Goal: Transaction & Acquisition: Purchase product/service

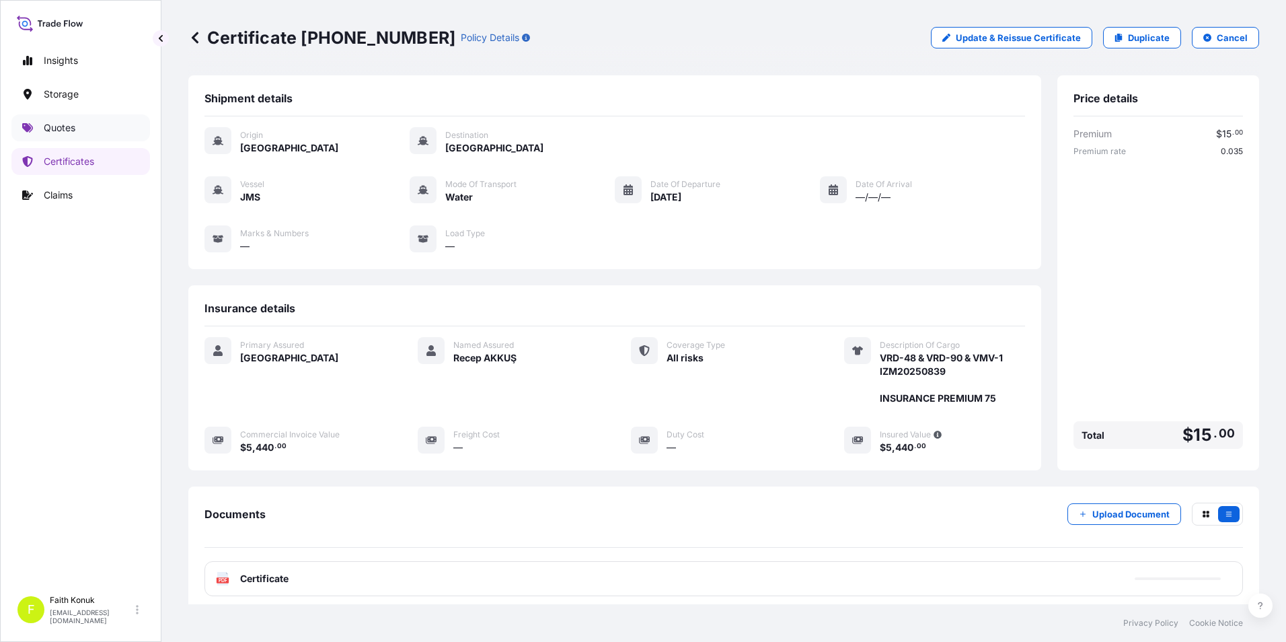
scroll to position [92, 0]
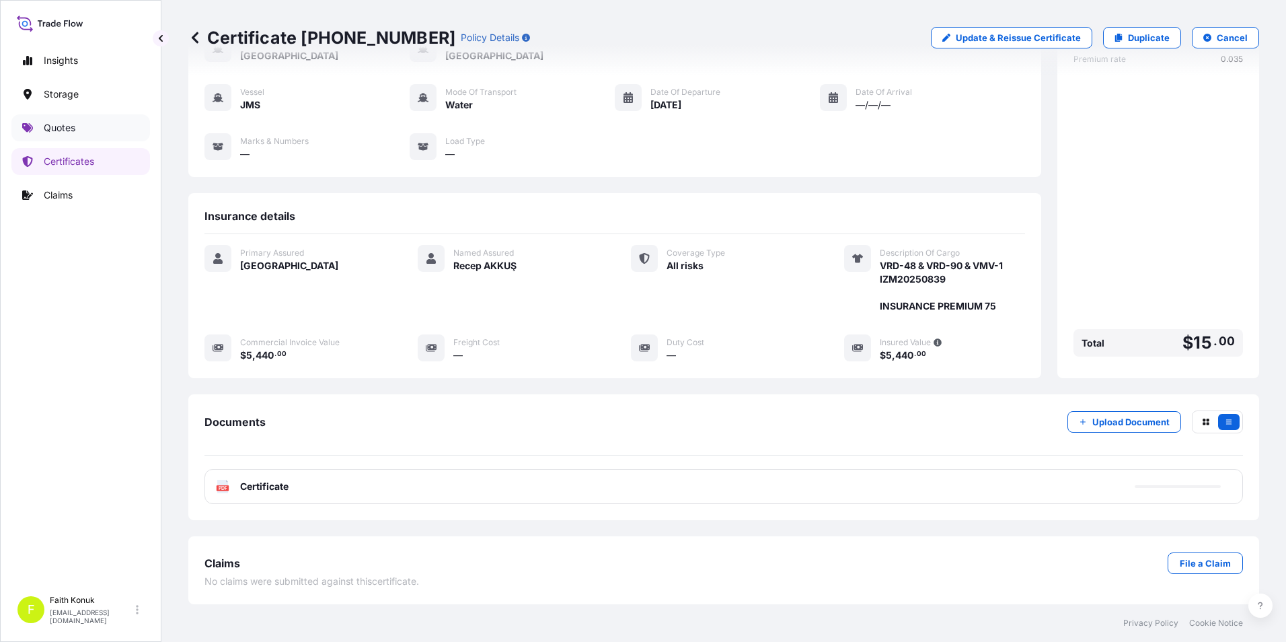
click at [66, 126] on p "Quotes" at bounding box center [60, 127] width 32 height 13
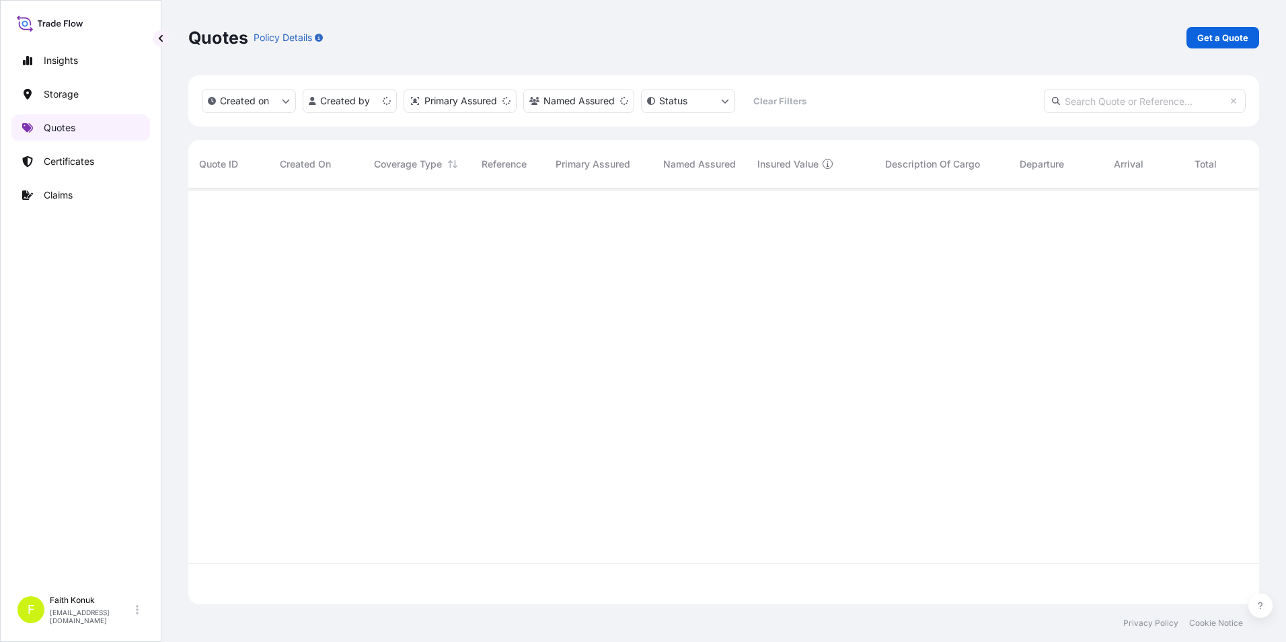
scroll to position [413, 1060]
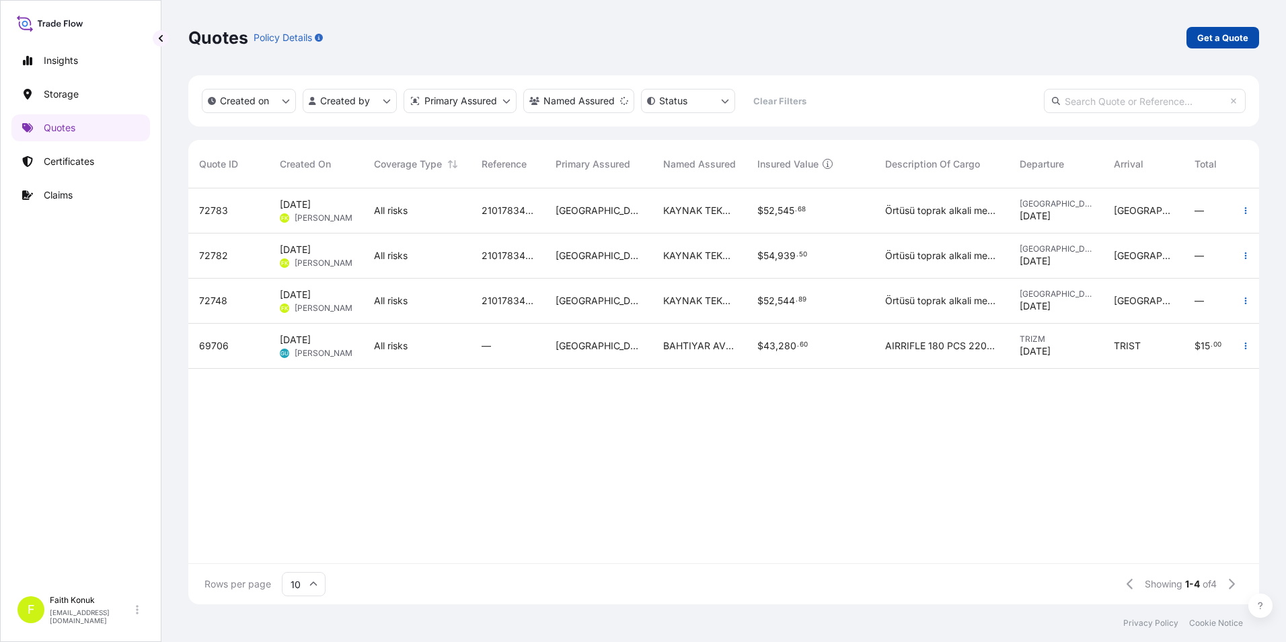
click at [1220, 37] on p "Get a Quote" at bounding box center [1222, 37] width 51 height 13
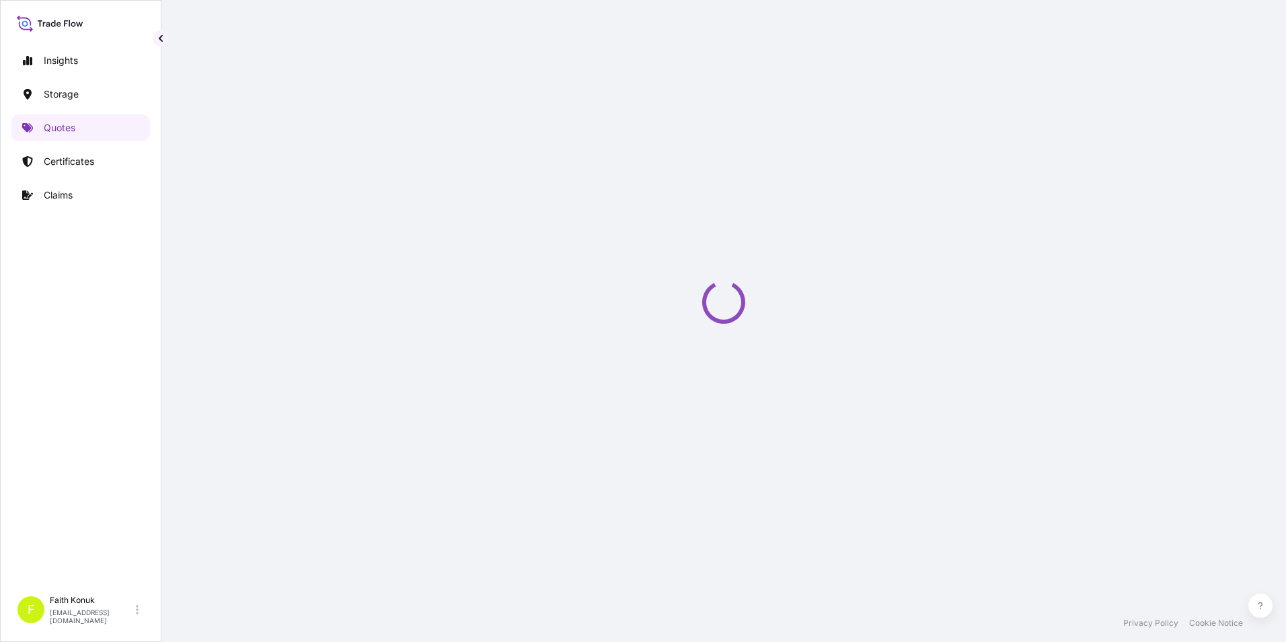
scroll to position [22, 0]
select select "Water"
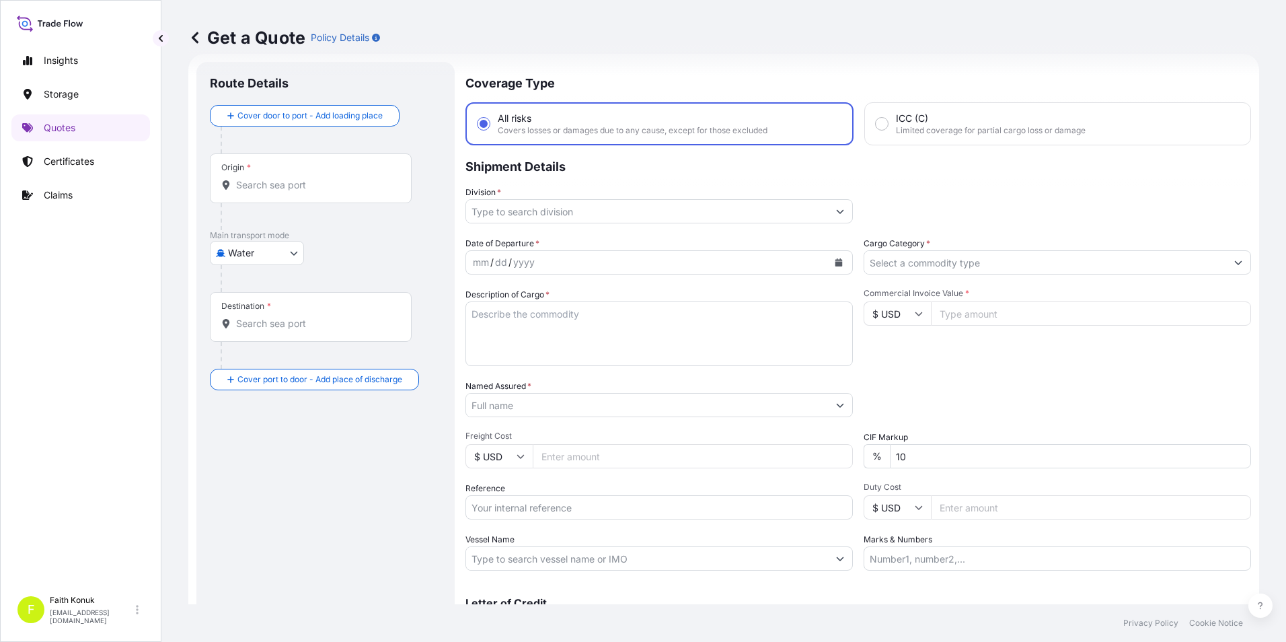
click at [285, 182] on input "Origin *" at bounding box center [315, 184] width 159 height 13
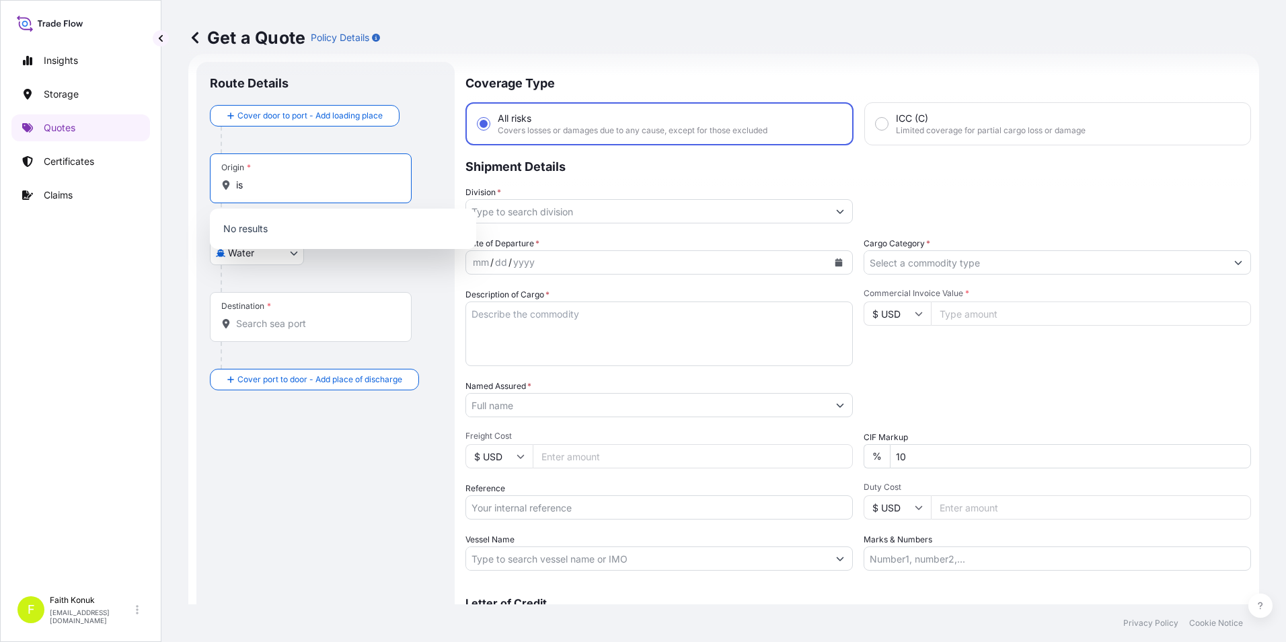
type input "i"
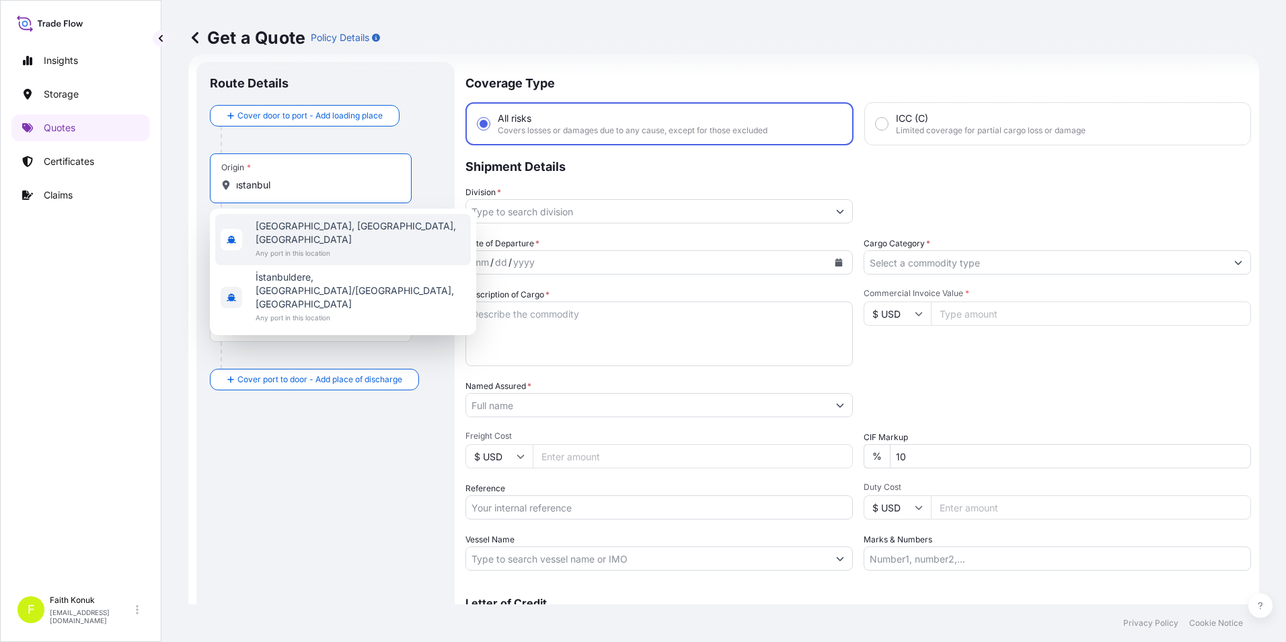
click at [314, 246] on span "Any port in this location" at bounding box center [361, 252] width 210 height 13
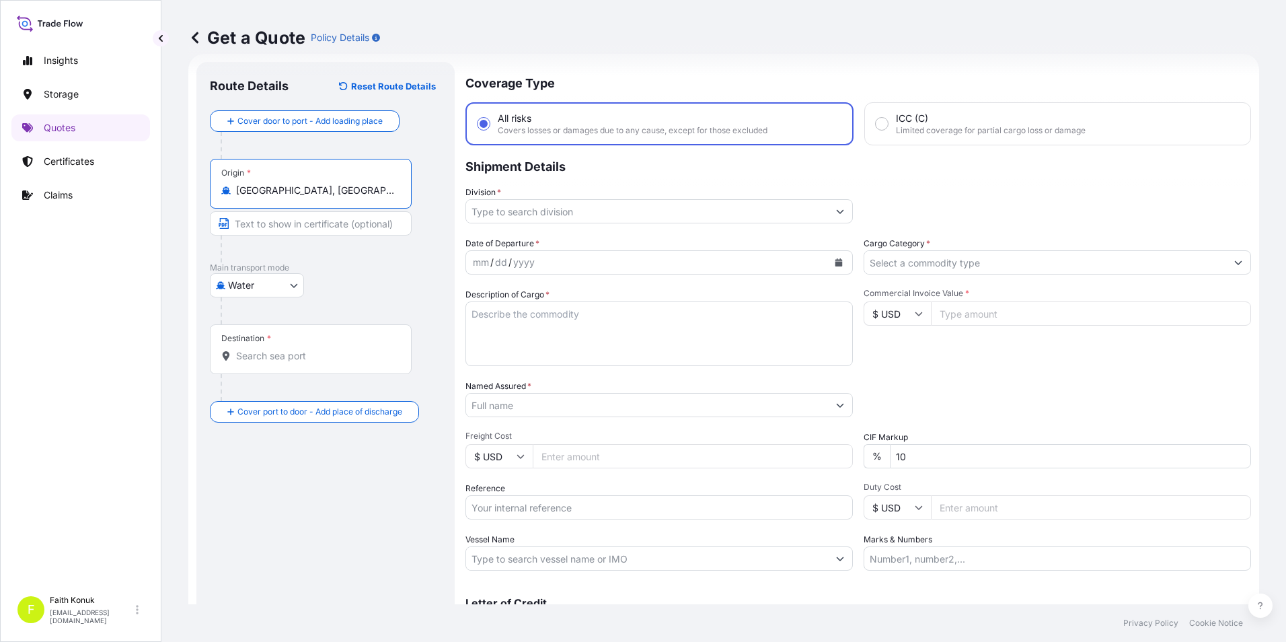
type input "[GEOGRAPHIC_DATA], [GEOGRAPHIC_DATA], [GEOGRAPHIC_DATA]"
click at [298, 364] on div "Destination *" at bounding box center [311, 349] width 202 height 50
click at [298, 362] on input "Destination *" at bounding box center [315, 355] width 159 height 13
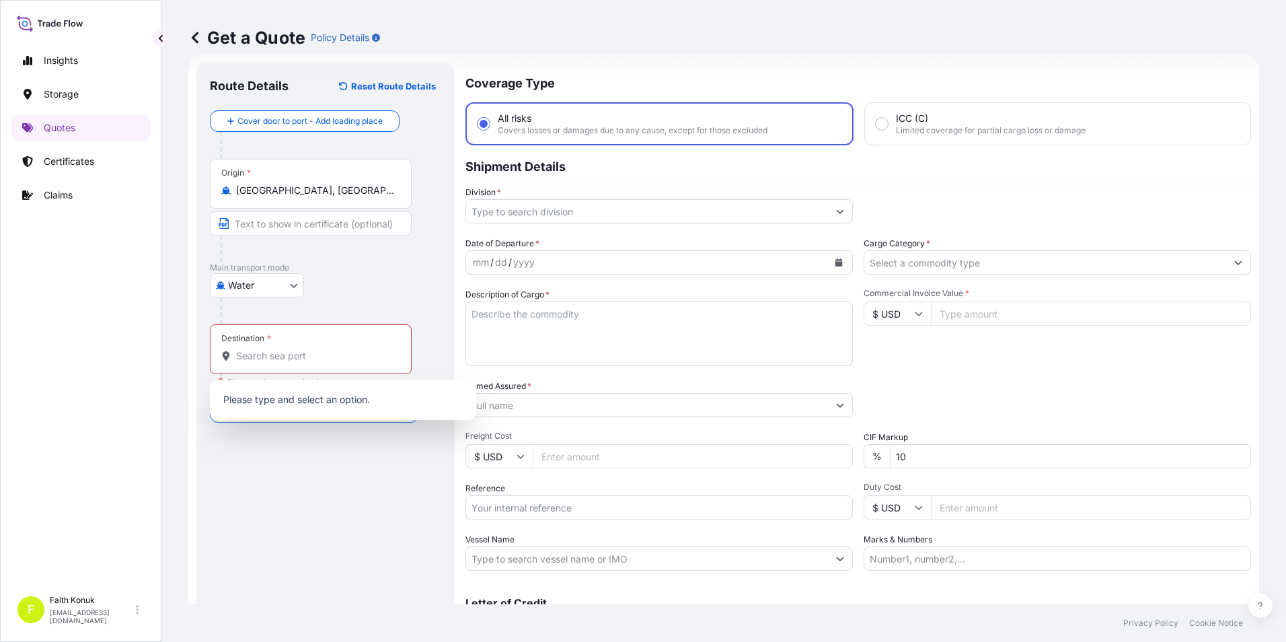
click at [325, 343] on div "Destination *" at bounding box center [311, 349] width 202 height 50
click at [325, 349] on input "Destination * Please select a destination" at bounding box center [315, 355] width 159 height 13
paste input "CHITTAGONG, [GEOGRAPHIC_DATA]"
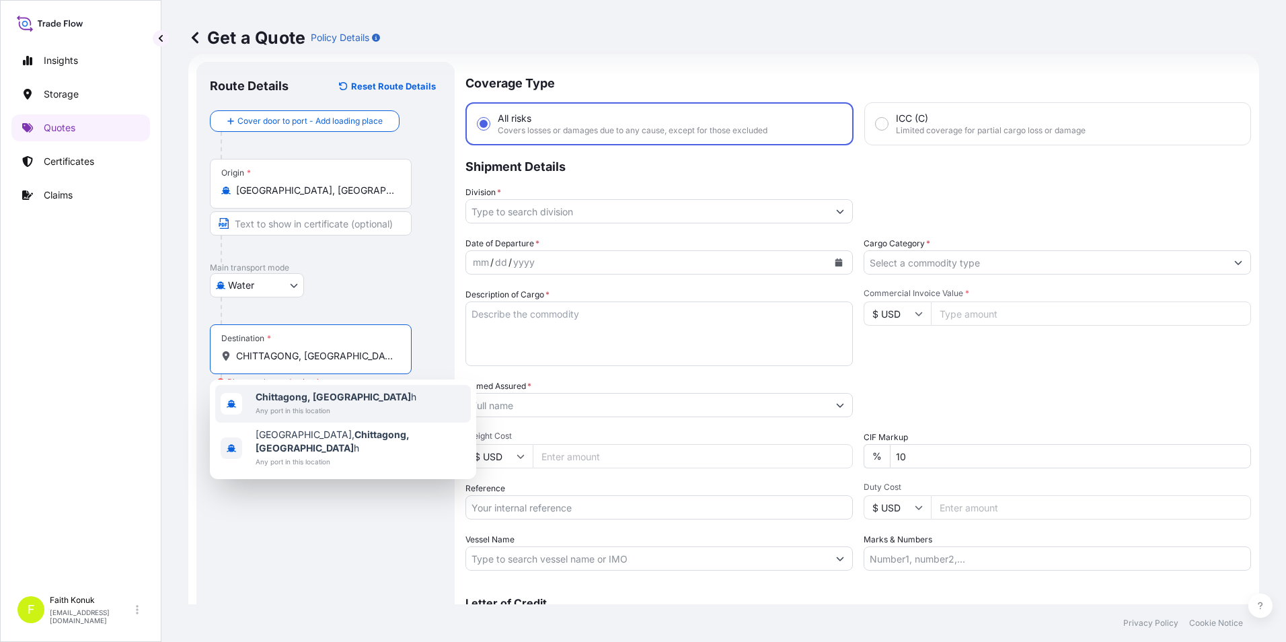
click at [276, 412] on span "Any port in this location" at bounding box center [336, 409] width 161 height 13
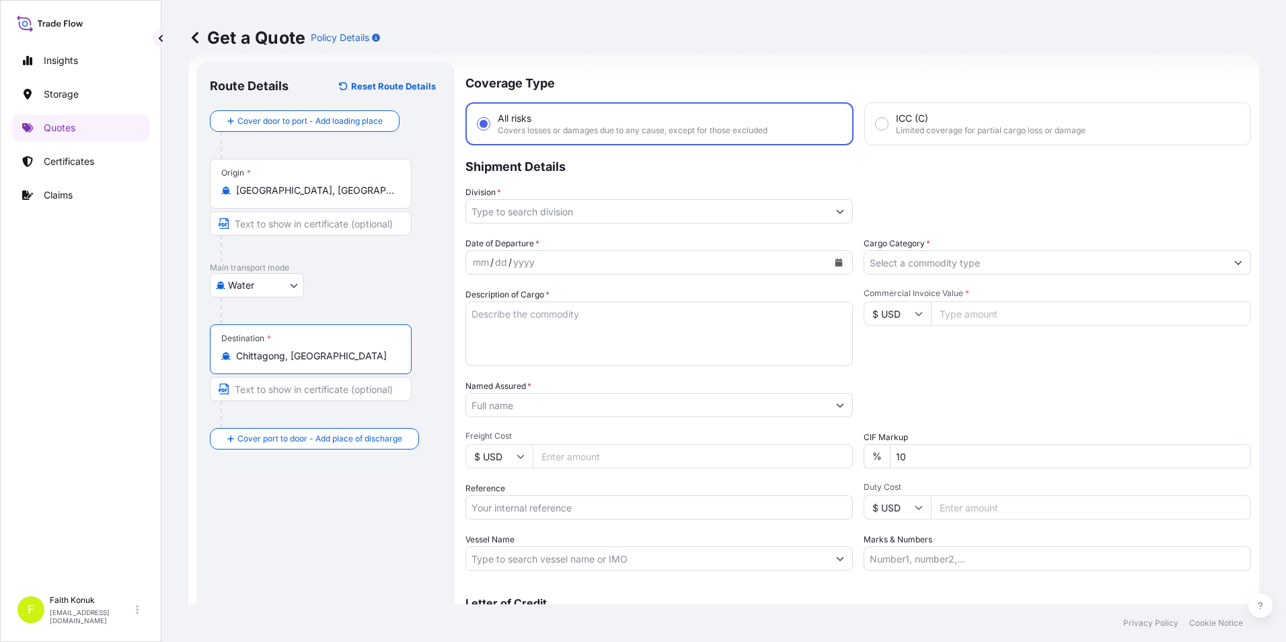
type input "Chittagong, [GEOGRAPHIC_DATA]"
click at [305, 533] on div "Route Details Reset Route Details Cover door to port - Add loading place Place …" at bounding box center [328, 366] width 236 height 582
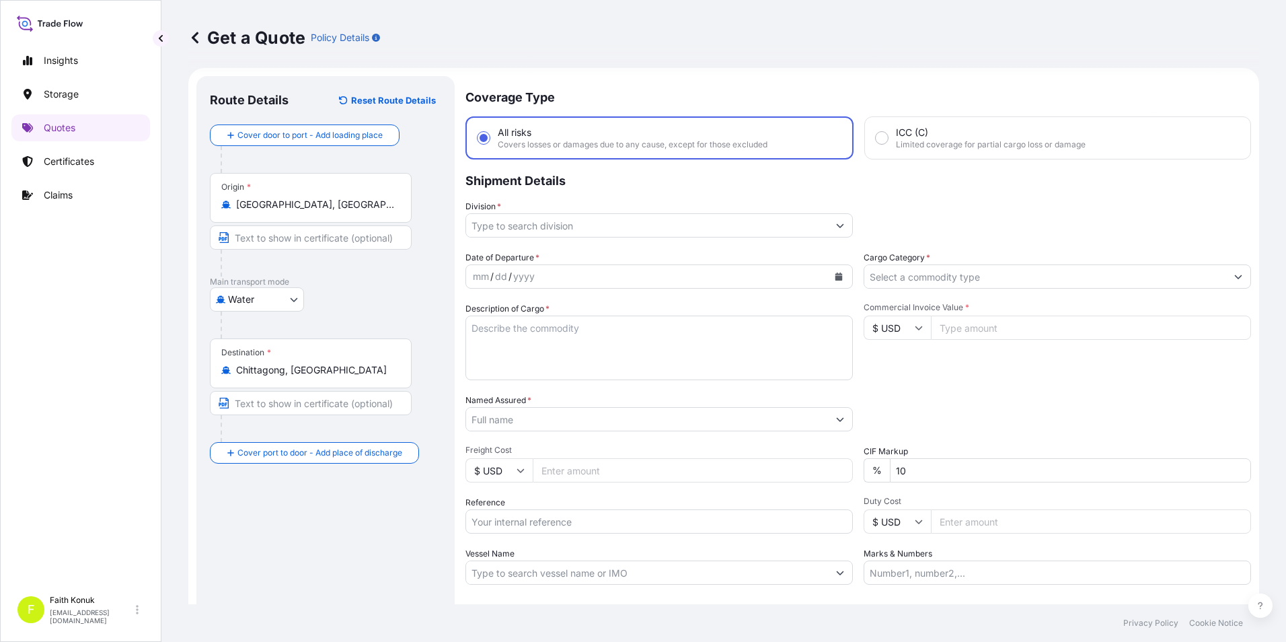
scroll to position [0, 0]
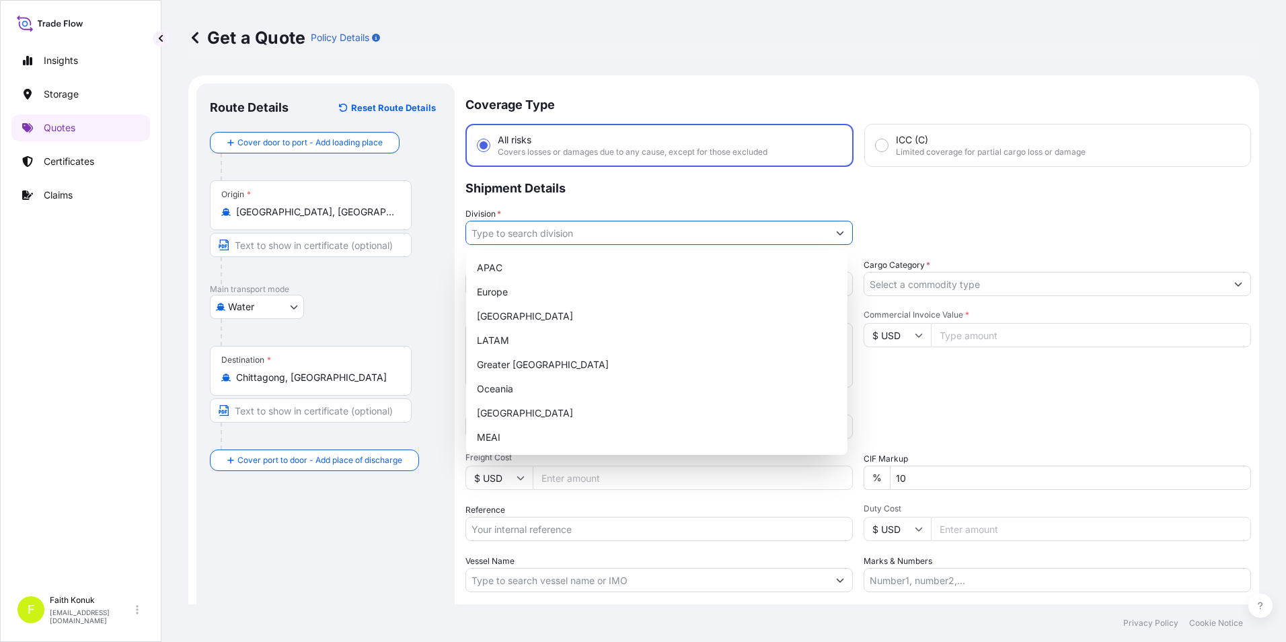
click at [836, 234] on icon "Show suggestions" at bounding box center [840, 233] width 8 height 8
click at [523, 410] on div "[GEOGRAPHIC_DATA]" at bounding box center [656, 413] width 371 height 24
type input "[GEOGRAPHIC_DATA]"
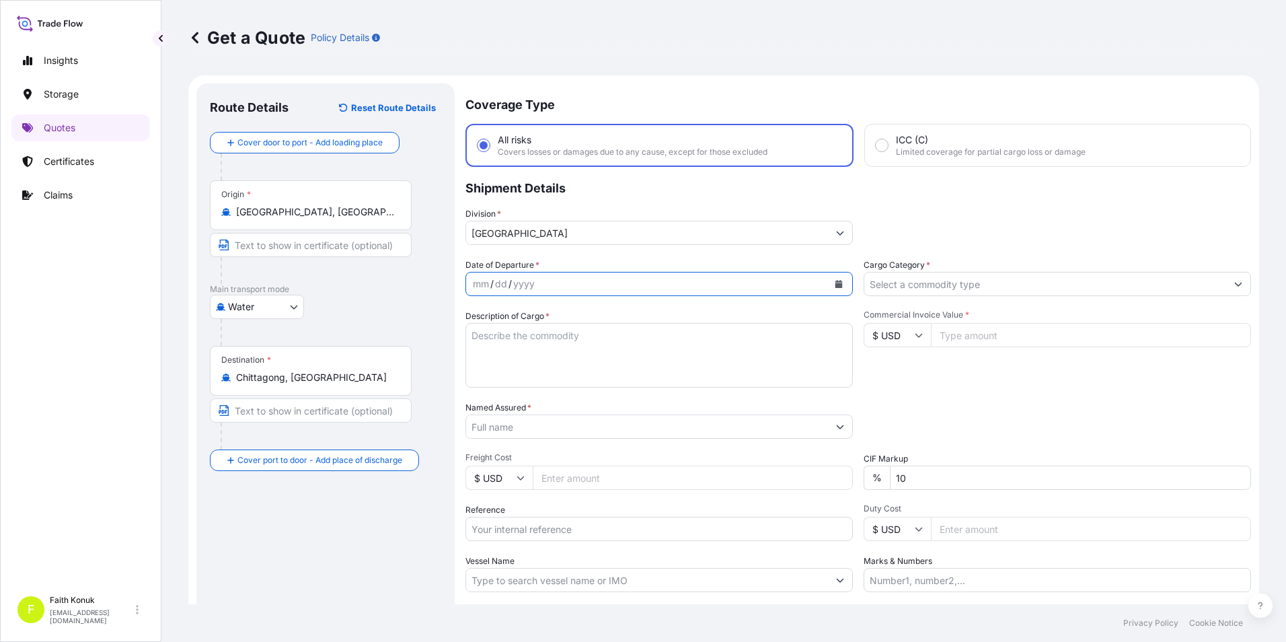
click at [839, 284] on button "Calendar" at bounding box center [839, 284] width 22 height 22
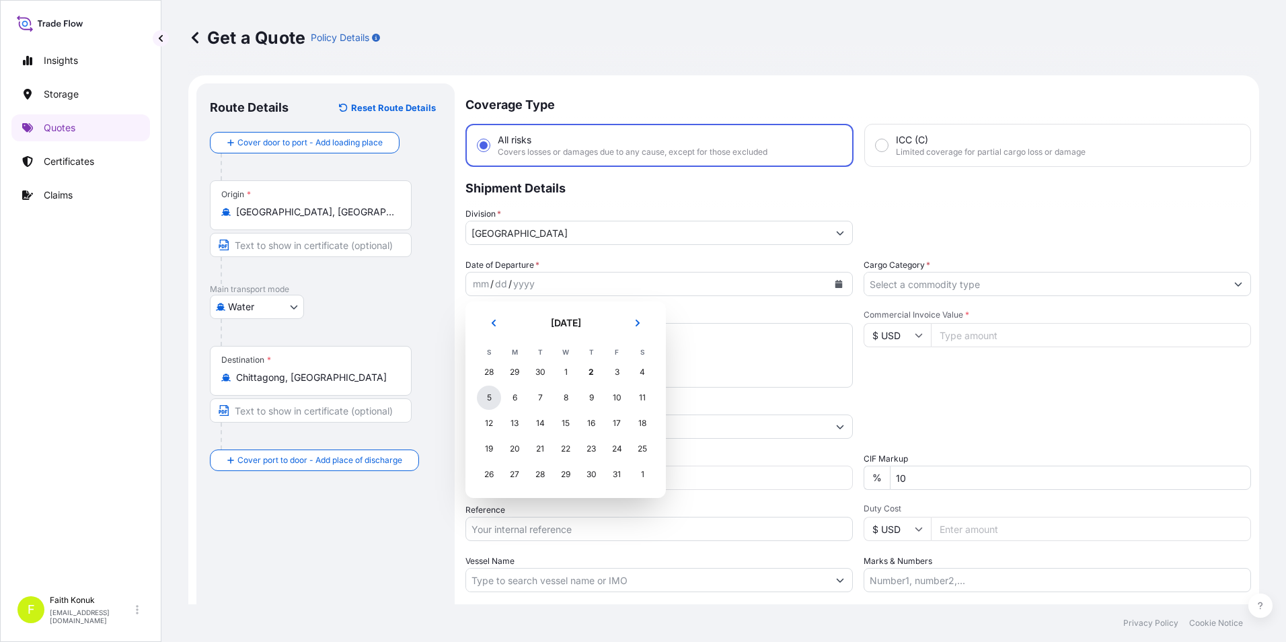
click at [492, 393] on div "5" at bounding box center [489, 397] width 24 height 24
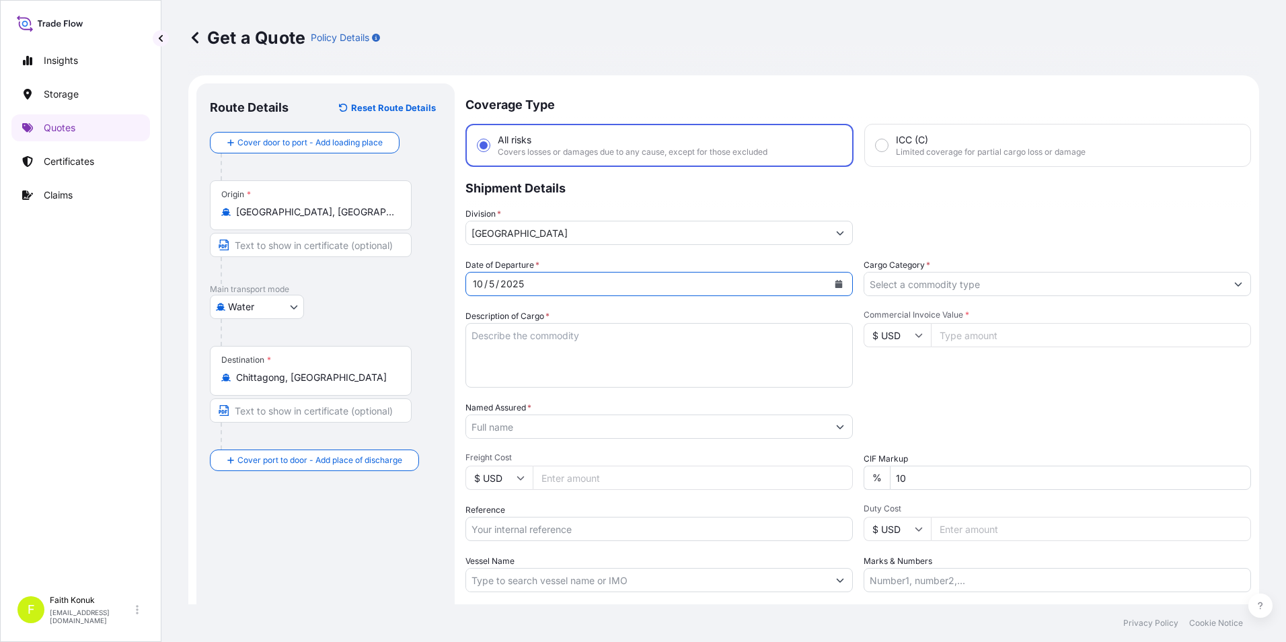
click at [565, 352] on textarea "Description of Cargo *" at bounding box center [658, 355] width 387 height 65
click at [551, 326] on textarea "Description of Cargo *" at bounding box center [658, 355] width 387 height 65
paste textarea "POLYDIS MAT 200,HS CODE: 350790 20PALET //11555 KGS"
click at [529, 366] on textarea "POLYDIS MAT 200,HS CODE: 350790 20PALET //11555 KGS" at bounding box center [658, 355] width 387 height 65
paste textarea "MAEU259635019//MRSU6836191"
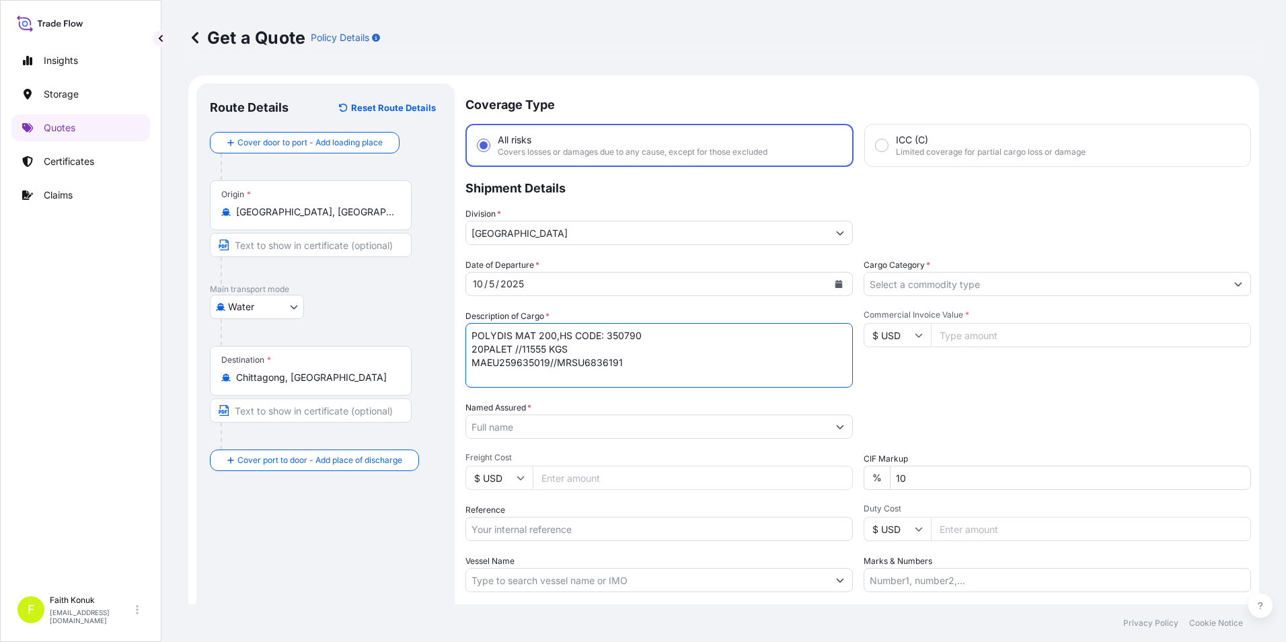
scroll to position [8, 0]
type textarea "POLYDIS MAT 200,HS CODE: 350790 20PALET //11555 KGS MAEU259635019//MRSU6836191 …"
click at [481, 427] on input "Named Assured *" at bounding box center [644, 426] width 357 height 24
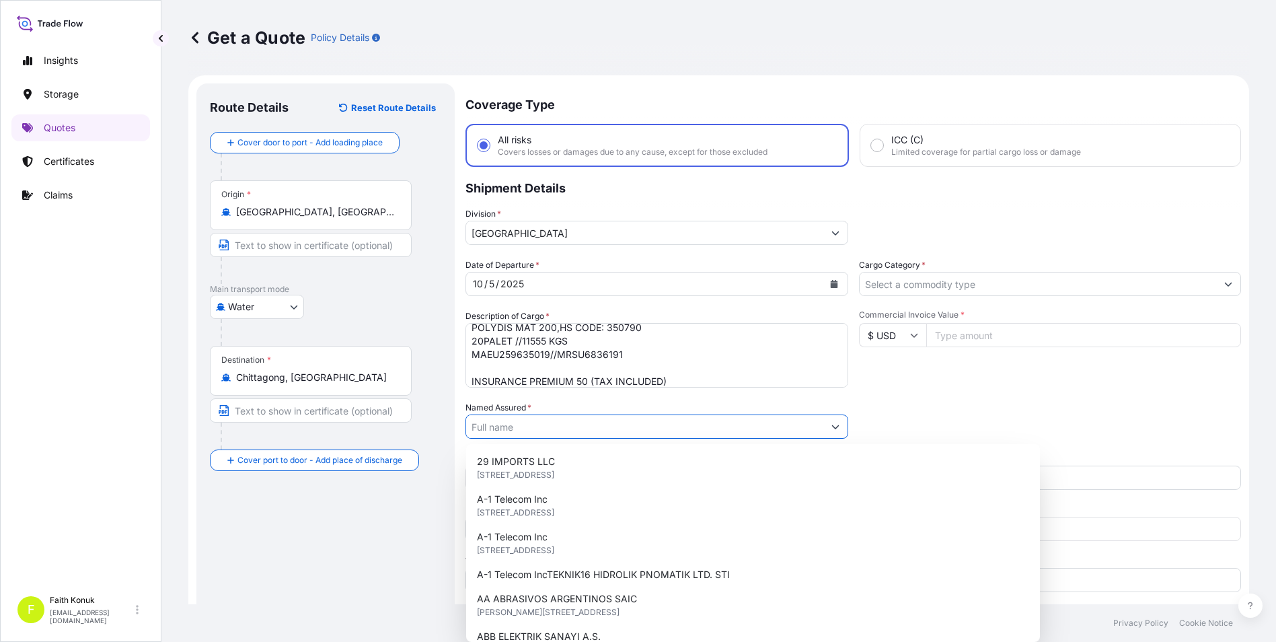
paste input "POLYDIS MAT 200"
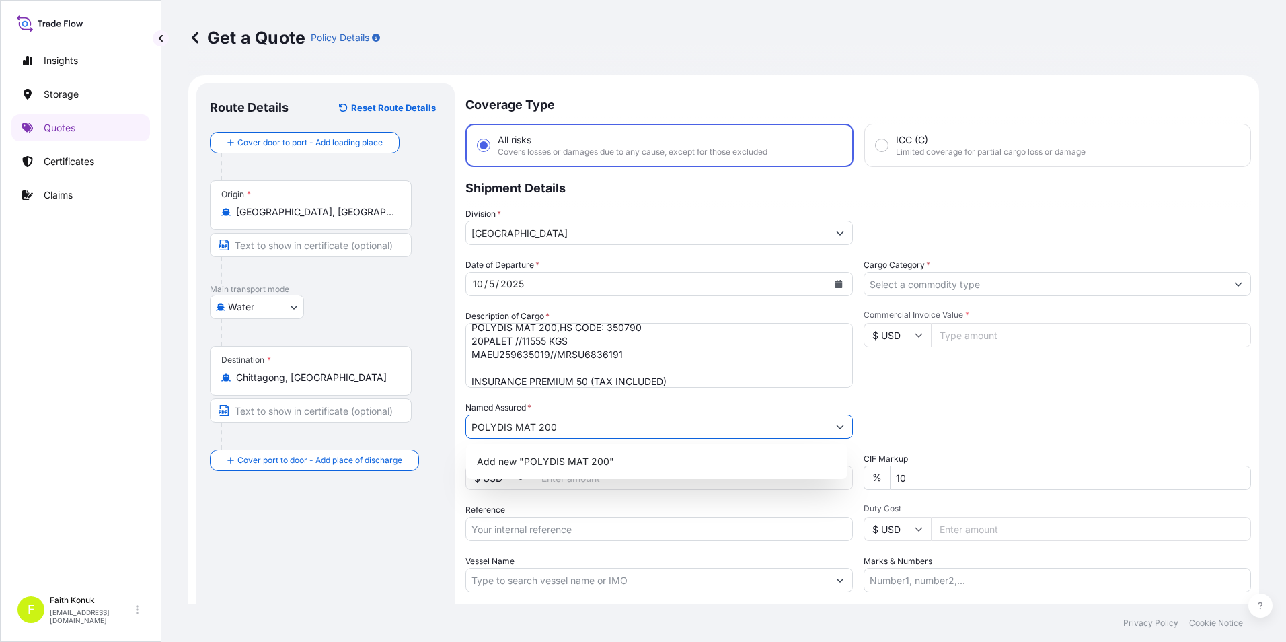
type input "POLYDIS MAT 200"
click at [405, 510] on div "Route Details Reset Route Details Cover door to port - Add loading place Place …" at bounding box center [325, 388] width 231 height 582
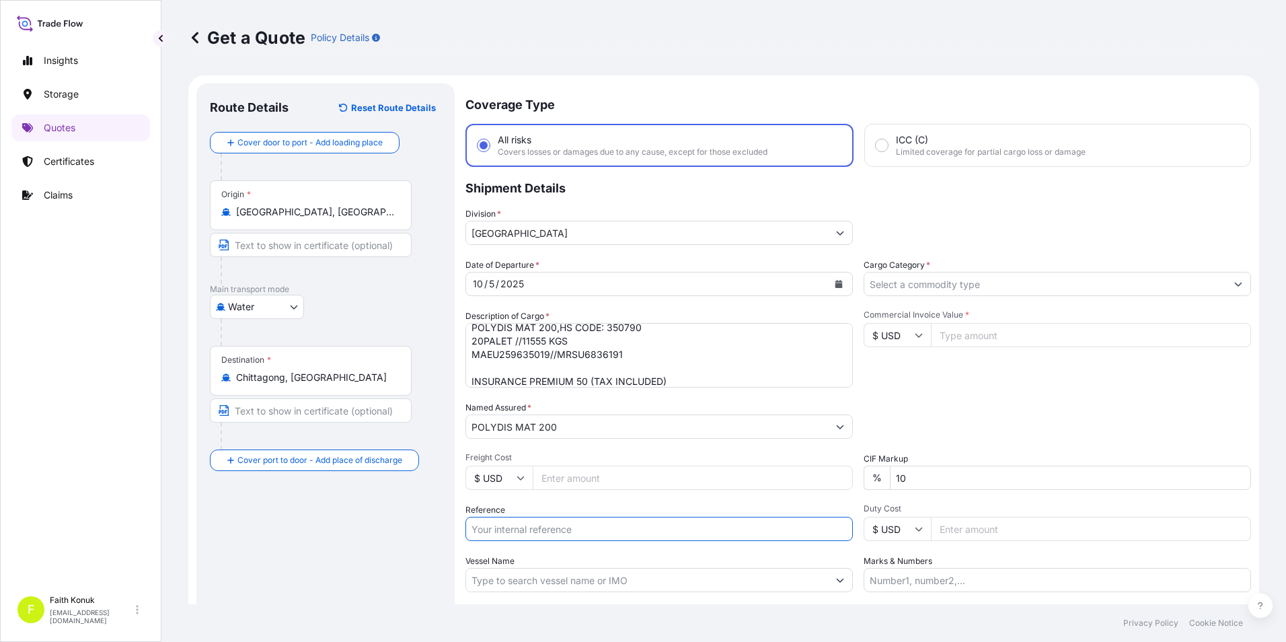
click at [660, 531] on input "Reference" at bounding box center [658, 528] width 387 height 24
paste input "2101780278"
type input "2101780278"
click at [397, 530] on div "Route Details Reset Route Details Cover door to port - Add loading place Place …" at bounding box center [325, 388] width 231 height 582
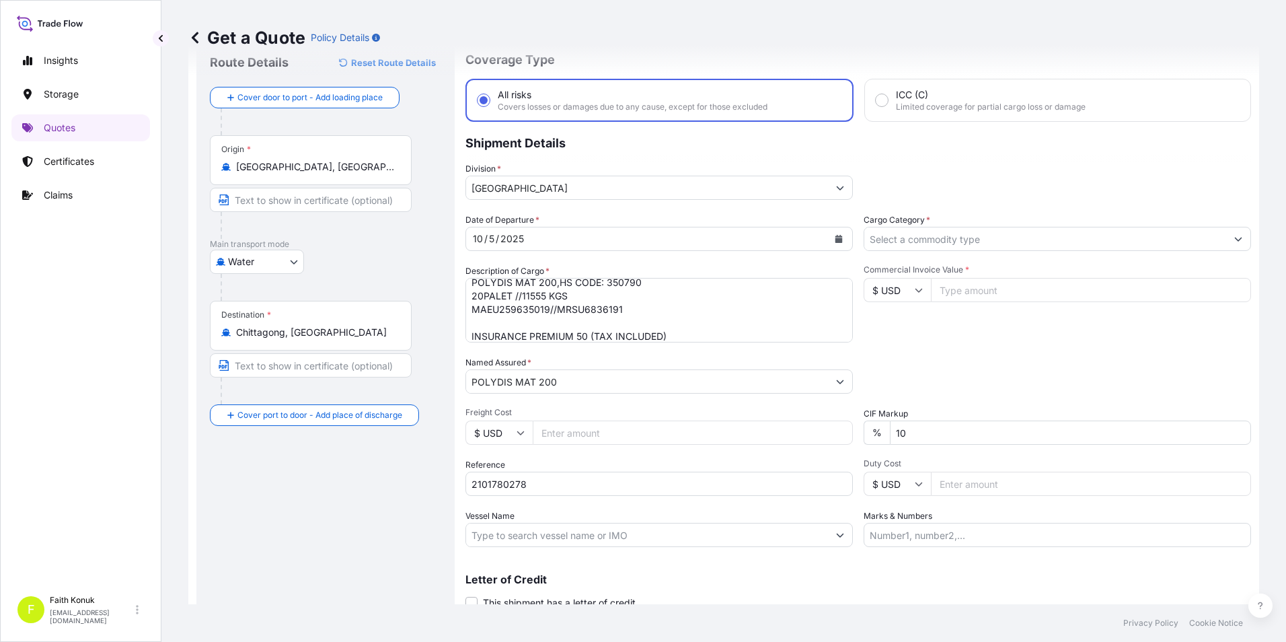
scroll to position [67, 0]
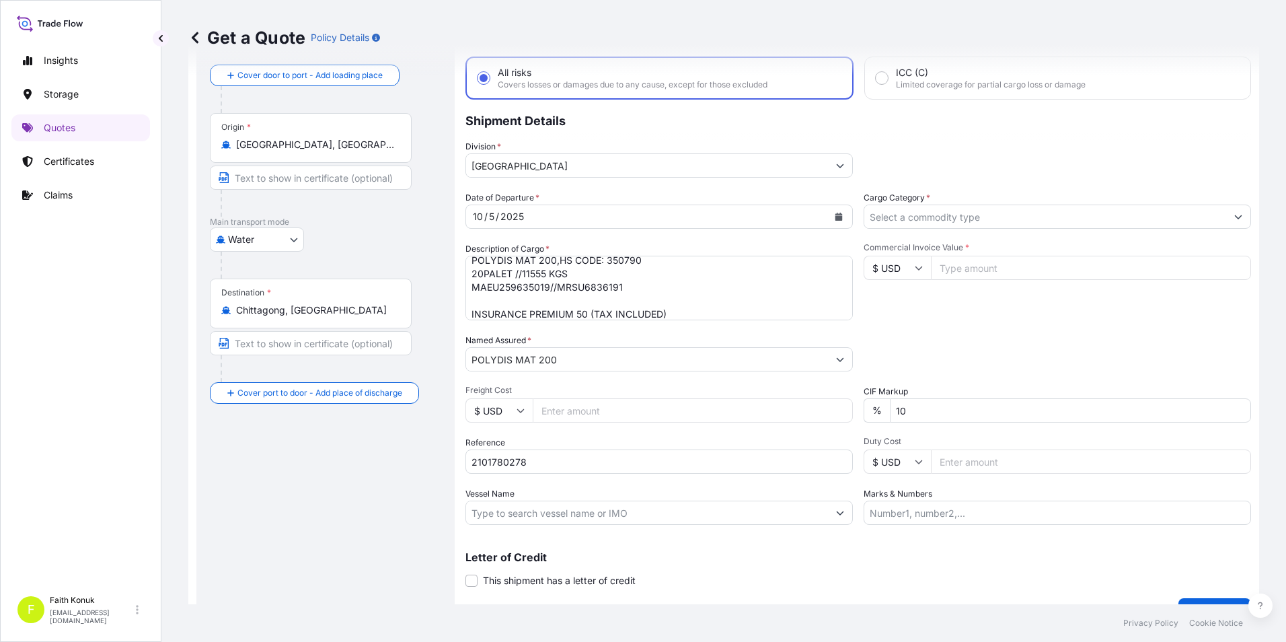
click at [513, 518] on input "Vessel Name" at bounding box center [647, 512] width 362 height 24
click at [588, 517] on input "Vessel Name" at bounding box center [647, 512] width 362 height 24
paste input "MAERSK ENSHI MSC 540E"
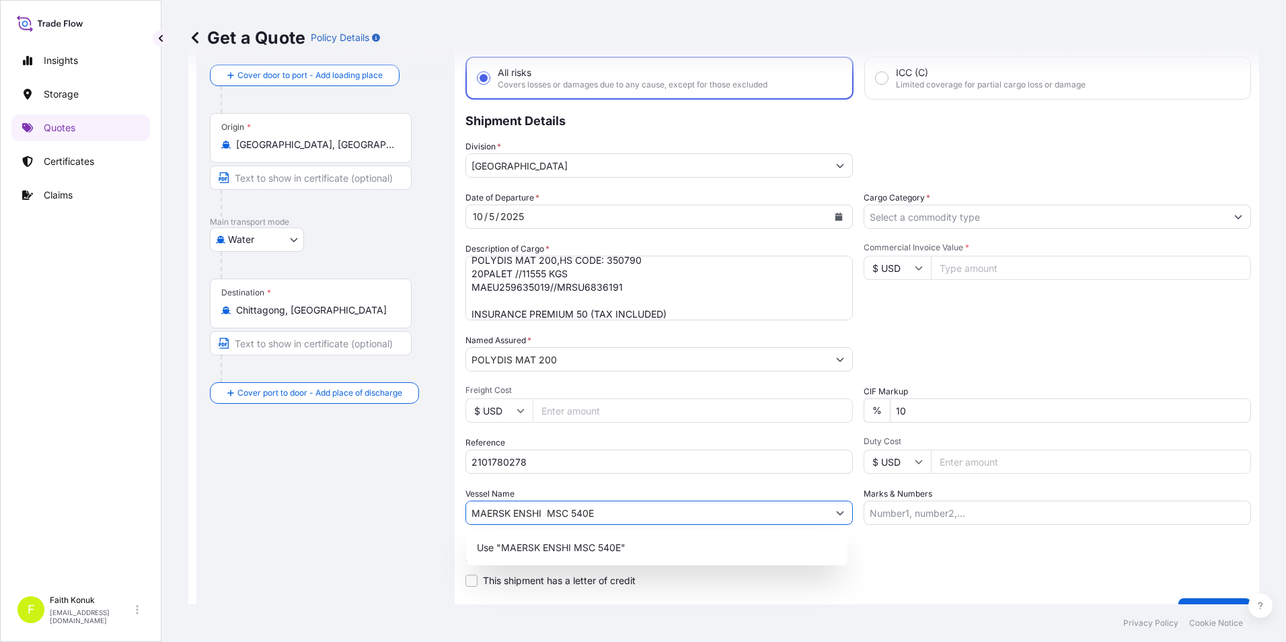
type input "MAERSK ENSHI MSC 540E"
click at [383, 488] on div "Route Details Reset Route Details Cover door to port - Add loading place Place …" at bounding box center [325, 321] width 231 height 582
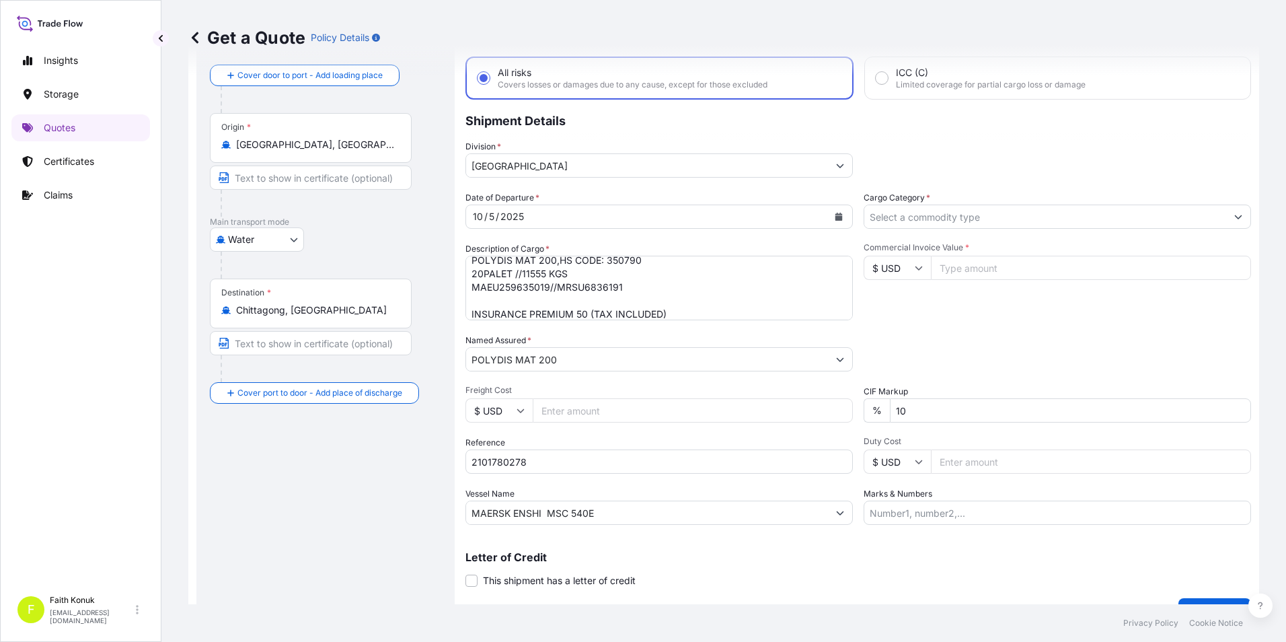
drag, startPoint x: 956, startPoint y: 226, endPoint x: 918, endPoint y: 227, distance: 37.7
click at [952, 226] on input "Cargo Category *" at bounding box center [1045, 216] width 362 height 24
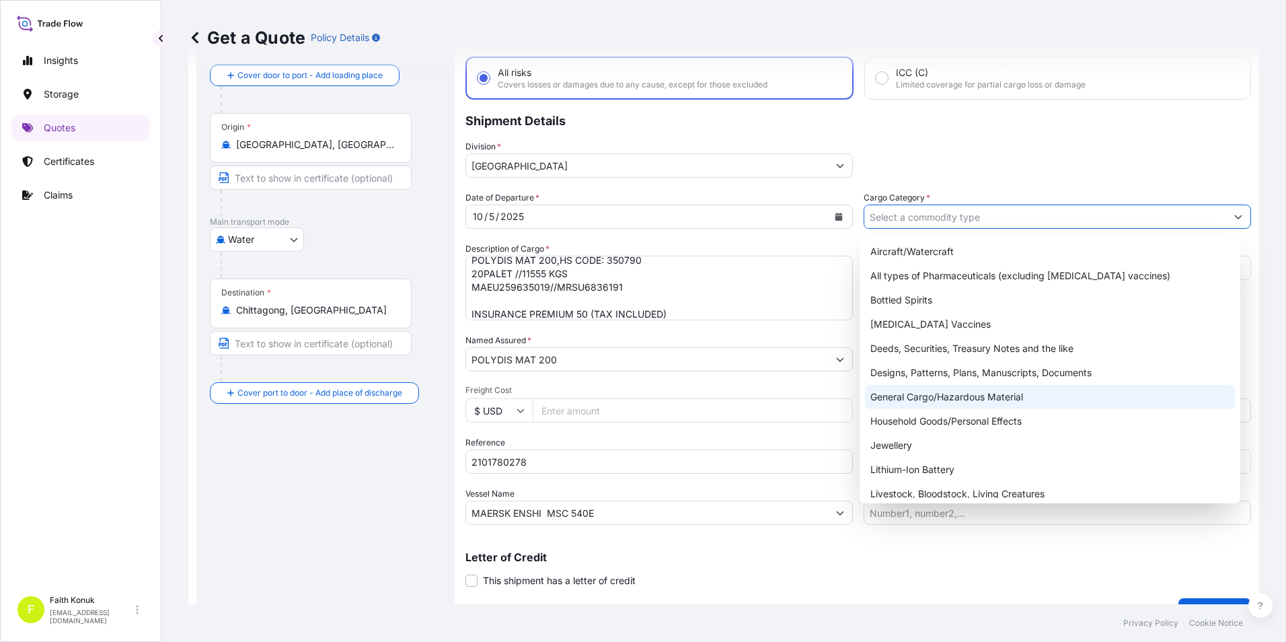
click at [906, 400] on div "General Cargo/Hazardous Material" at bounding box center [1050, 397] width 371 height 24
type input "General Cargo/Hazardous Material"
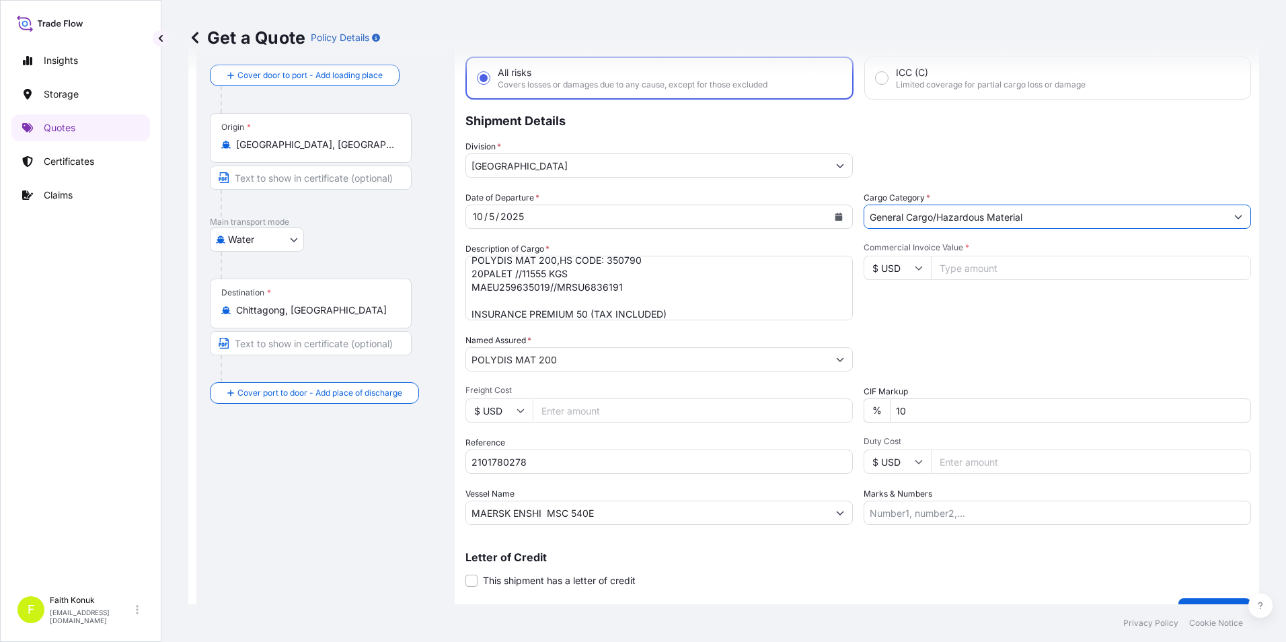
click at [989, 266] on input "Commercial Invoice Value *" at bounding box center [1091, 268] width 320 height 24
type input "11380.20"
click at [989, 295] on div "Commercial Invoice Value * $ USD 11380.20" at bounding box center [1056, 281] width 387 height 78
click at [978, 408] on input "10" at bounding box center [1070, 410] width 361 height 24
type input "1"
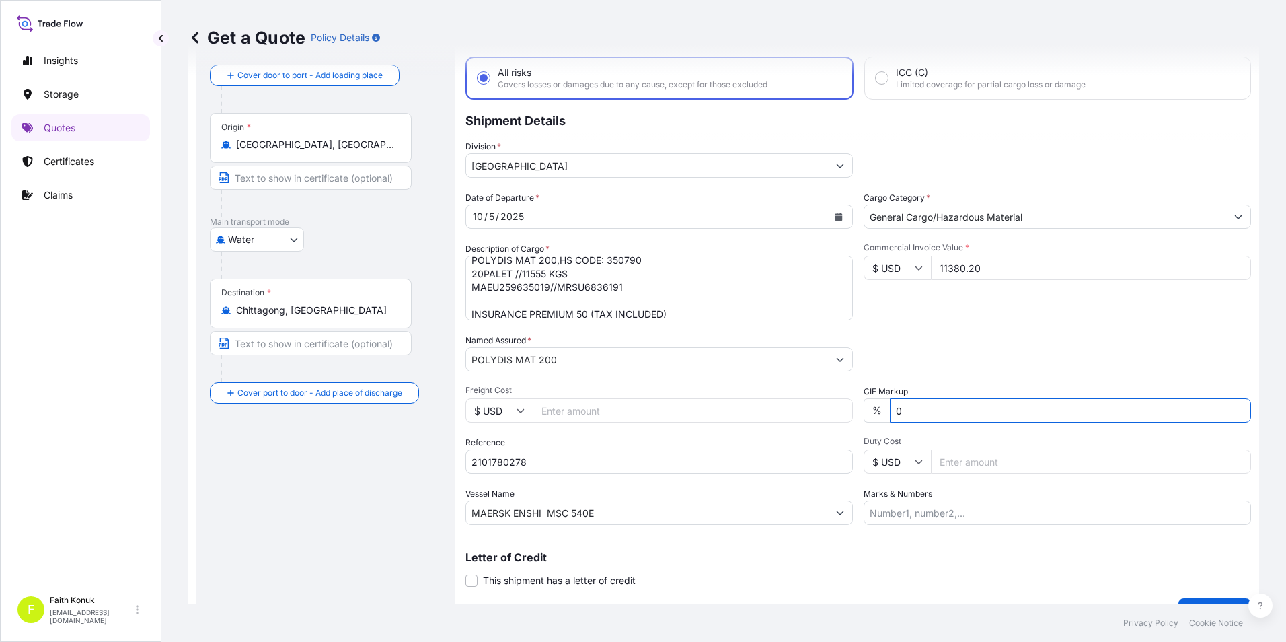
type input "0"
click at [932, 362] on div "Packing Category Type to search a container mode Please select a primary mode o…" at bounding box center [1056, 353] width 387 height 38
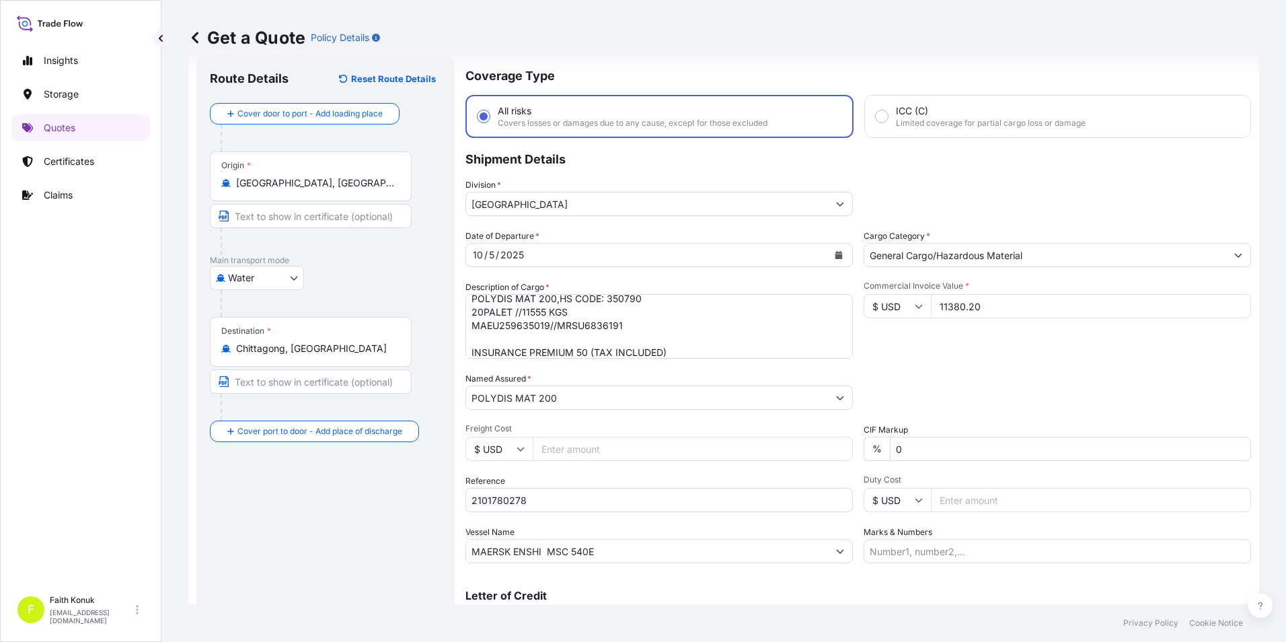
scroll to position [96, 0]
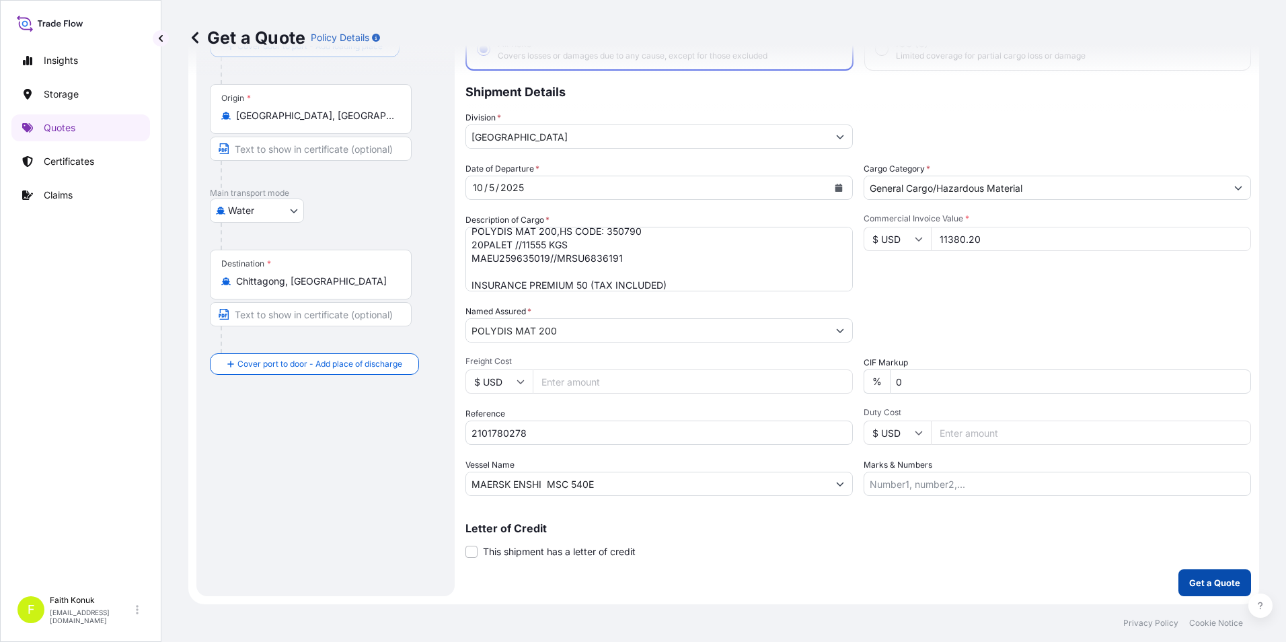
click at [1208, 576] on p "Get a Quote" at bounding box center [1214, 582] width 51 height 13
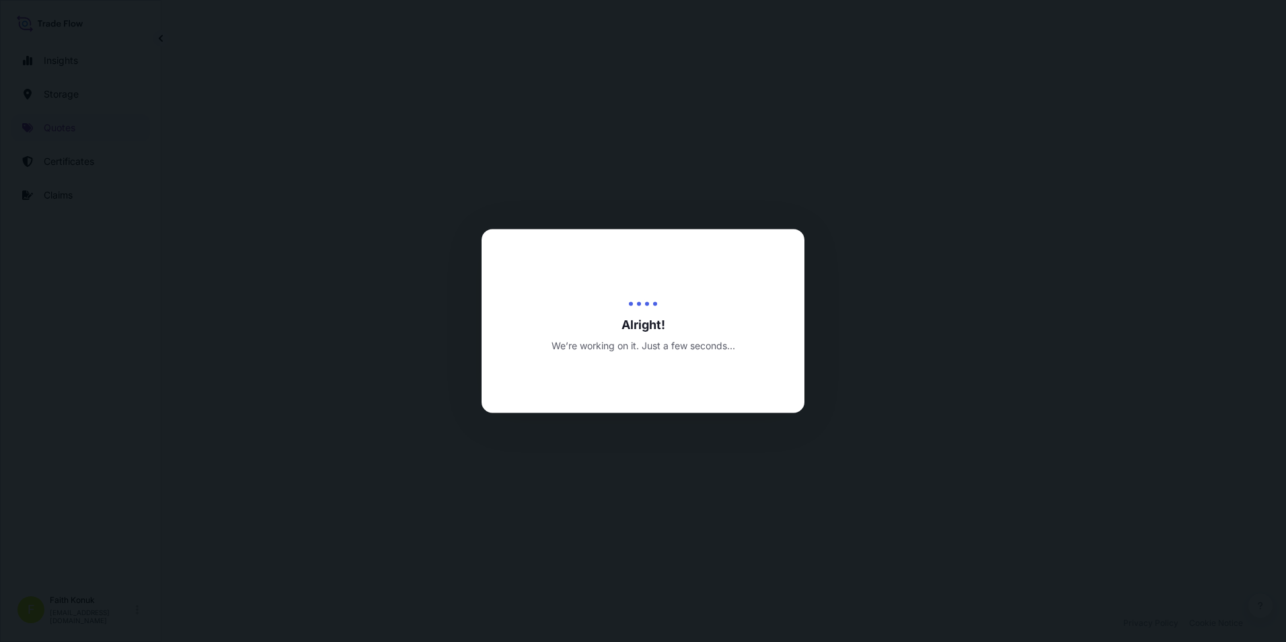
select select "Water"
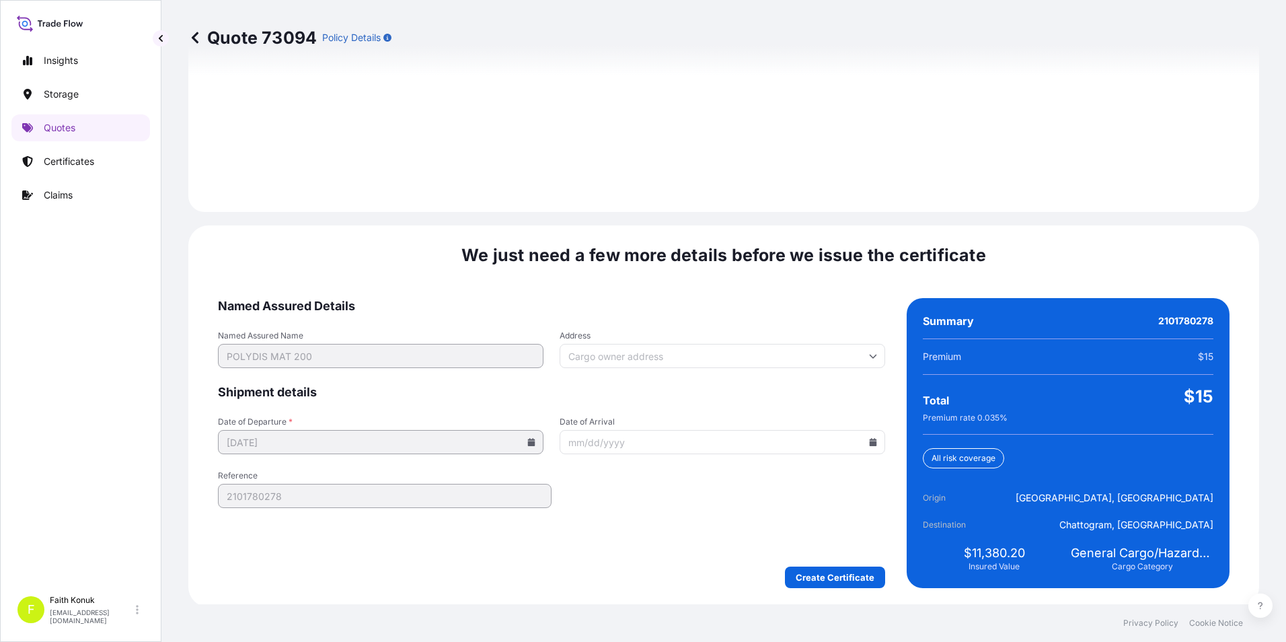
scroll to position [1894, 0]
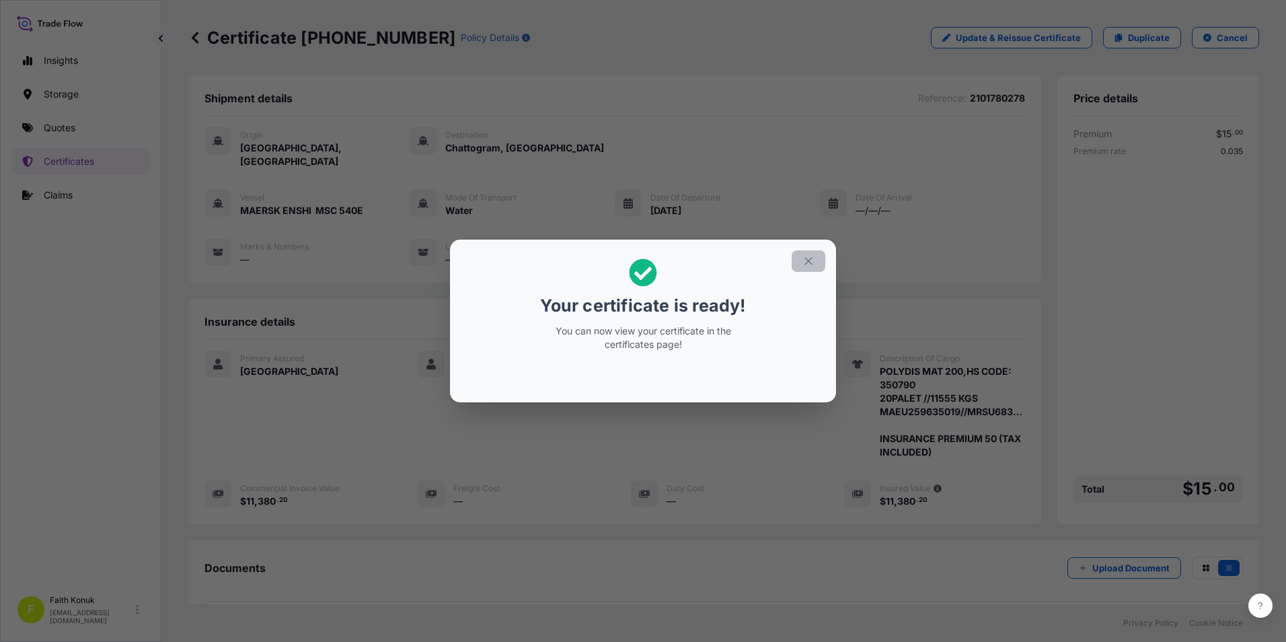
click at [804, 264] on icon "button" at bounding box center [808, 261] width 12 height 12
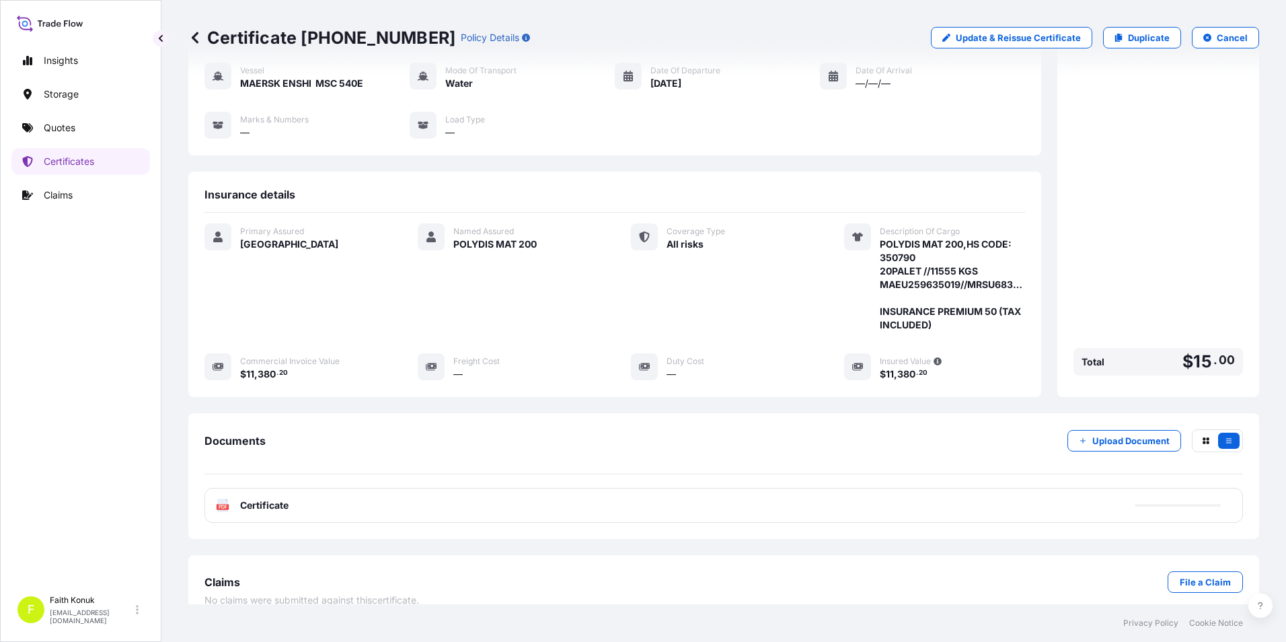
scroll to position [132, 0]
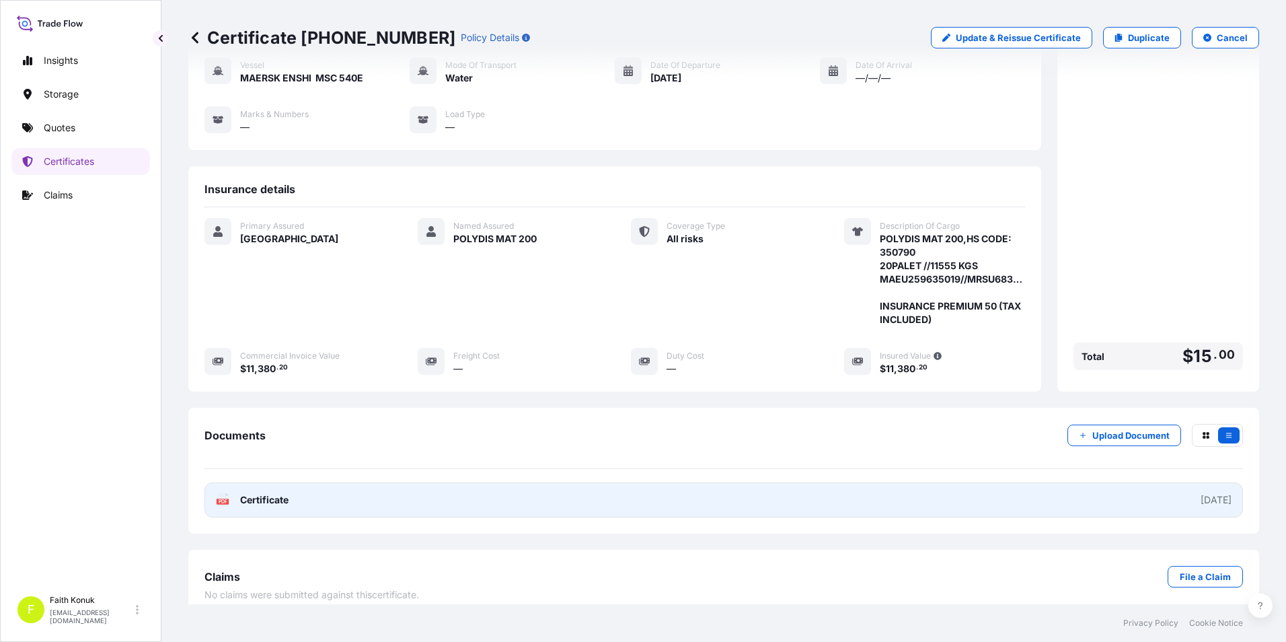
click at [271, 493] on span "Certificate" at bounding box center [264, 499] width 48 height 13
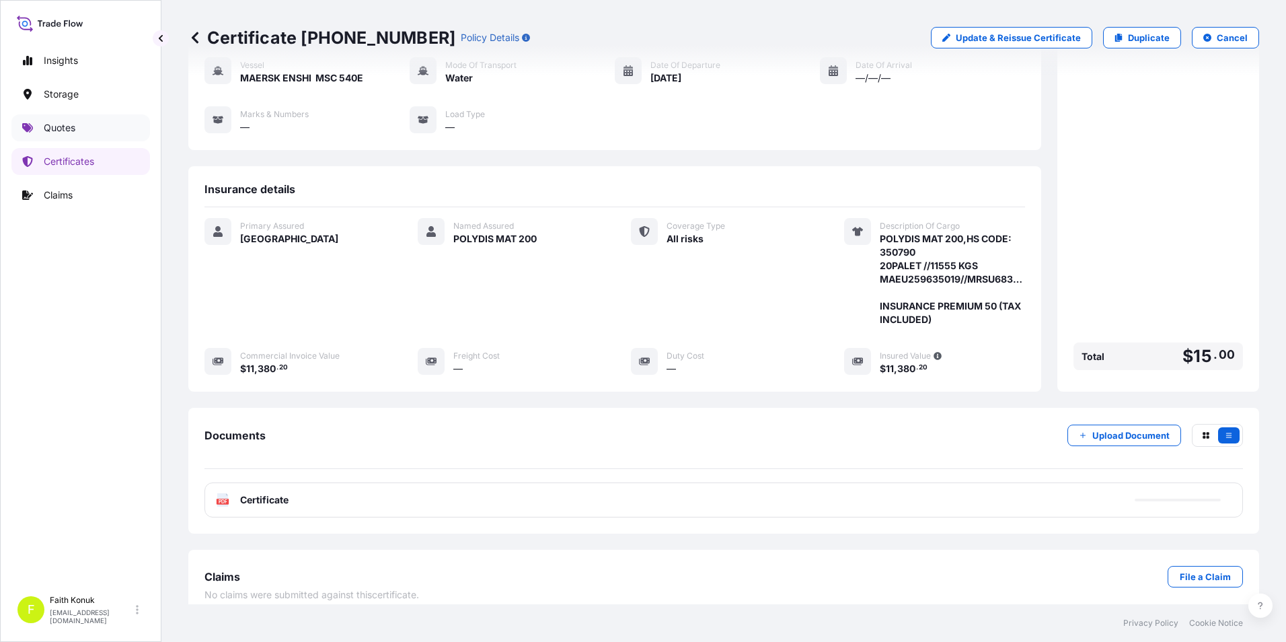
click at [68, 129] on p "Quotes" at bounding box center [60, 127] width 32 height 13
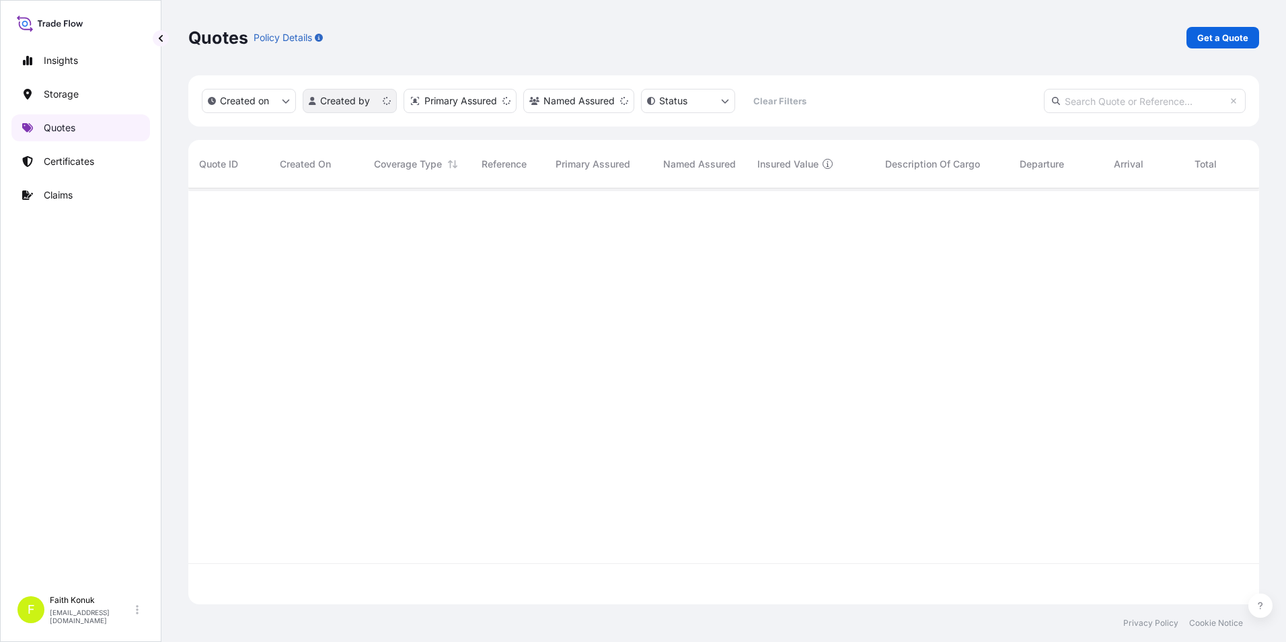
scroll to position [413, 1060]
click at [1212, 34] on p "Get a Quote" at bounding box center [1222, 37] width 51 height 13
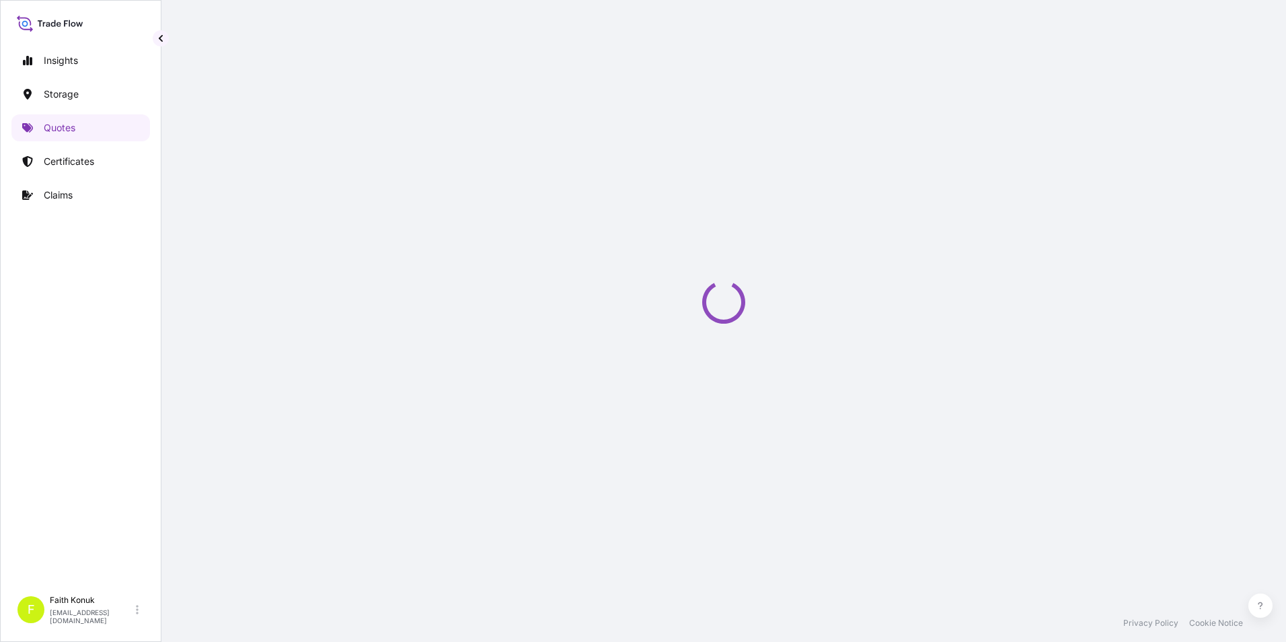
select select "Water"
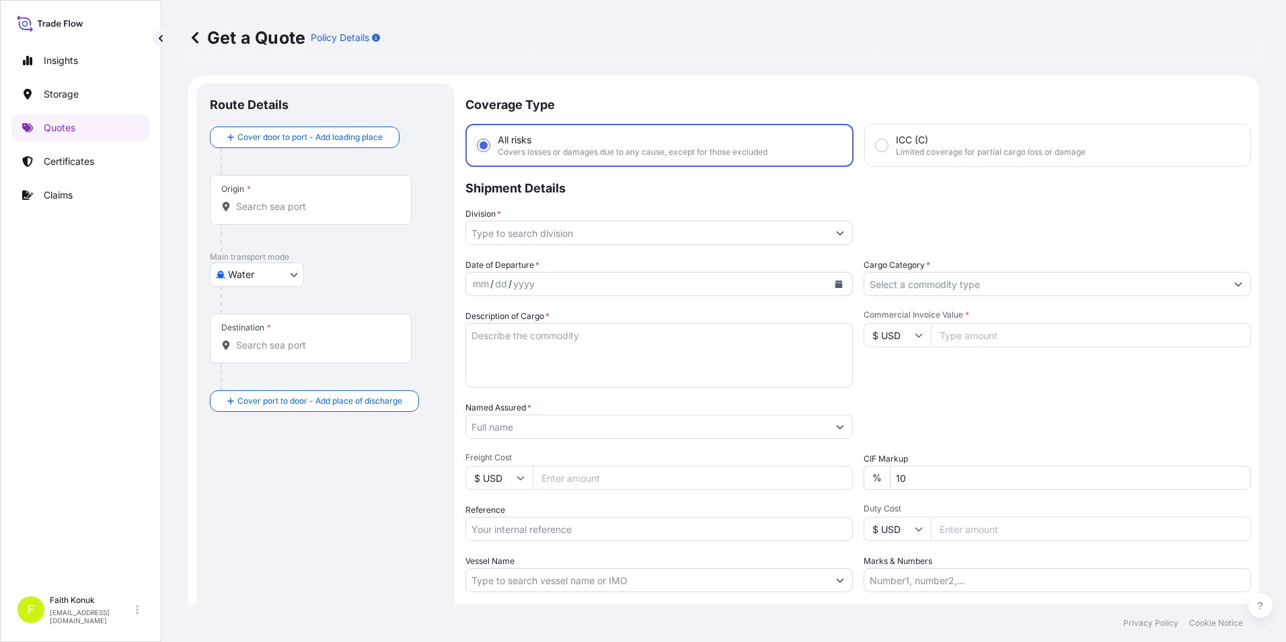
scroll to position [22, 0]
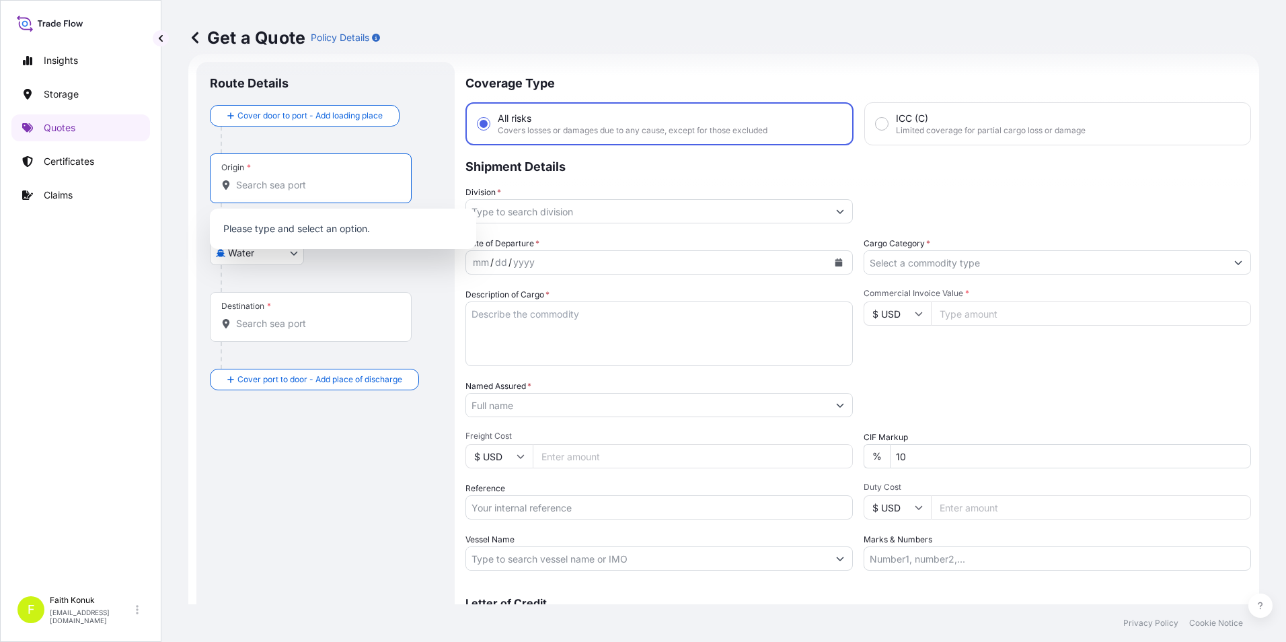
click at [303, 183] on input "Origin *" at bounding box center [315, 184] width 159 height 13
click at [299, 178] on input "Origin * Please select an origin" at bounding box center [315, 184] width 159 height 13
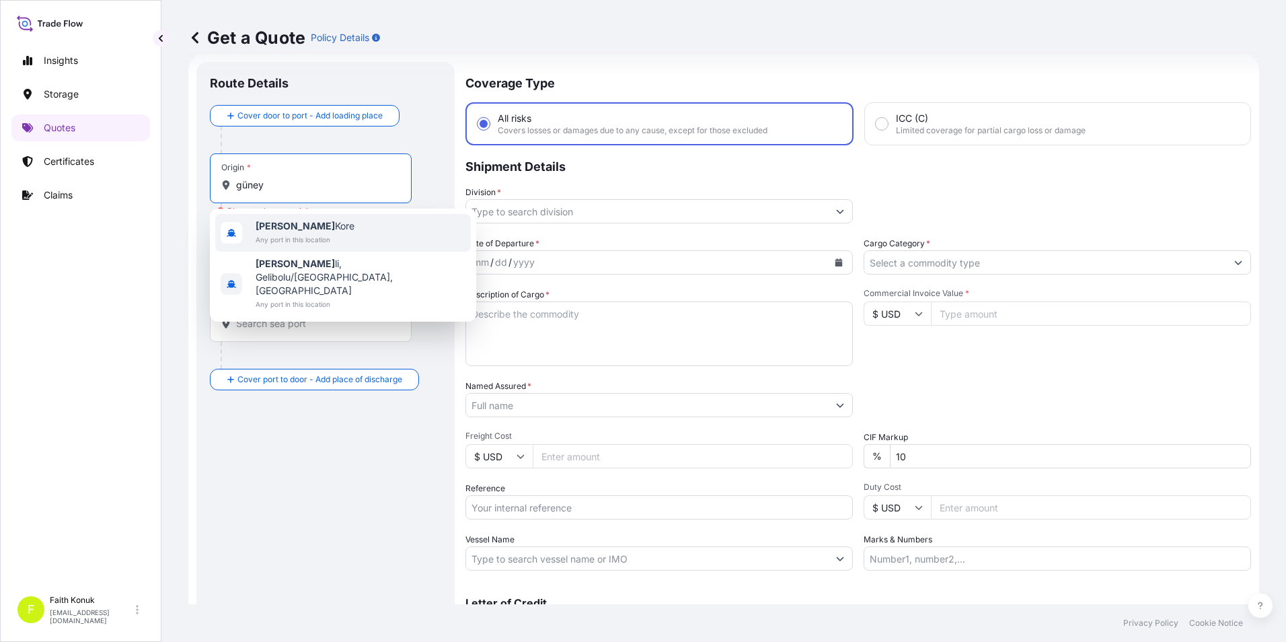
click at [263, 219] on div "[GEOGRAPHIC_DATA] Any port in this location" at bounding box center [343, 233] width 256 height 38
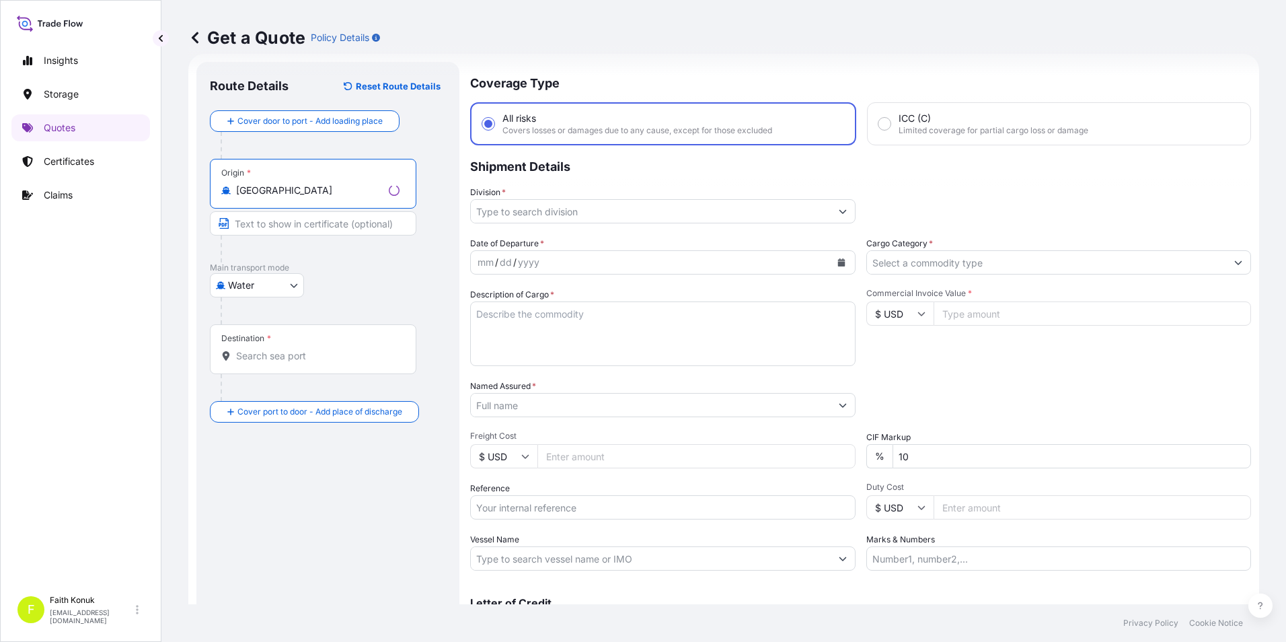
type input "[GEOGRAPHIC_DATA]"
click at [270, 346] on div "Destination *" at bounding box center [313, 349] width 206 height 50
click at [270, 362] on div "Destination *" at bounding box center [311, 349] width 202 height 50
click at [270, 362] on input "Destination *" at bounding box center [315, 355] width 159 height 13
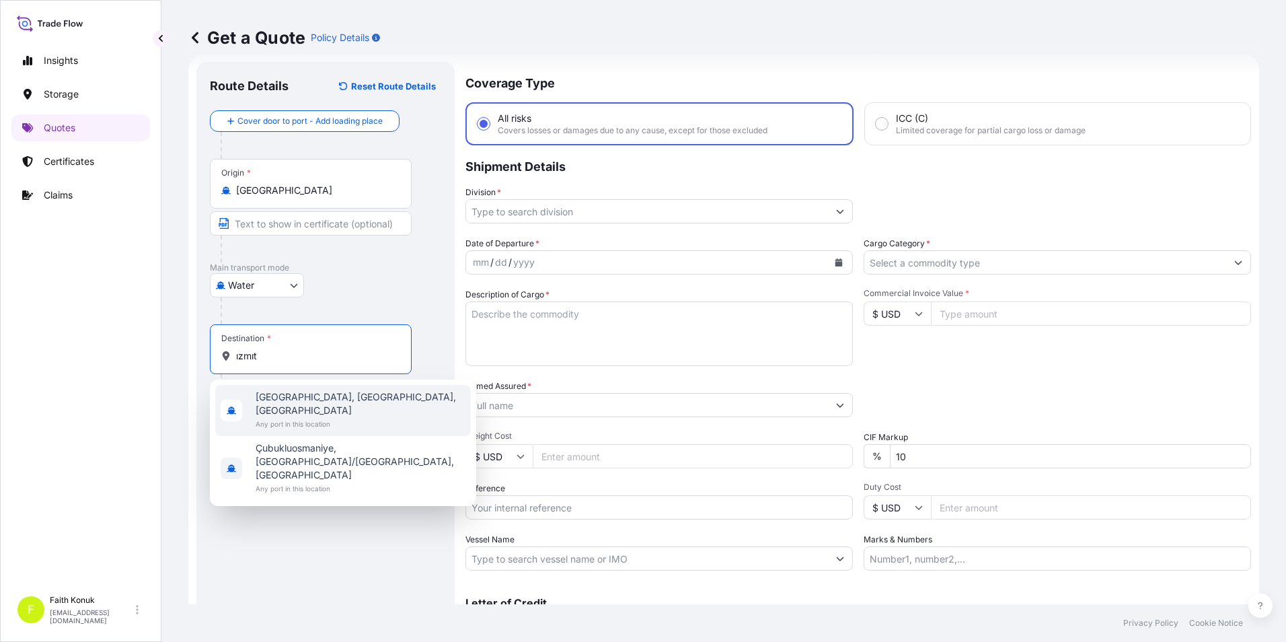
click at [298, 417] on span "Any port in this location" at bounding box center [361, 423] width 210 height 13
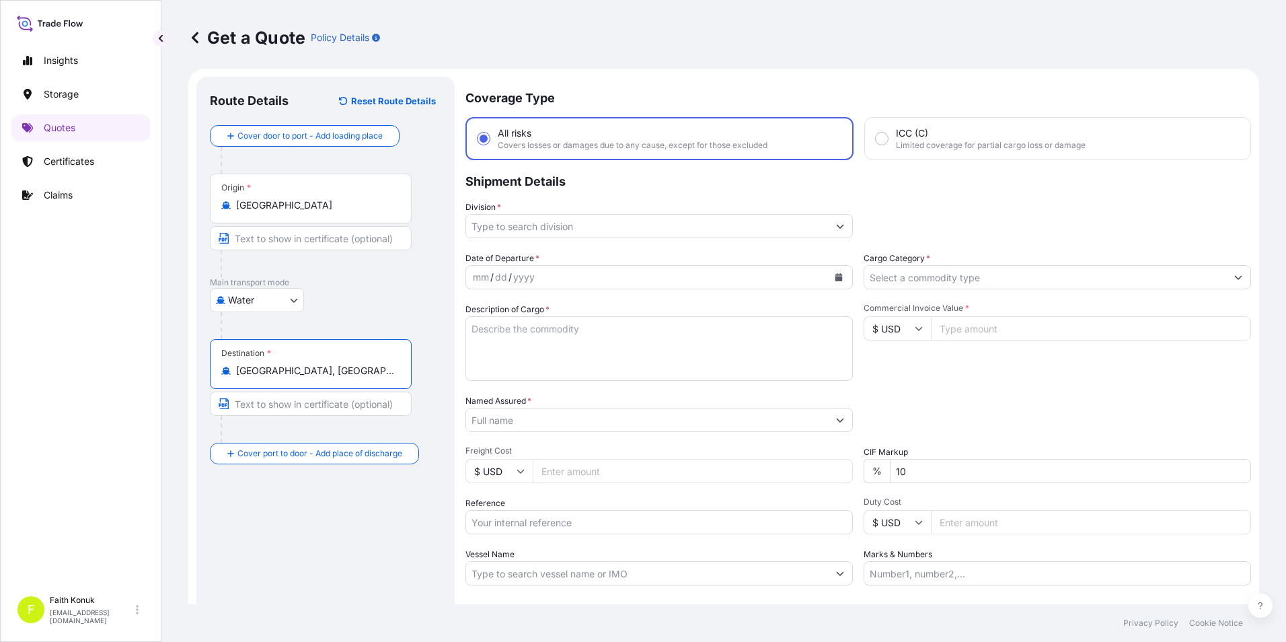
scroll to position [0, 0]
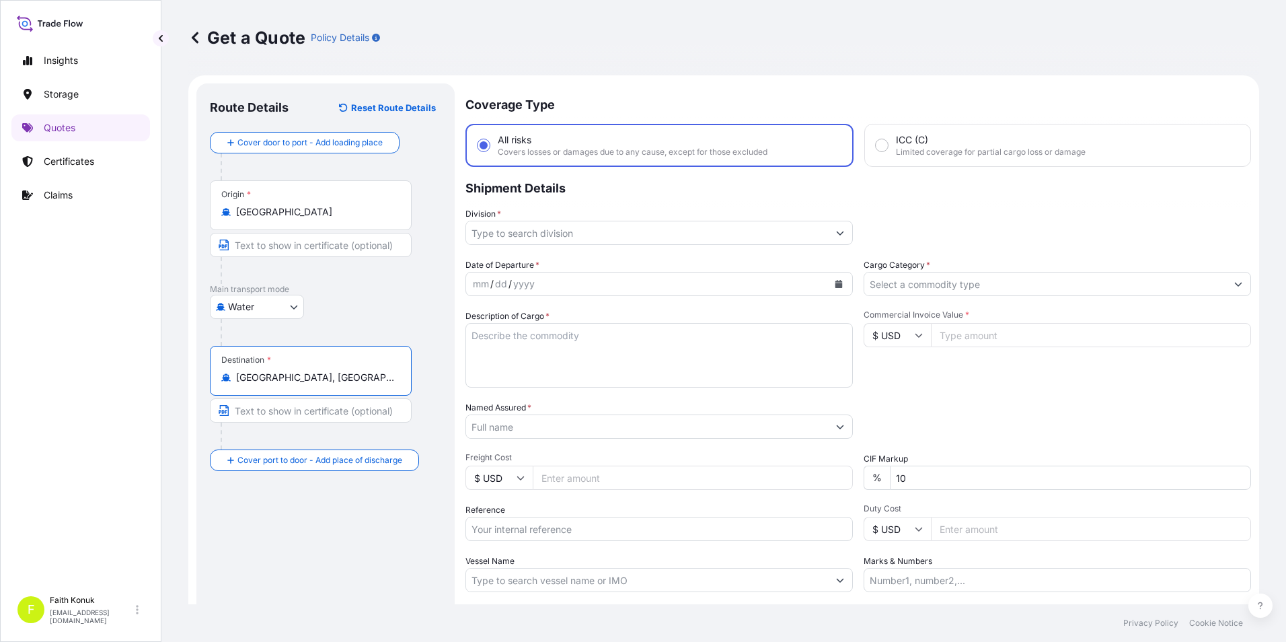
type input "[GEOGRAPHIC_DATA], [GEOGRAPHIC_DATA], [GEOGRAPHIC_DATA]"
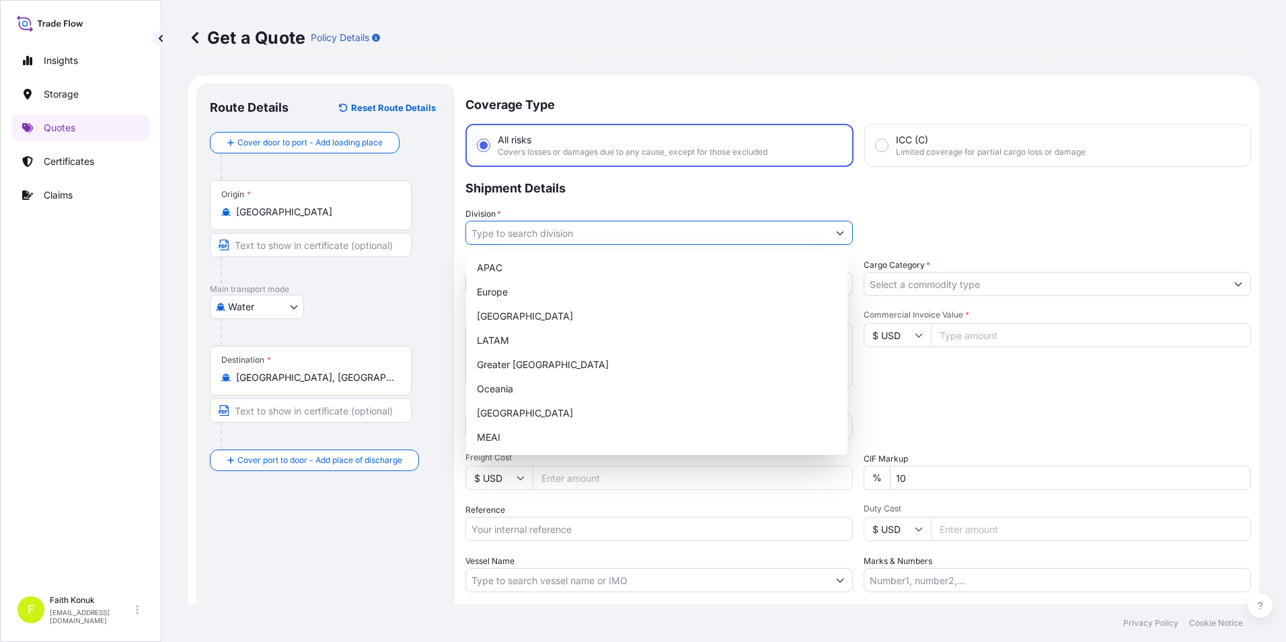
click at [836, 236] on icon "Show suggestions" at bounding box center [840, 233] width 8 height 8
click at [512, 414] on div "[GEOGRAPHIC_DATA]" at bounding box center [656, 413] width 371 height 24
type input "[GEOGRAPHIC_DATA]"
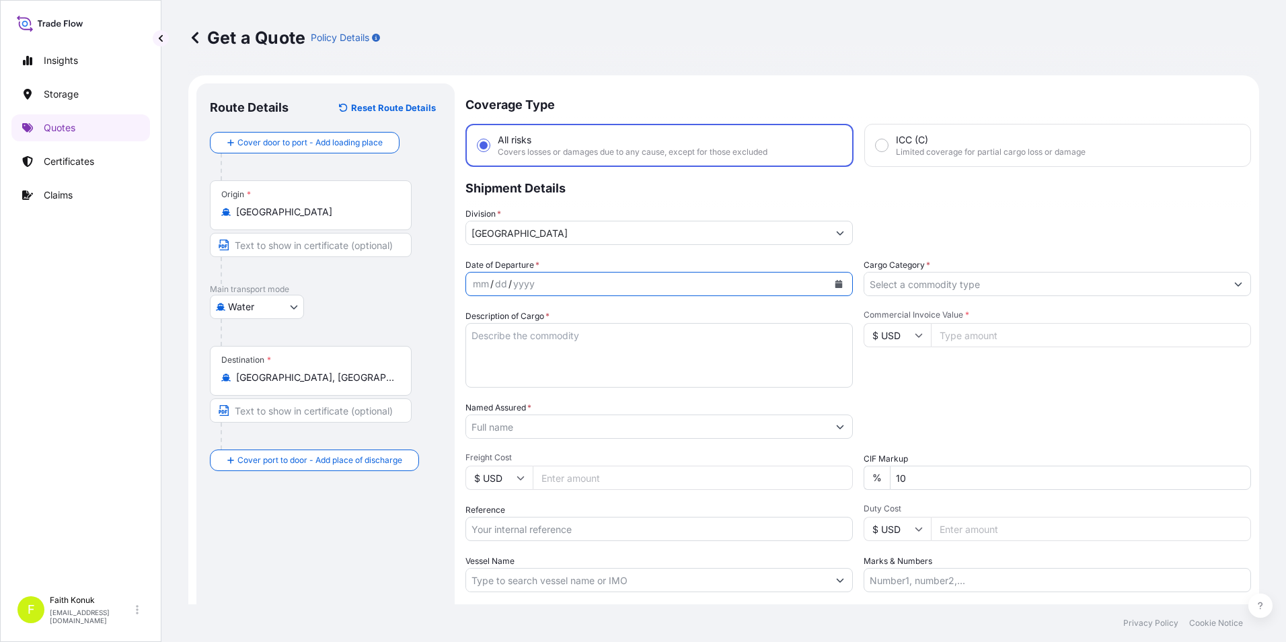
click at [835, 282] on icon "Calendar" at bounding box center [838, 284] width 7 height 8
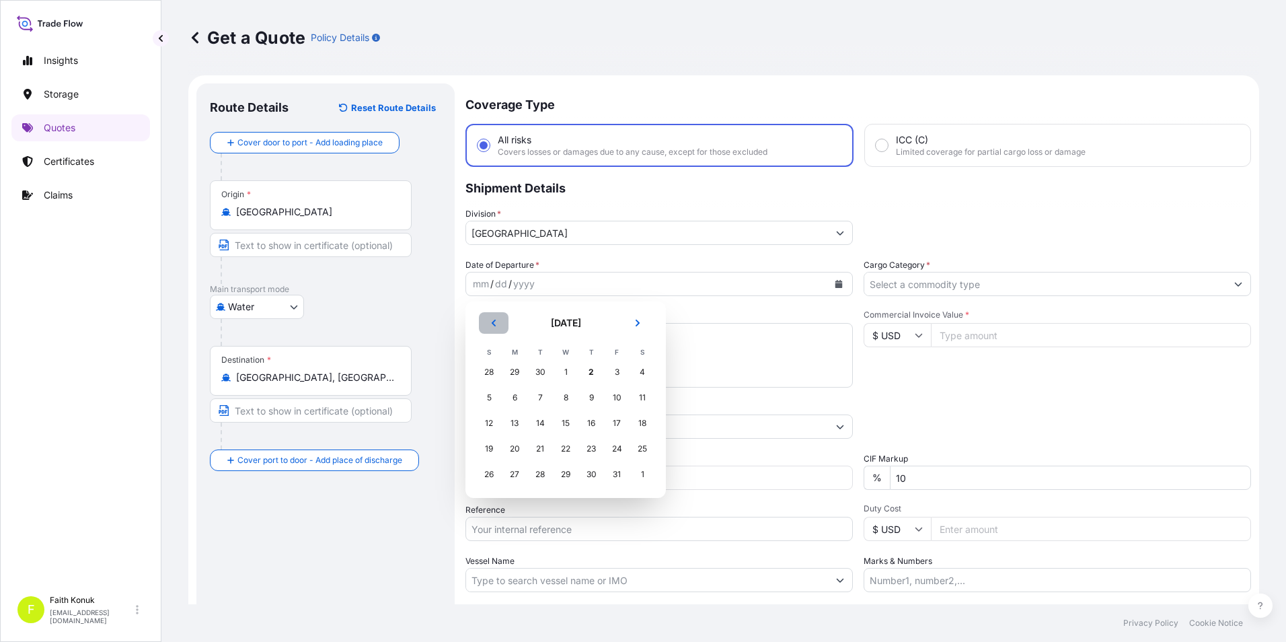
click at [494, 327] on button "Previous" at bounding box center [494, 323] width 30 height 22
click at [491, 474] on div "28" at bounding box center [489, 474] width 24 height 24
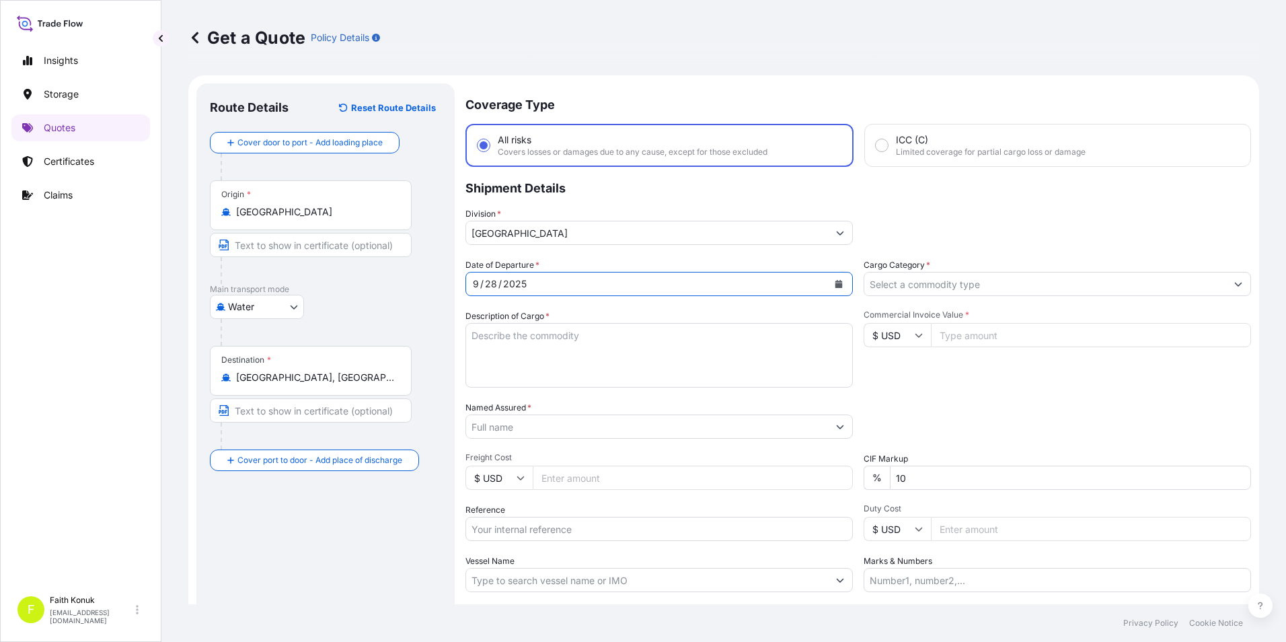
click at [584, 342] on textarea "Description of Cargo *" at bounding box center [658, 355] width 387 height 65
drag, startPoint x: 537, startPoint y: 336, endPoint x: 534, endPoint y: 344, distance: 8.7
click at [537, 337] on textarea "Description of Cargo *" at bounding box center [658, 355] width 387 height 65
paste textarea "FLEXIBLE TUBE, CABLE CHAIN,CONNECTOR"
click at [563, 366] on textarea "FLEXIBLE TUBE, CABLE CHAIN,CONNECTOR" at bounding box center [658, 355] width 387 height 65
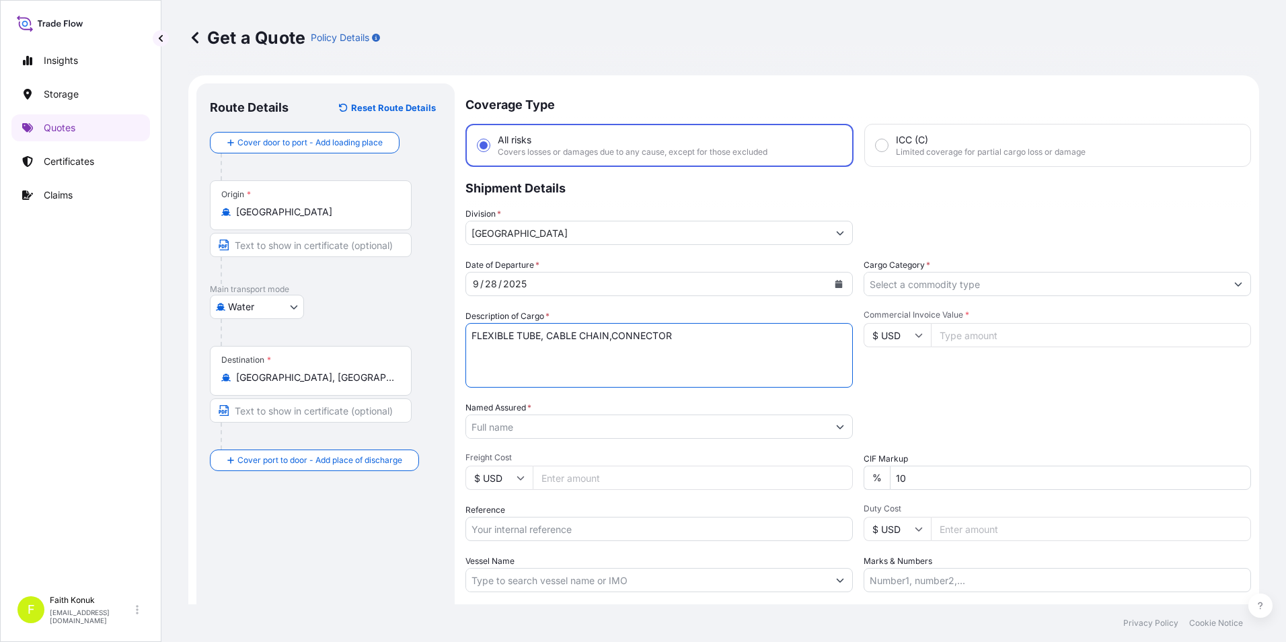
paste textarea "MKM2509069 - WHSU2576516"
type textarea "FLEXIBLE TUBE, CABLE CHAIN,CONNECTOR MKM2509069 - WHSU2576516 INSURANCE PREMIUM…"
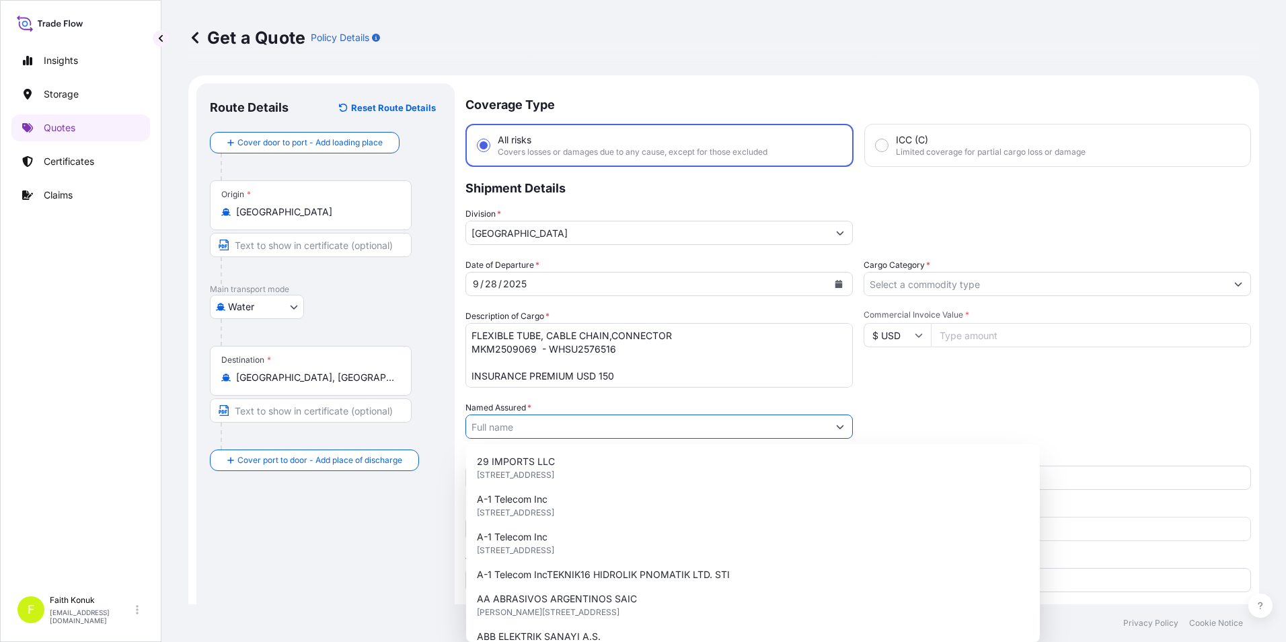
click at [665, 425] on input "Named Assured *" at bounding box center [647, 426] width 362 height 24
paste input "TEKNIK16 HIDROLIK PNOMATIK LTD.STI."
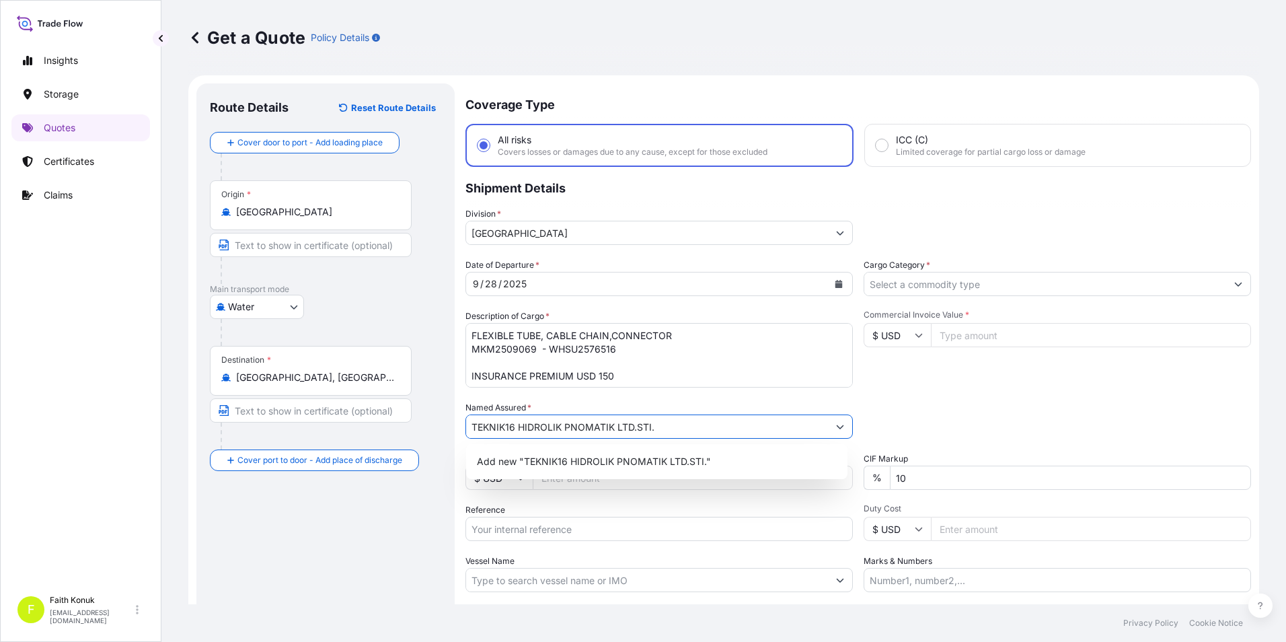
type input "TEKNIK16 HIDROLIK PNOMATIK LTD.STI."
click at [328, 528] on div "Route Details Reset Route Details Cover door to port - Add loading place Place …" at bounding box center [325, 388] width 231 height 582
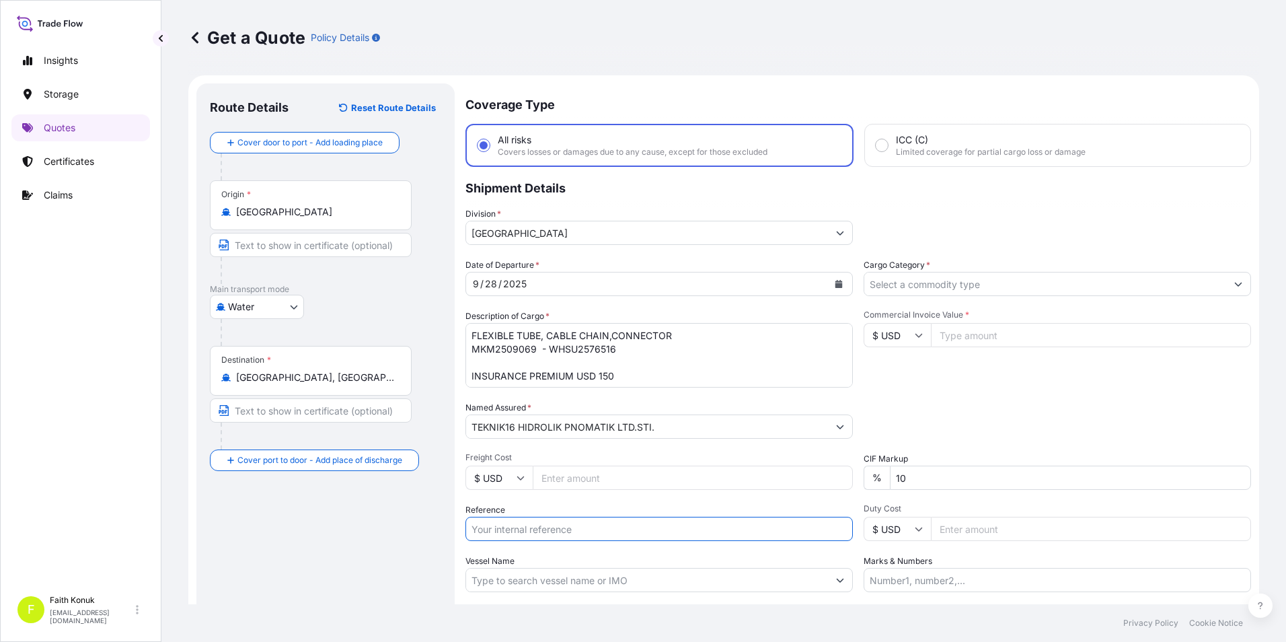
click at [510, 529] on input "Reference" at bounding box center [658, 528] width 387 height 24
click at [502, 524] on input "Reference" at bounding box center [658, 528] width 387 height 24
paste input "2511783969"
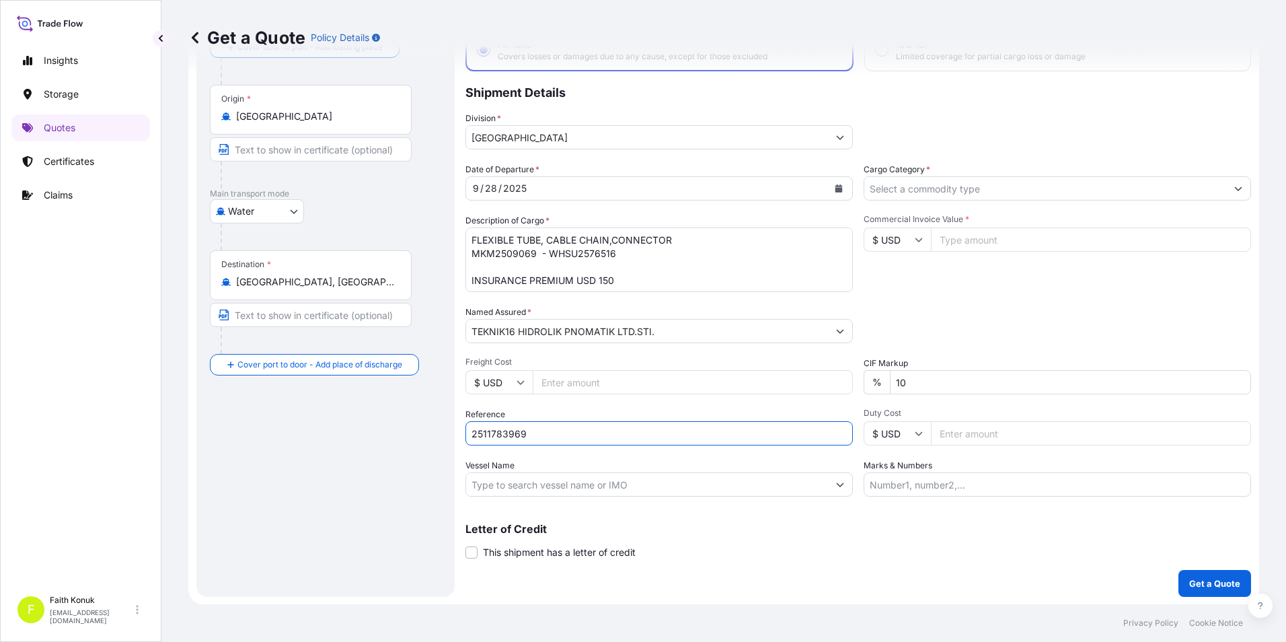
scroll to position [96, 0]
type input "2511783969"
click at [504, 488] on input "Vessel Name" at bounding box center [647, 483] width 362 height 24
click at [654, 480] on input "Vessel Name" at bounding box center [647, 483] width 362 height 24
paste input "WAN HAI 326 WAN HAI LINE S051"
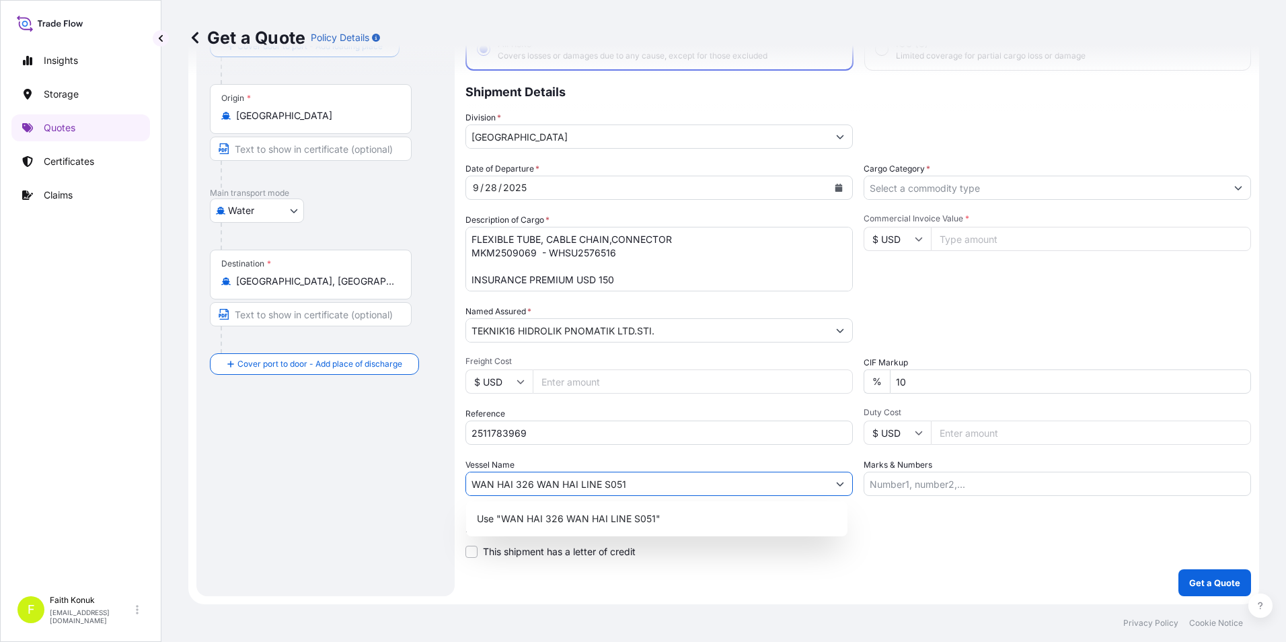
type input "WAN HAI 326 WAN HAI LINE S051"
click at [350, 475] on div "Route Details Reset Route Details Cover door to port - Add loading place Place …" at bounding box center [325, 292] width 231 height 582
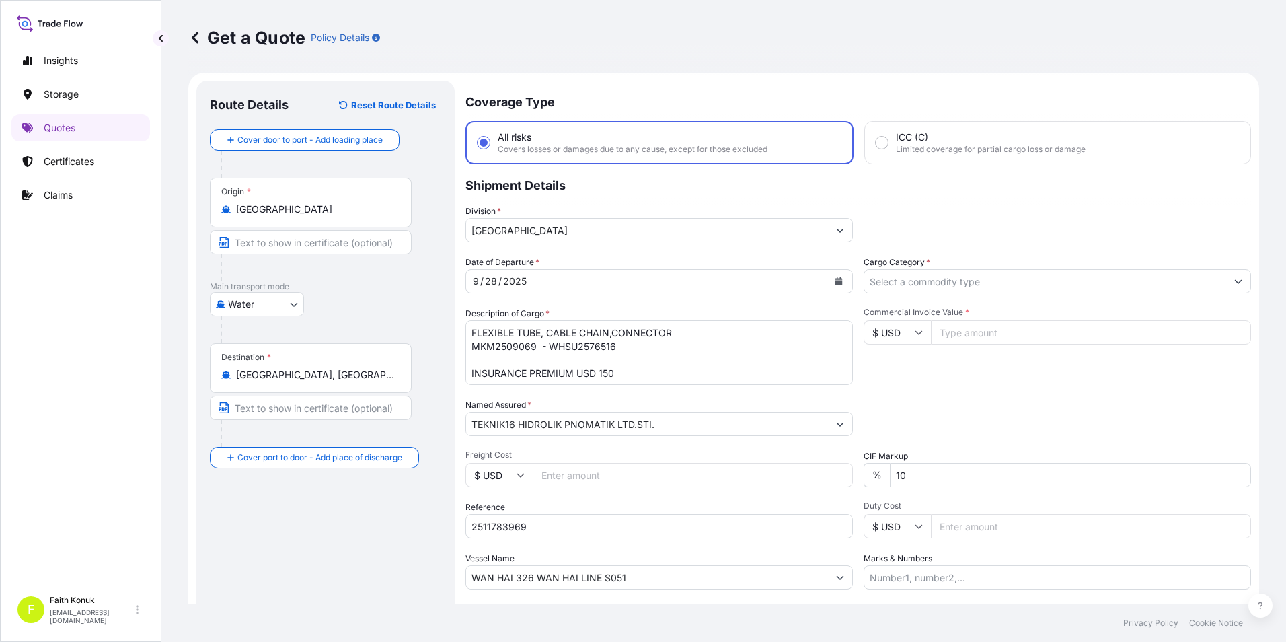
scroll to position [0, 0]
click at [1015, 288] on input "Cargo Category *" at bounding box center [1045, 284] width 362 height 24
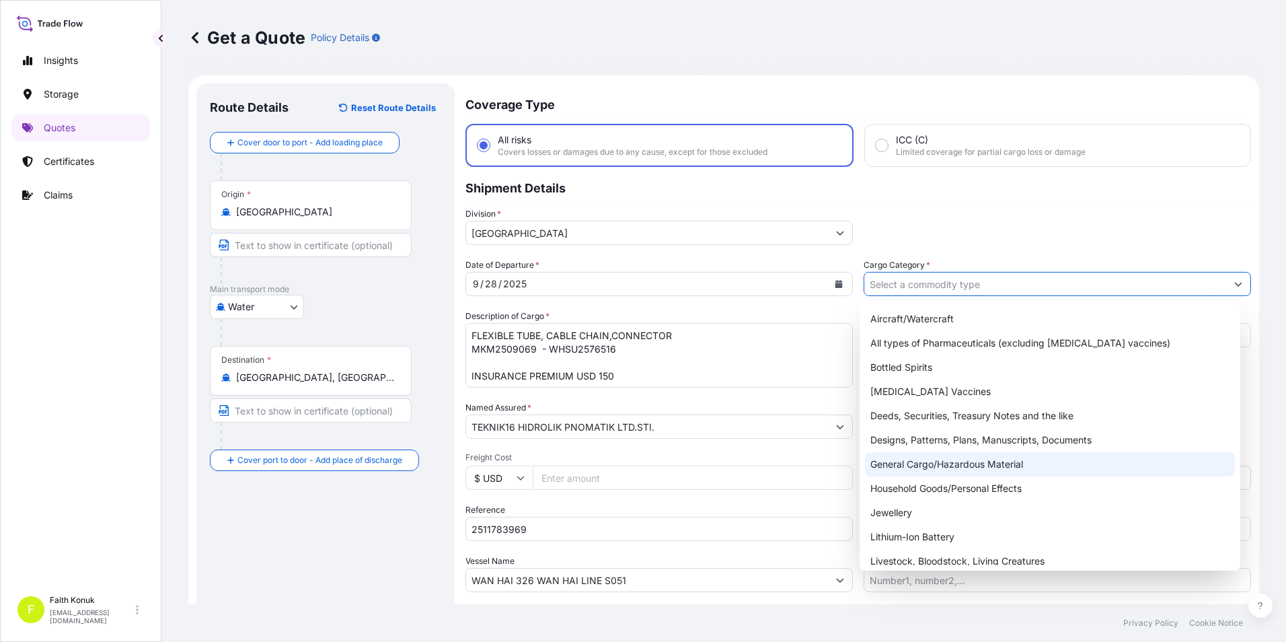
click at [911, 467] on div "General Cargo/Hazardous Material" at bounding box center [1050, 464] width 371 height 24
type input "General Cargo/Hazardous Material"
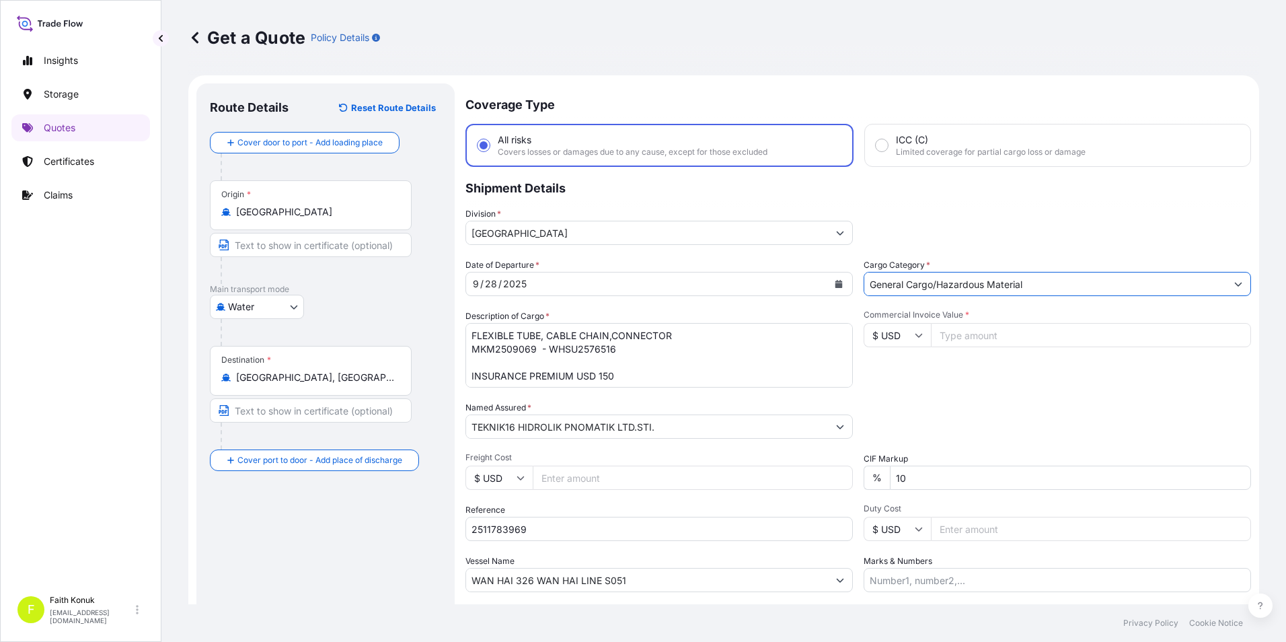
click at [959, 335] on input "Commercial Invoice Value *" at bounding box center [1091, 335] width 320 height 24
type input "46478.34"
click at [891, 335] on input "$ USD" at bounding box center [896, 335] width 67 height 24
click at [890, 364] on div "€ EUR" at bounding box center [892, 372] width 56 height 26
type input "€ EUR"
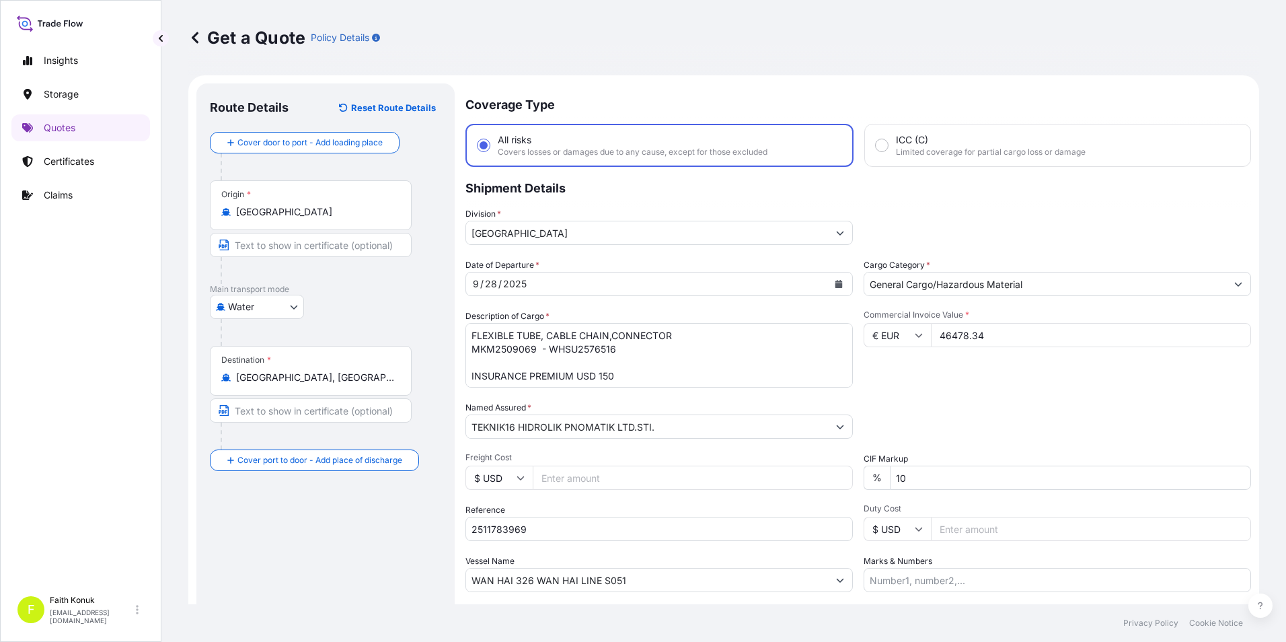
click at [937, 377] on div "Commercial Invoice Value * € EUR 46478.34" at bounding box center [1056, 348] width 387 height 78
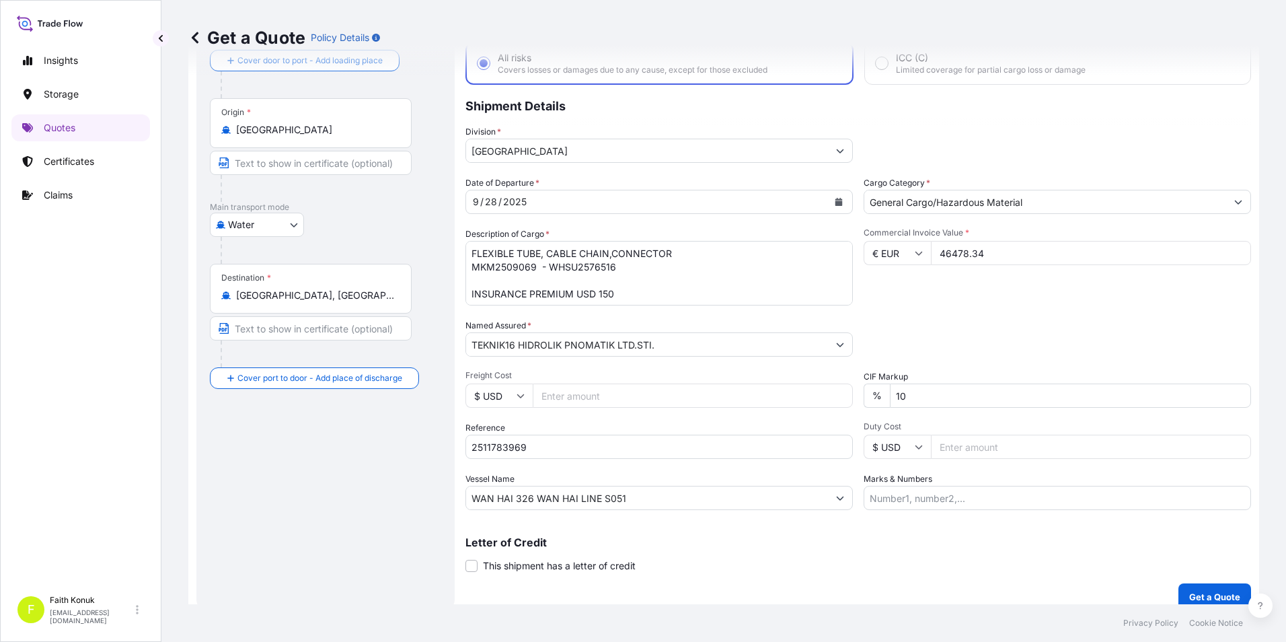
scroll to position [96, 0]
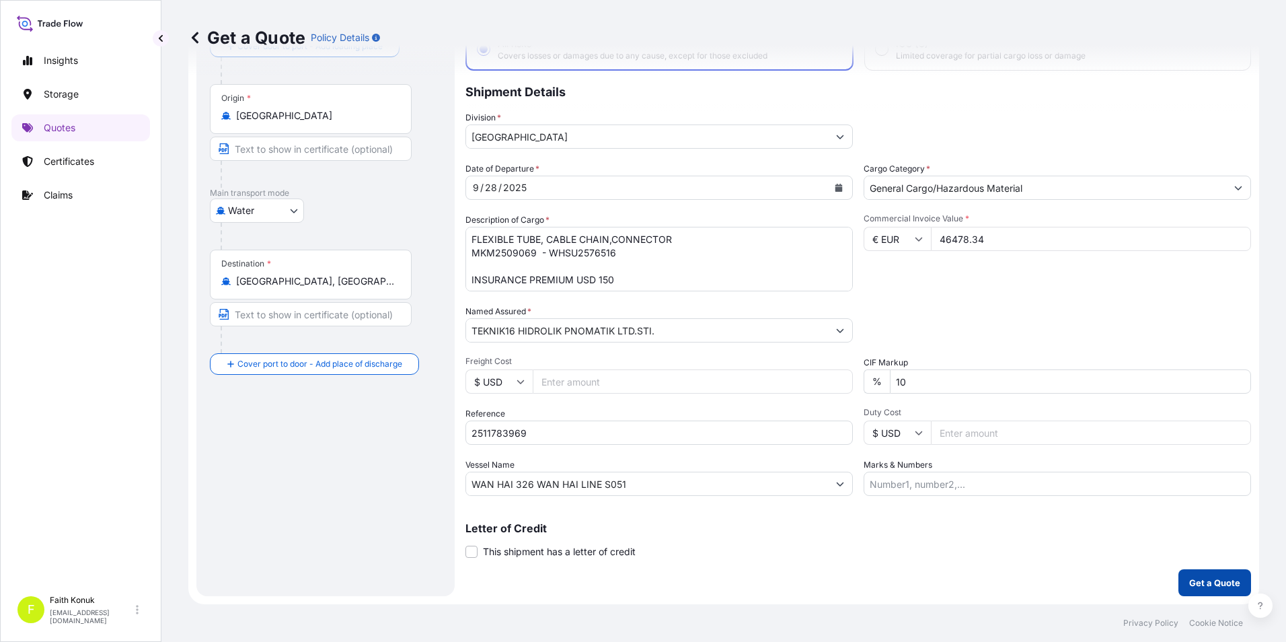
click at [1196, 585] on p "Get a Quote" at bounding box center [1214, 582] width 51 height 13
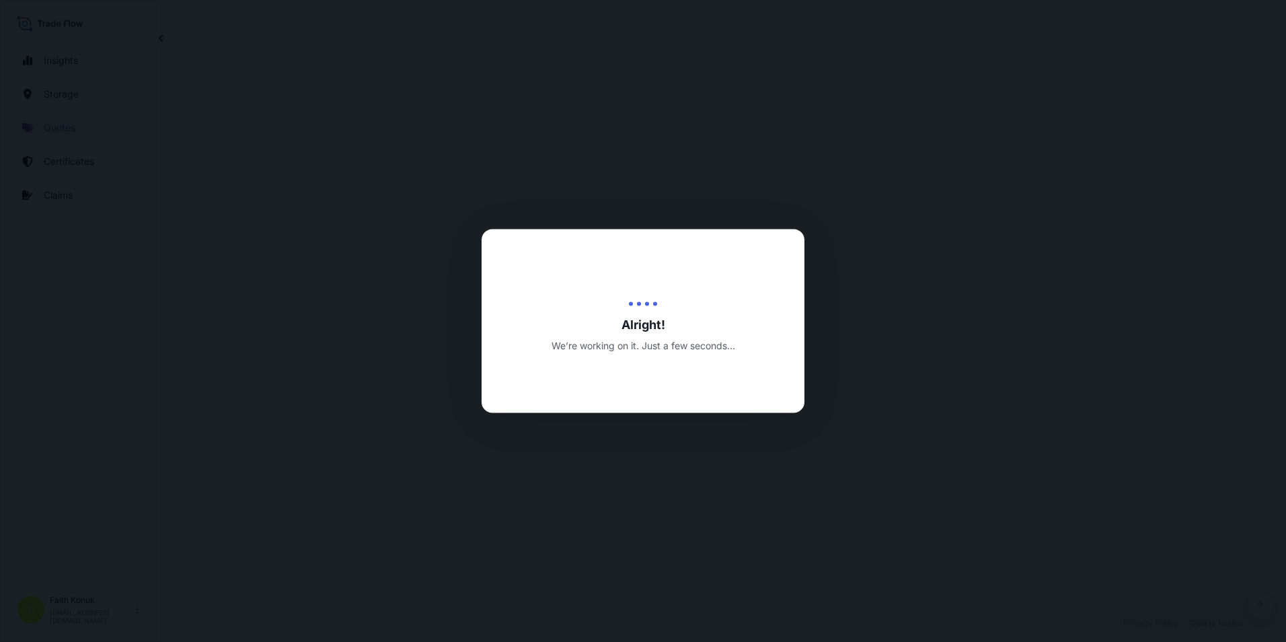
select select "Water"
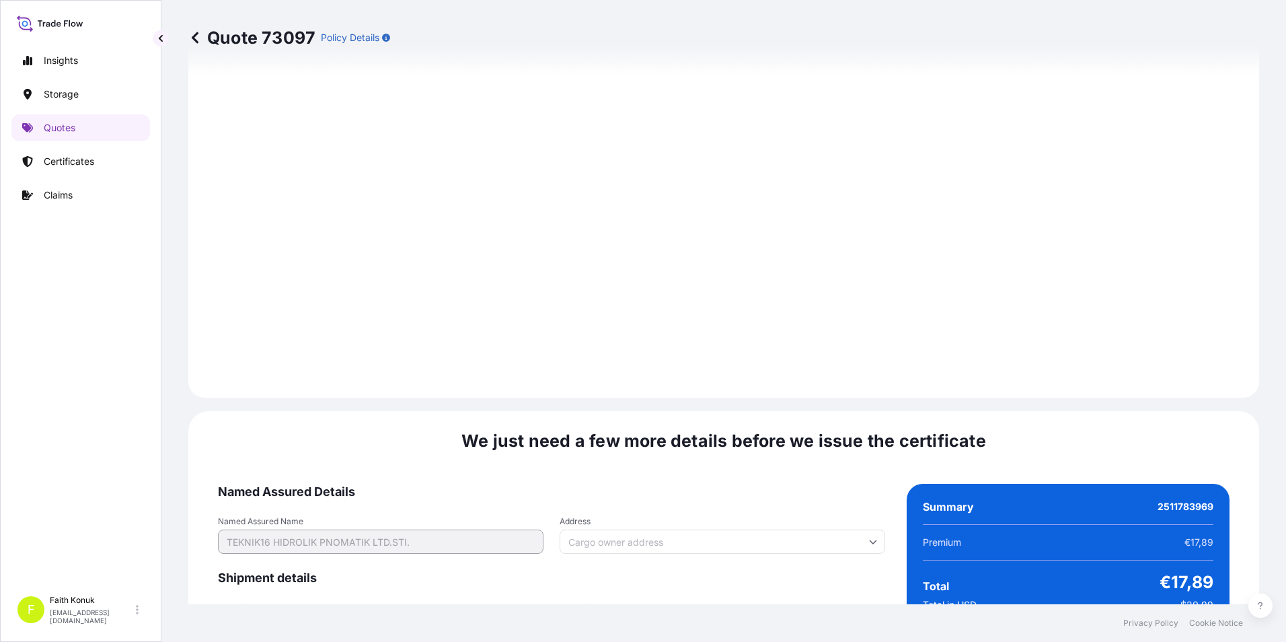
scroll to position [1964, 0]
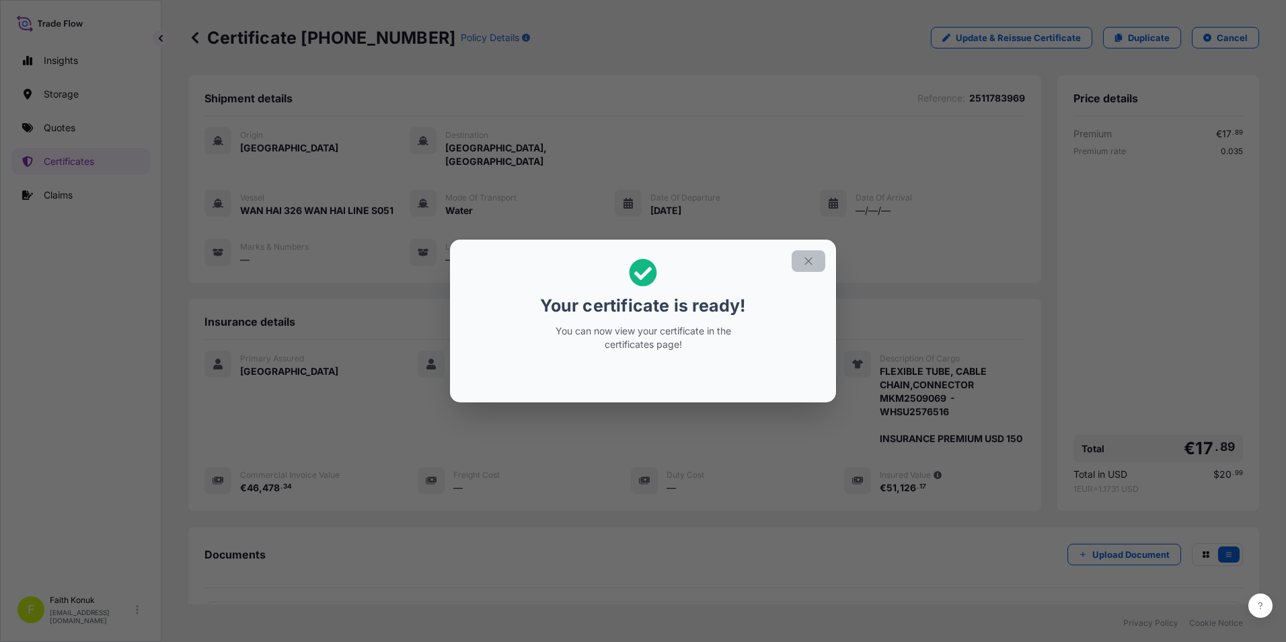
click at [812, 257] on icon "button" at bounding box center [808, 261] width 12 height 12
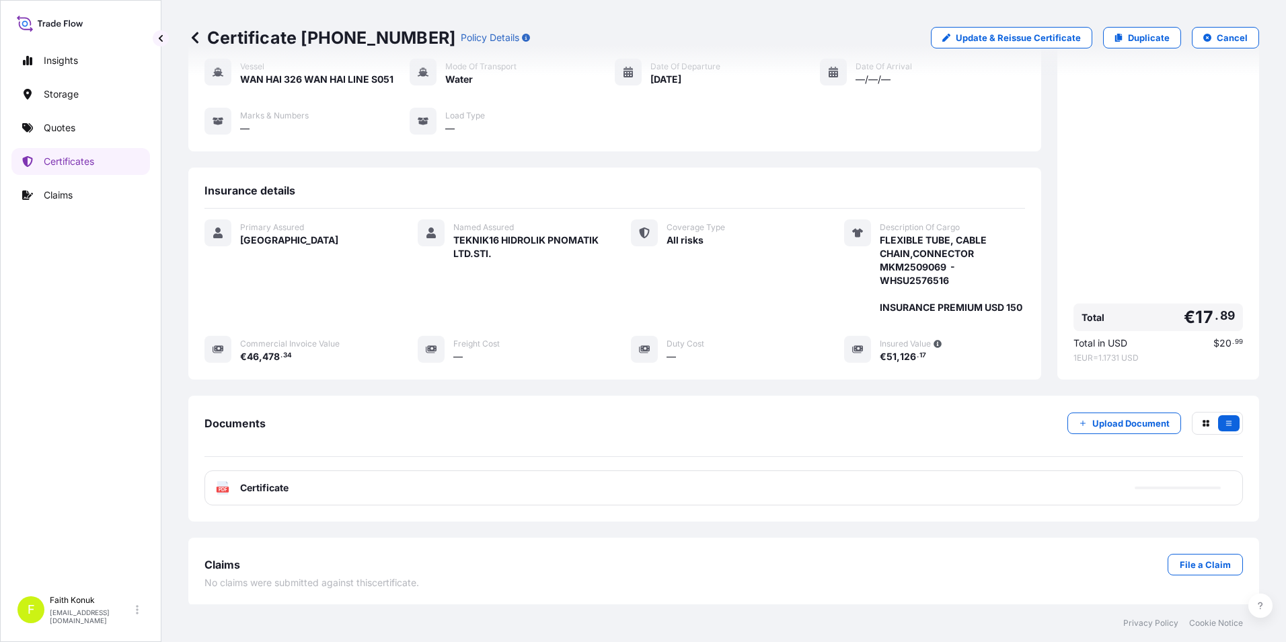
scroll to position [132, 0]
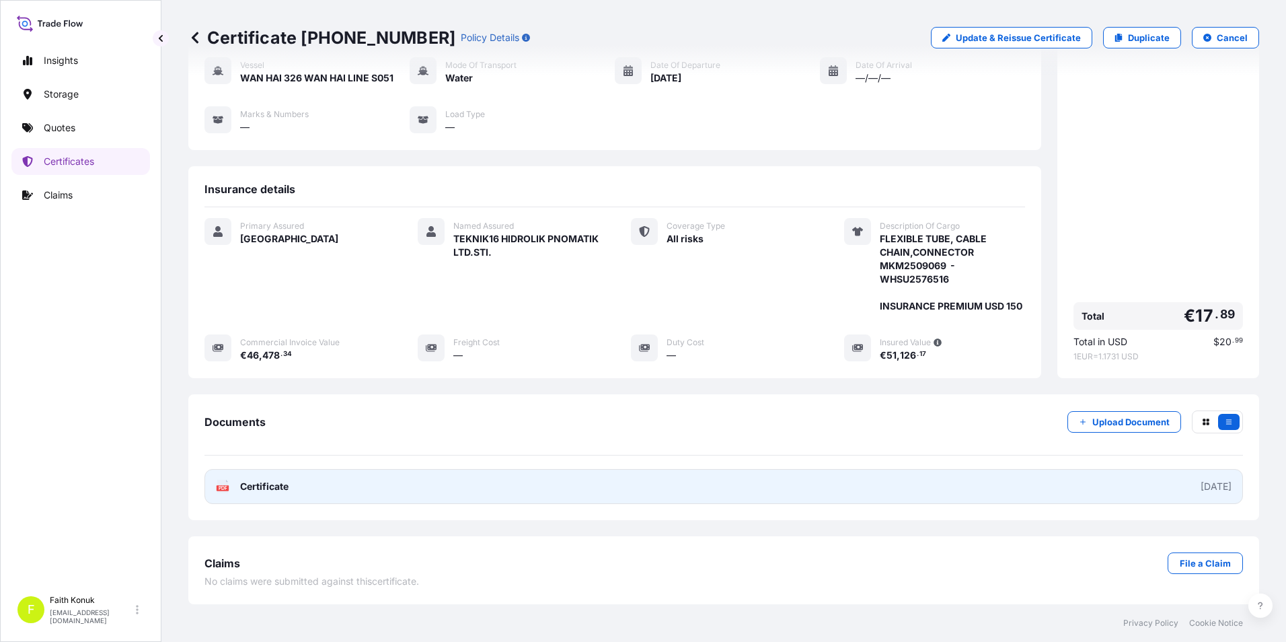
click at [260, 487] on span "Certificate" at bounding box center [264, 485] width 48 height 13
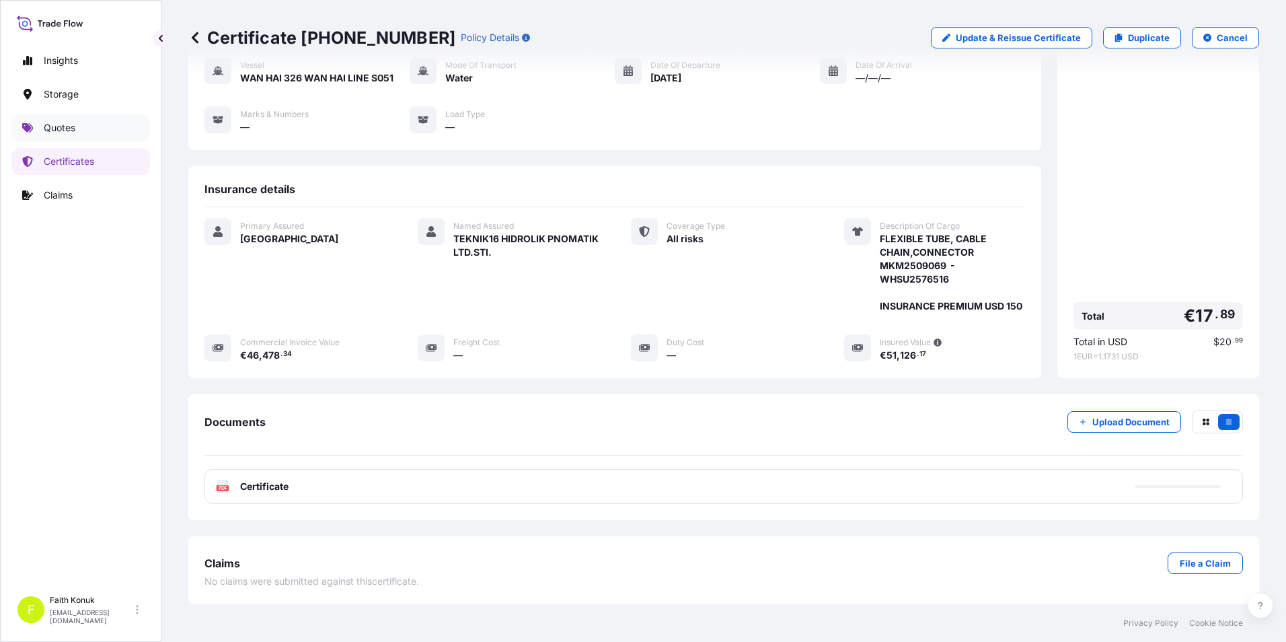
click at [72, 122] on p "Quotes" at bounding box center [60, 127] width 32 height 13
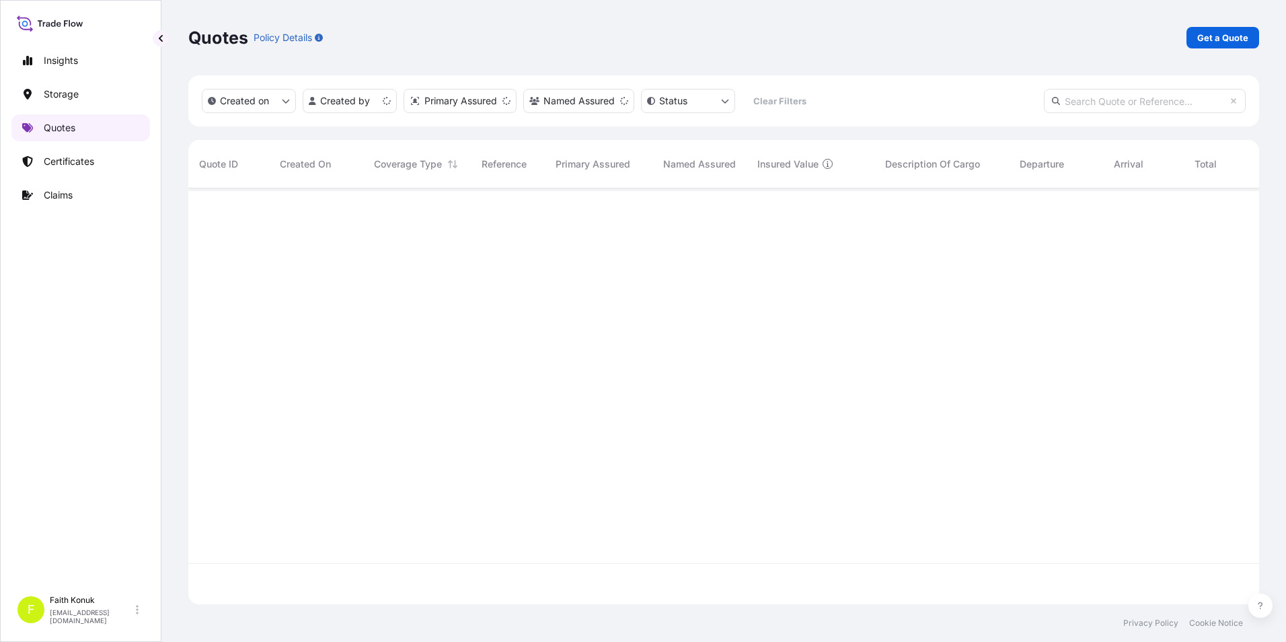
scroll to position [413, 1060]
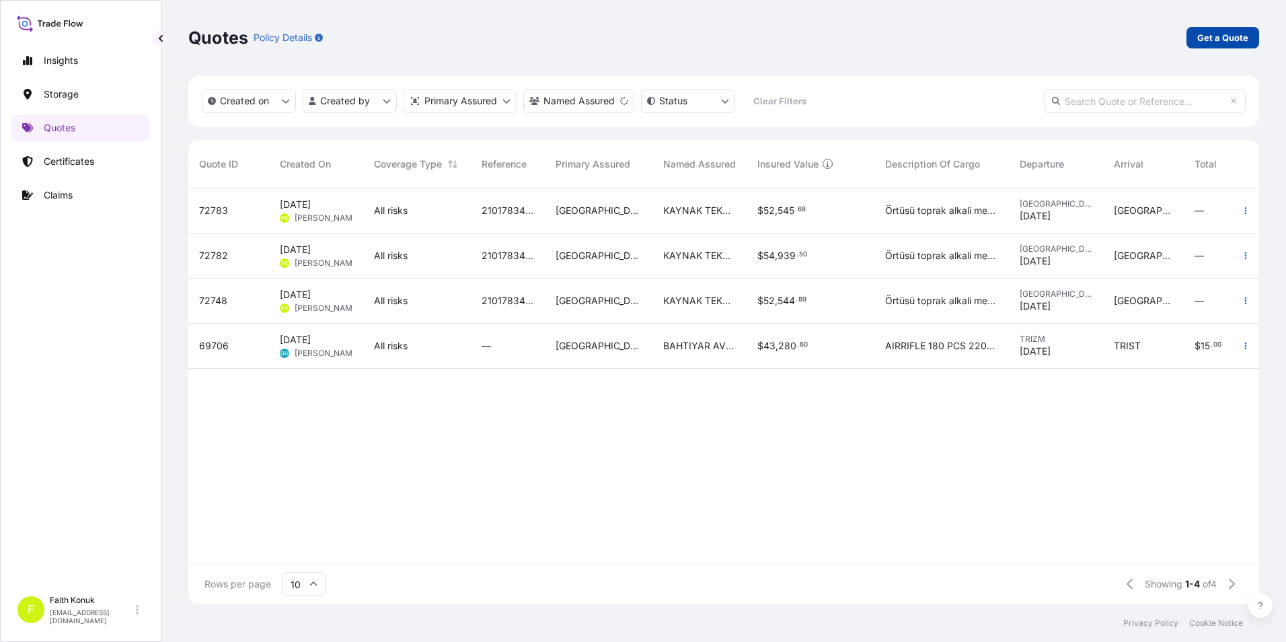
click at [1246, 44] on link "Get a Quote" at bounding box center [1222, 38] width 73 height 22
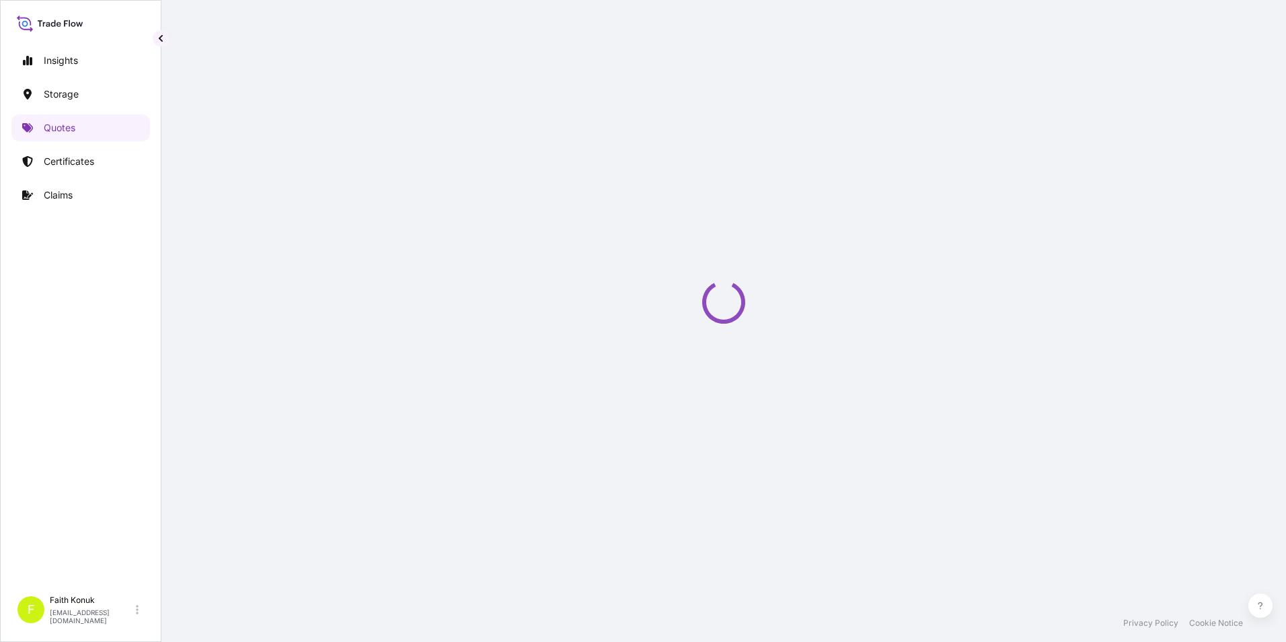
select select "Water"
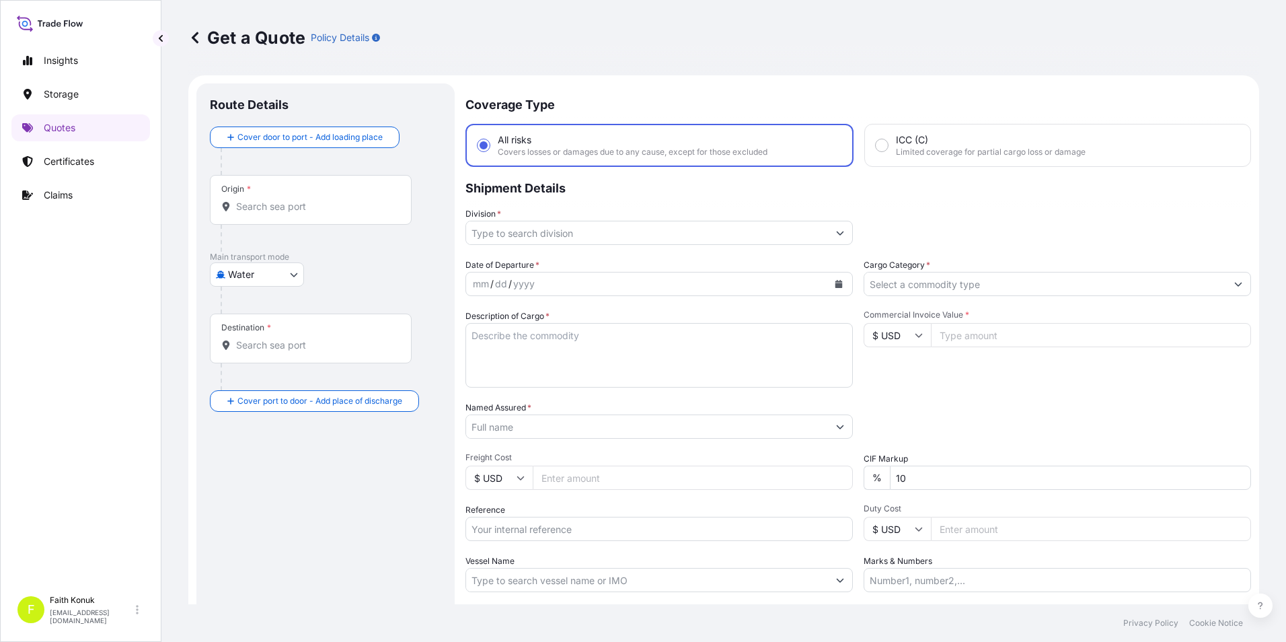
scroll to position [22, 0]
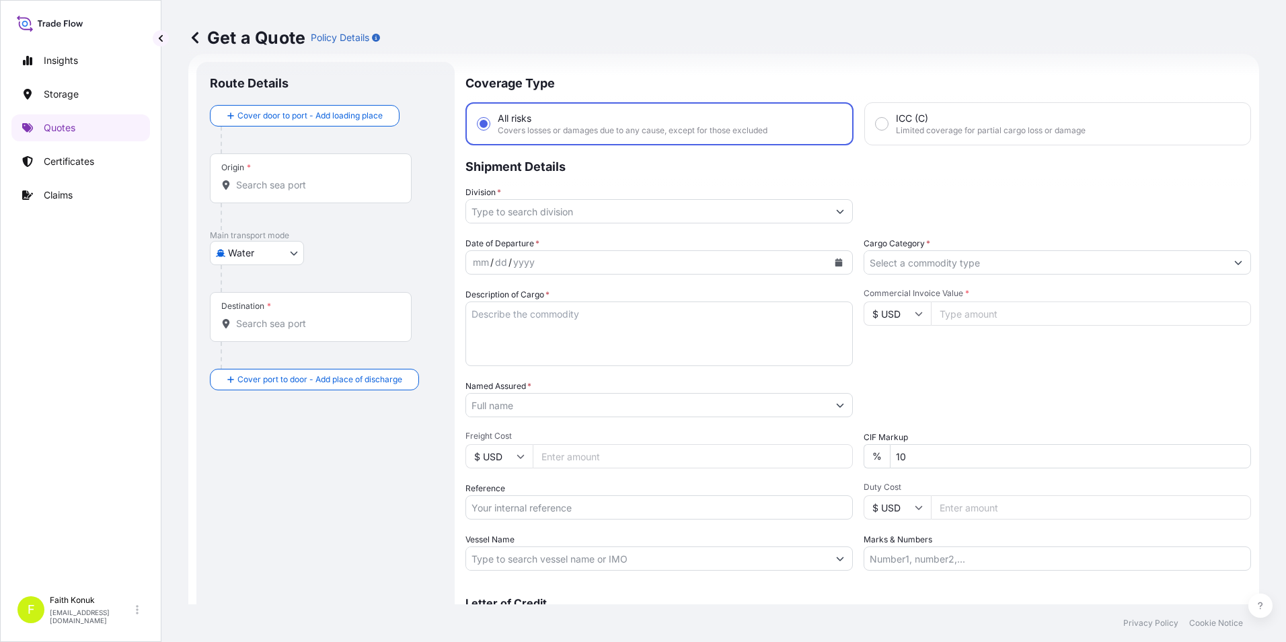
click at [311, 186] on input "Origin *" at bounding box center [315, 184] width 159 height 13
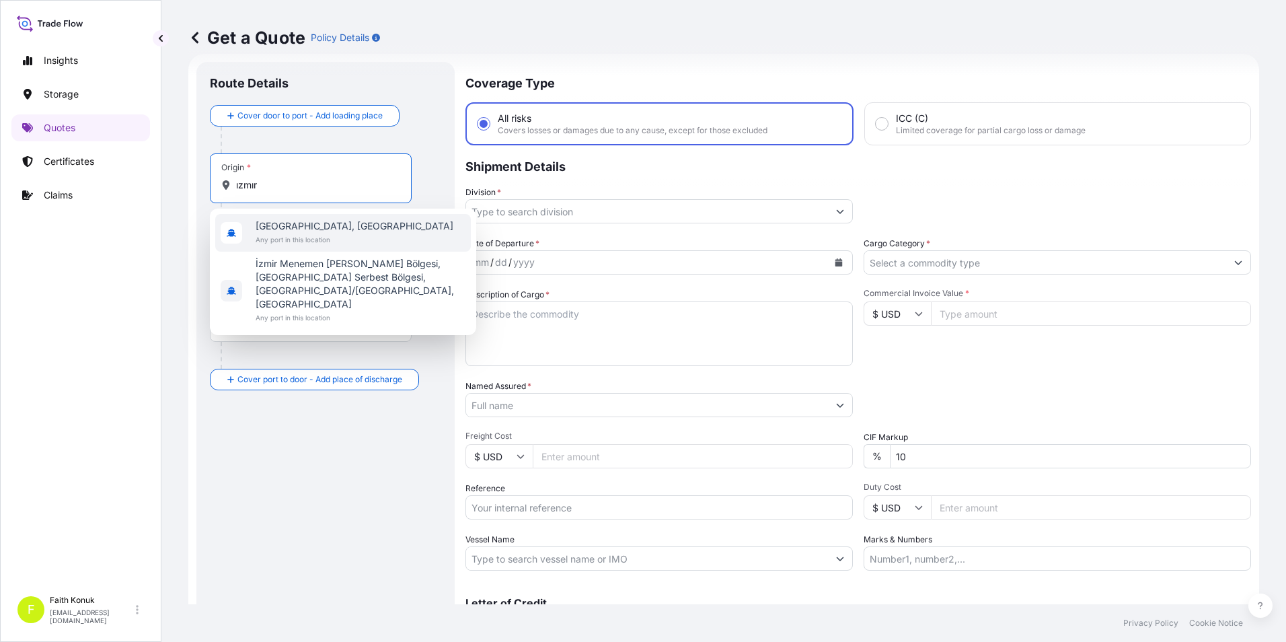
click at [303, 236] on span "Any port in this location" at bounding box center [355, 239] width 198 height 13
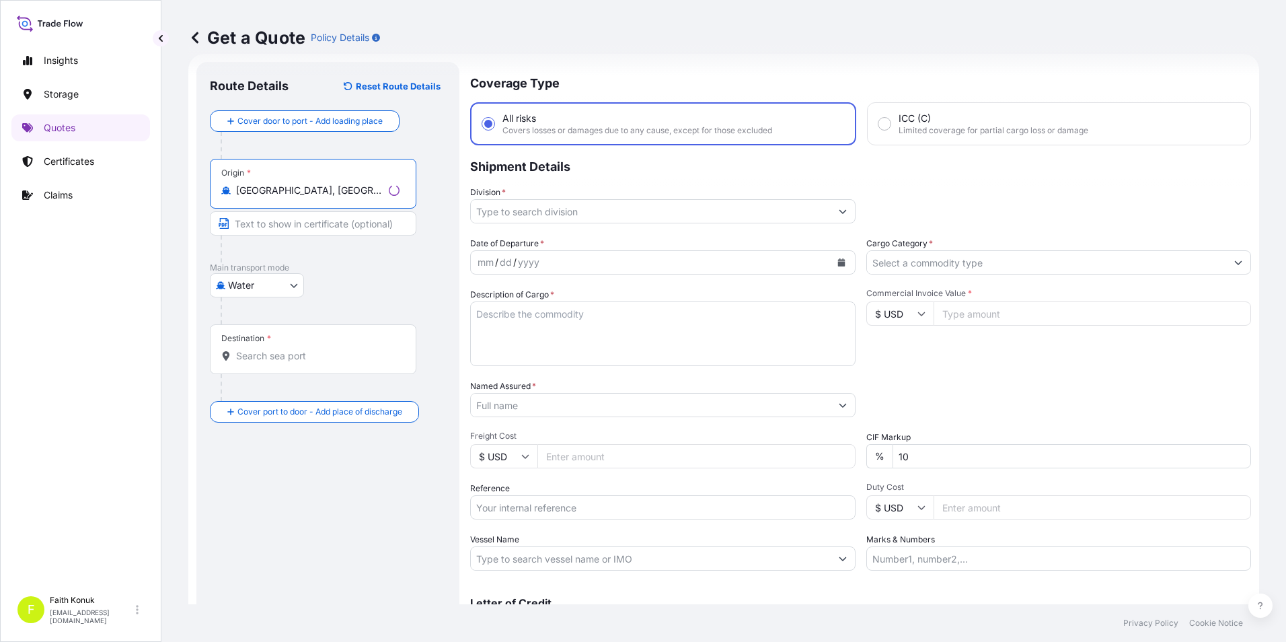
type input "[GEOGRAPHIC_DATA], [GEOGRAPHIC_DATA]"
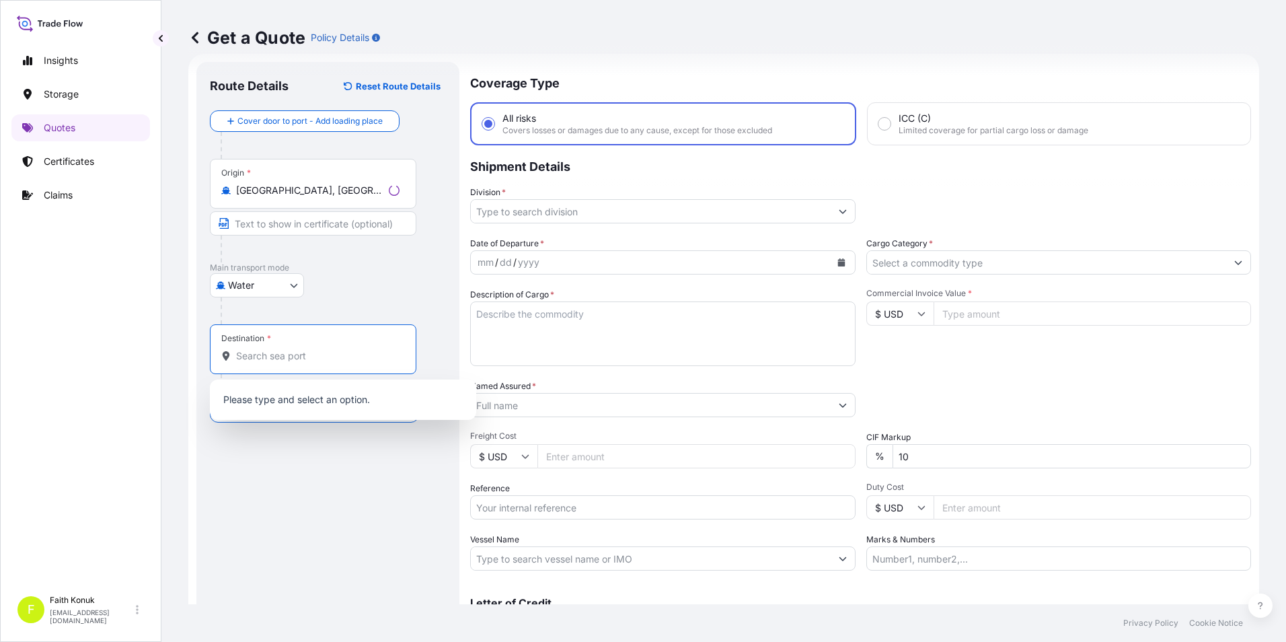
click at [275, 358] on input "Destination *" at bounding box center [317, 355] width 163 height 13
click at [321, 344] on div "Destination *" at bounding box center [311, 349] width 202 height 50
click at [321, 349] on input "Destination * Please select a destination" at bounding box center [315, 355] width 159 height 13
paste input "[GEOGRAPHIC_DATA], [GEOGRAPHIC_DATA]"
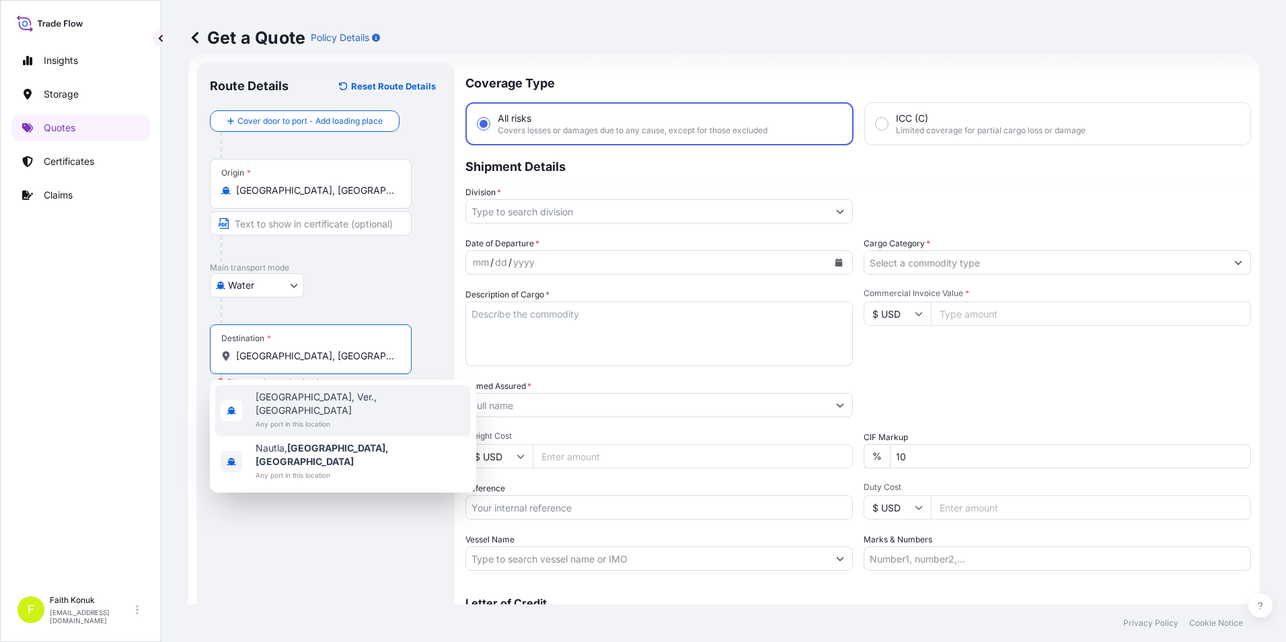
click at [316, 417] on span "Any port in this location" at bounding box center [361, 423] width 210 height 13
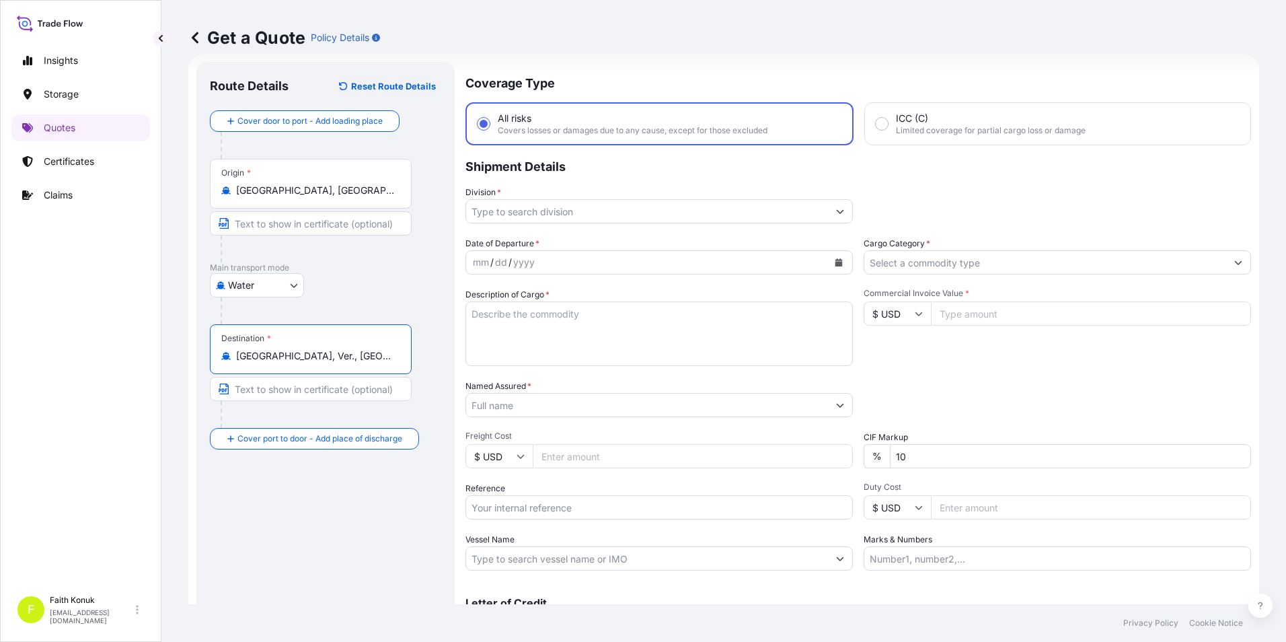
type input "[GEOGRAPHIC_DATA], Ver., [GEOGRAPHIC_DATA]"
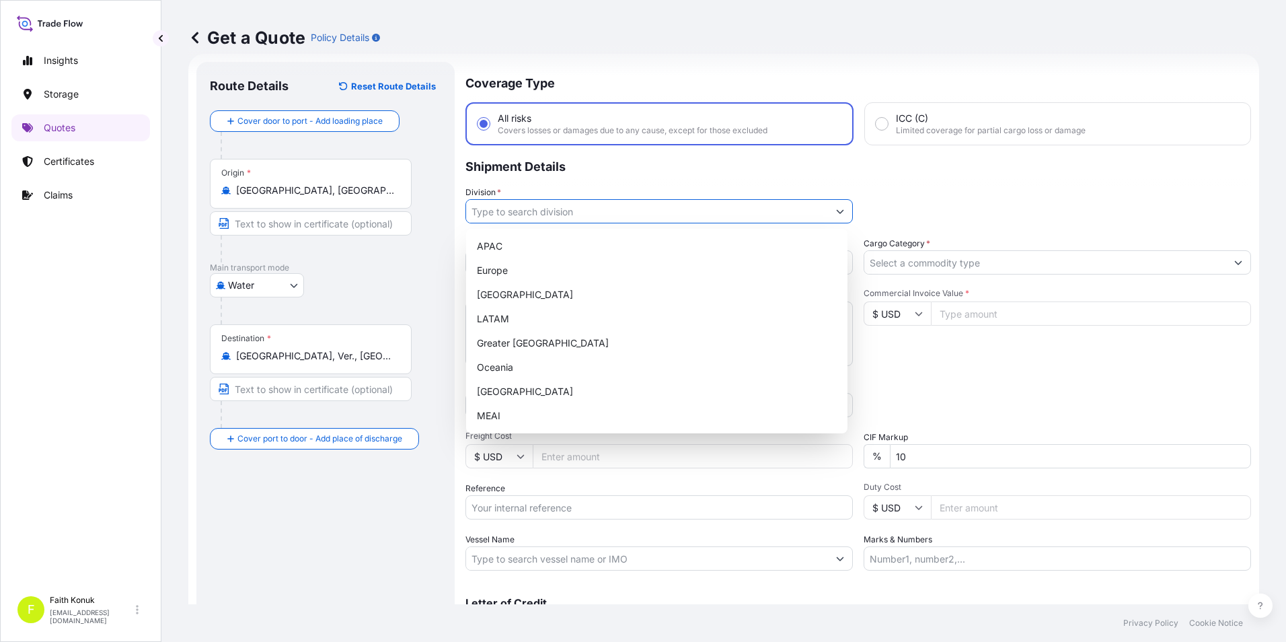
click at [838, 209] on icon "Show suggestions" at bounding box center [840, 211] width 8 height 8
click at [504, 392] on div "[GEOGRAPHIC_DATA]" at bounding box center [656, 391] width 371 height 24
type input "[GEOGRAPHIC_DATA]"
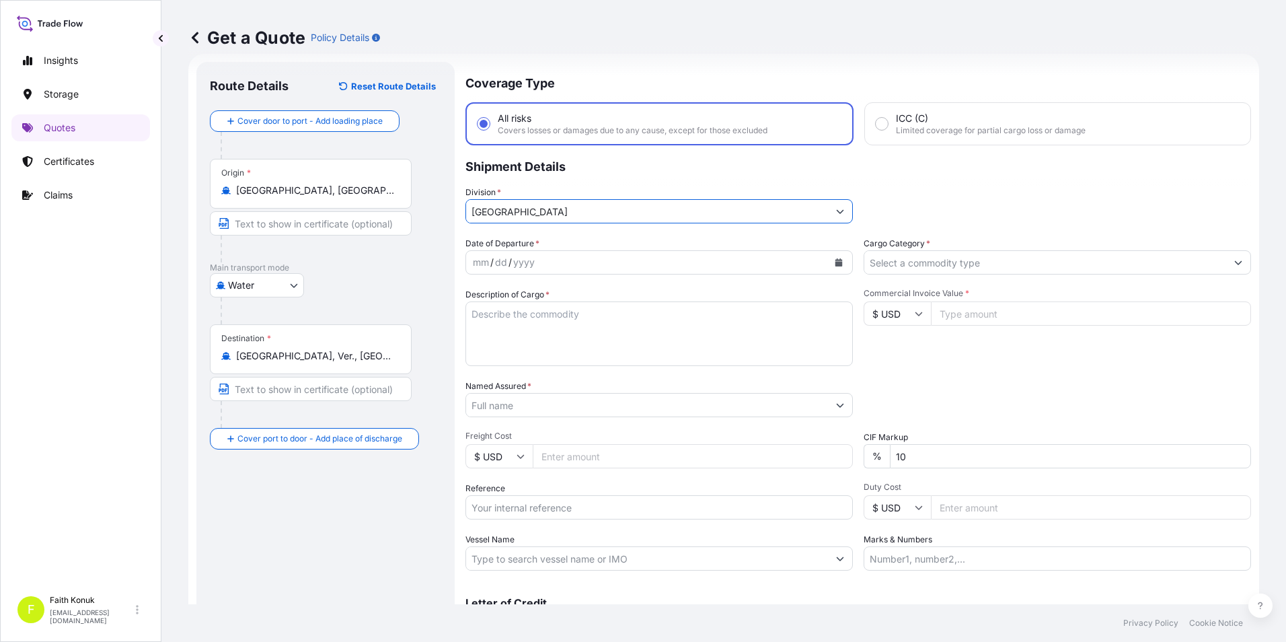
click at [835, 263] on icon "Calendar" at bounding box center [838, 262] width 7 height 8
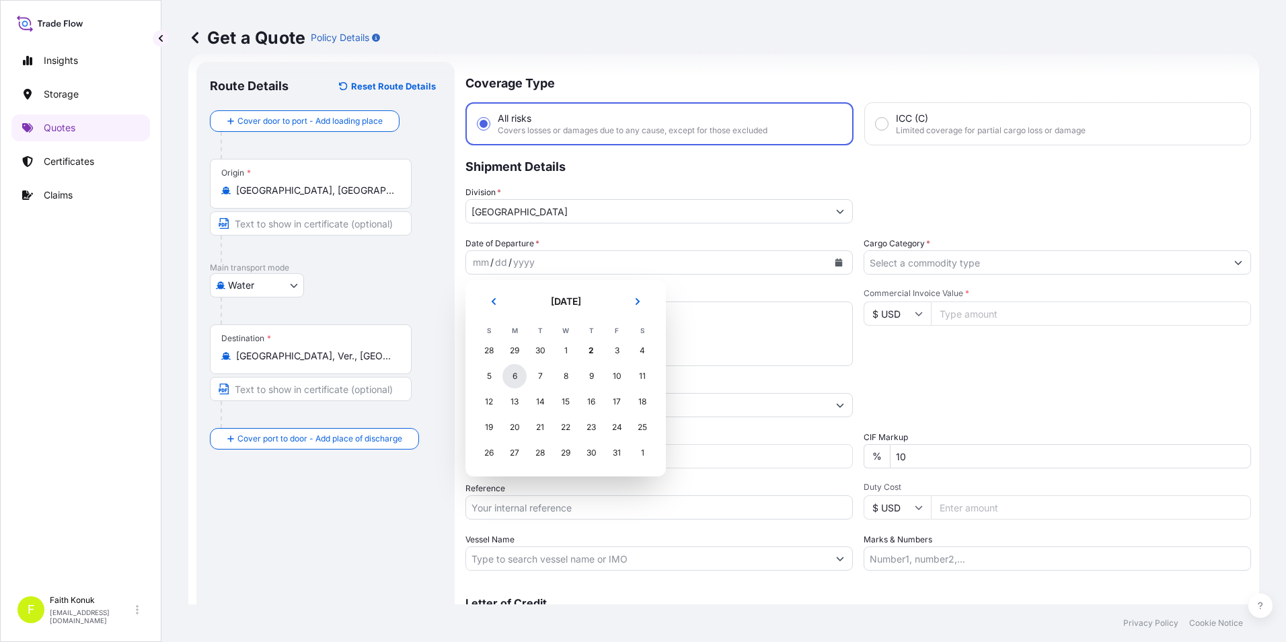
click at [509, 379] on div "6" at bounding box center [514, 376] width 24 height 24
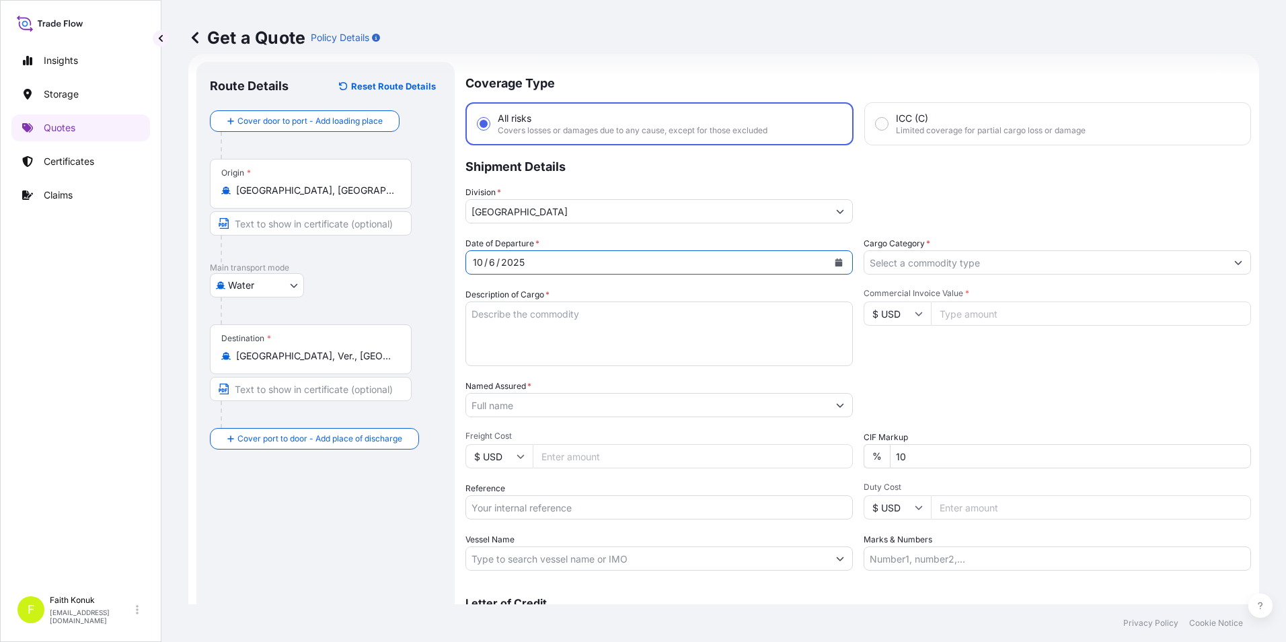
click at [559, 315] on textarea "Description of Cargo *" at bounding box center [658, 333] width 387 height 65
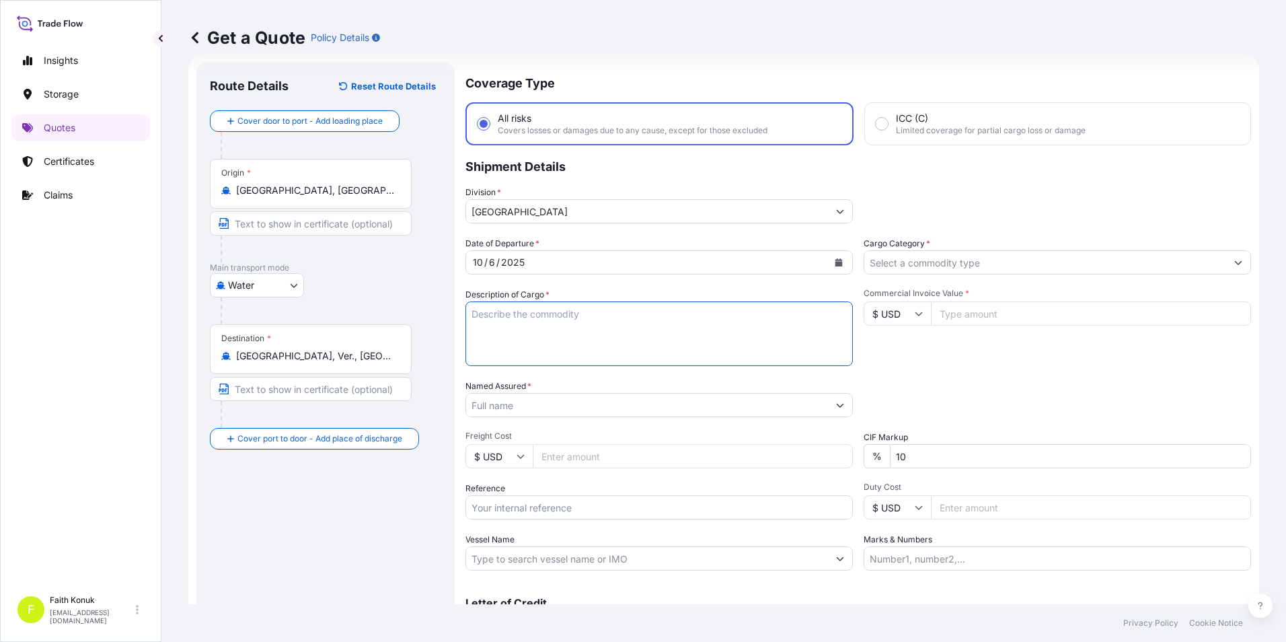
click at [563, 323] on textarea "Description of Cargo *" at bounding box center [658, 333] width 387 height 65
paste textarea ""IDEAL ARCHISOL NEW CONTROL PANEL - GLOSSY CHROME E022371 IDEAL ARCHISOL NEW BU…"
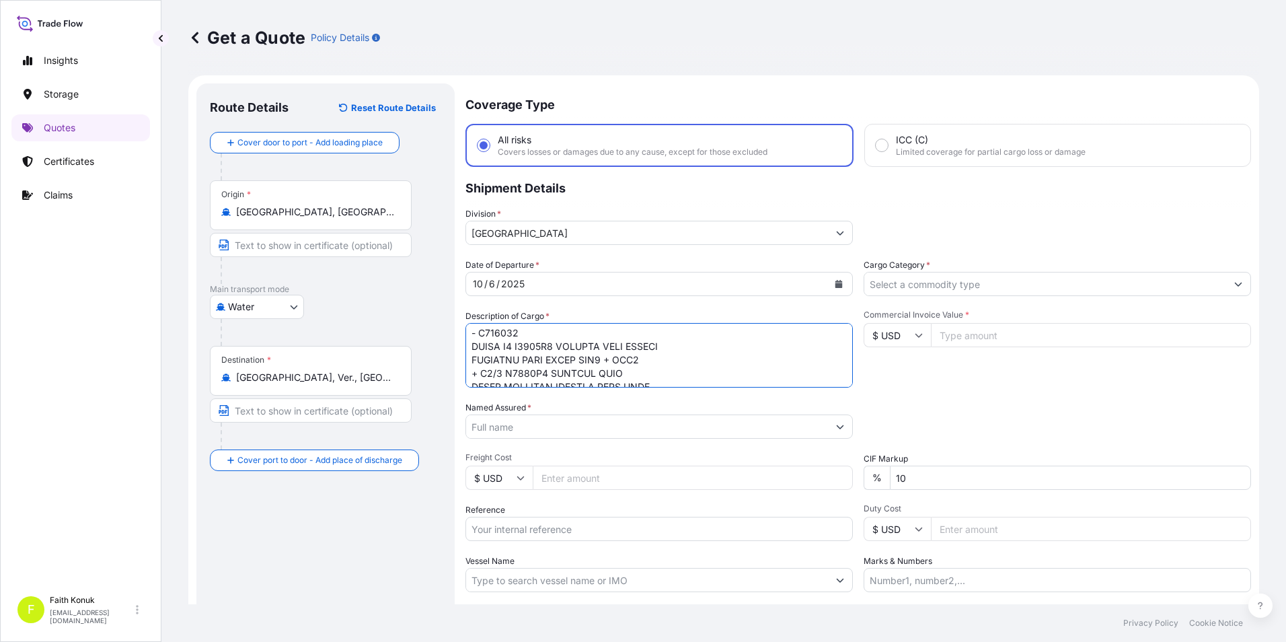
scroll to position [0, 0]
click at [473, 328] on textarea "Description of Cargo *" at bounding box center [658, 355] width 387 height 65
click at [623, 374] on textarea "Description of Cargo *" at bounding box center [658, 355] width 387 height 65
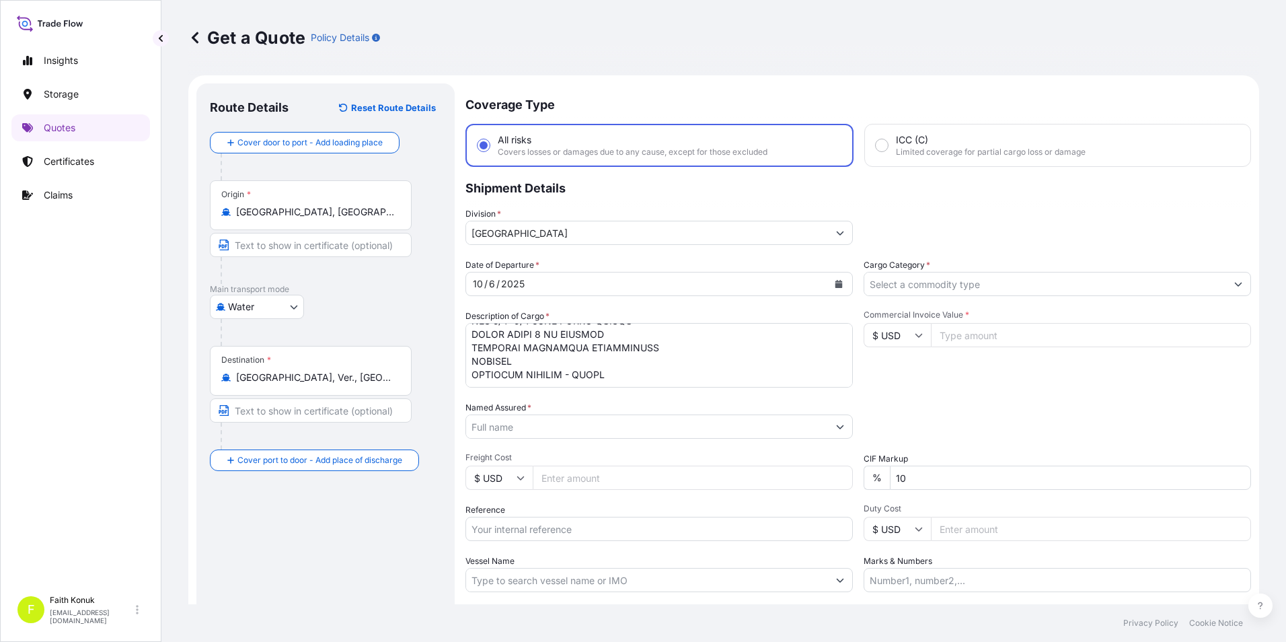
click at [642, 371] on textarea "Description of Cargo *" at bounding box center [658, 355] width 387 height 65
paste textarea "ISB1822467- SEGU6192091"
type textarea "IDEAL ARCHISOL NEW CONTROL PANEL - GLOSSY CHROME E022371 IDEAL ARCHISOL NEW BUI…"
click at [559, 433] on input "Named Assured *" at bounding box center [647, 426] width 362 height 24
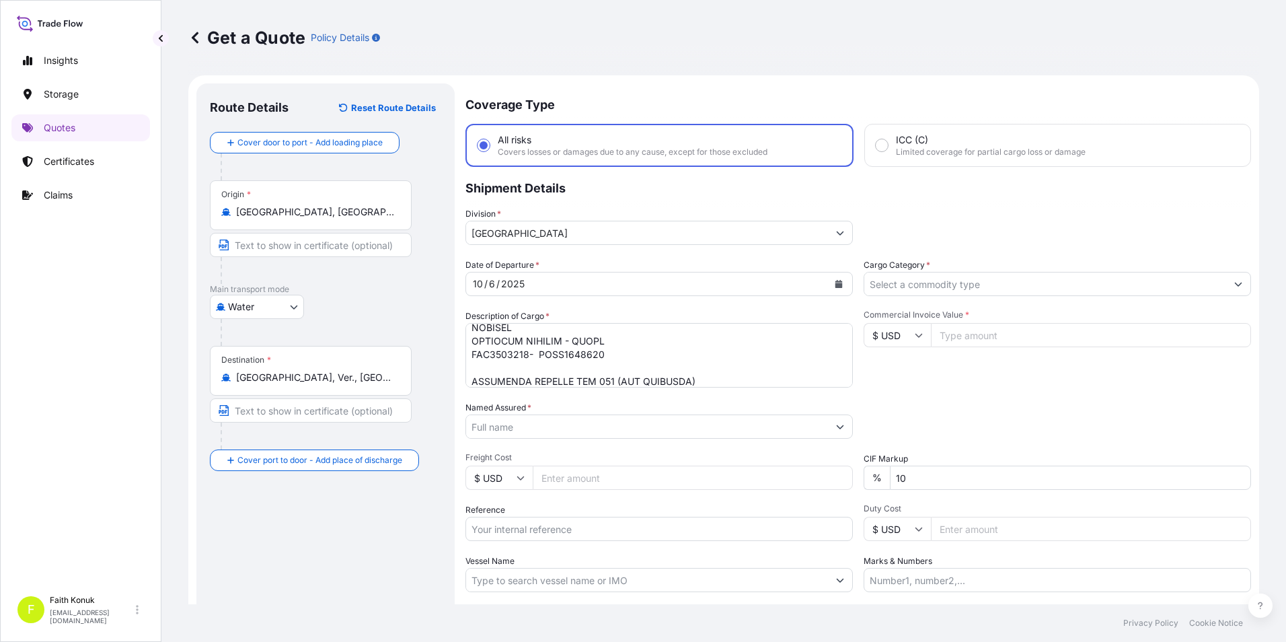
click at [594, 428] on input "Named Assured *" at bounding box center [647, 426] width 362 height 24
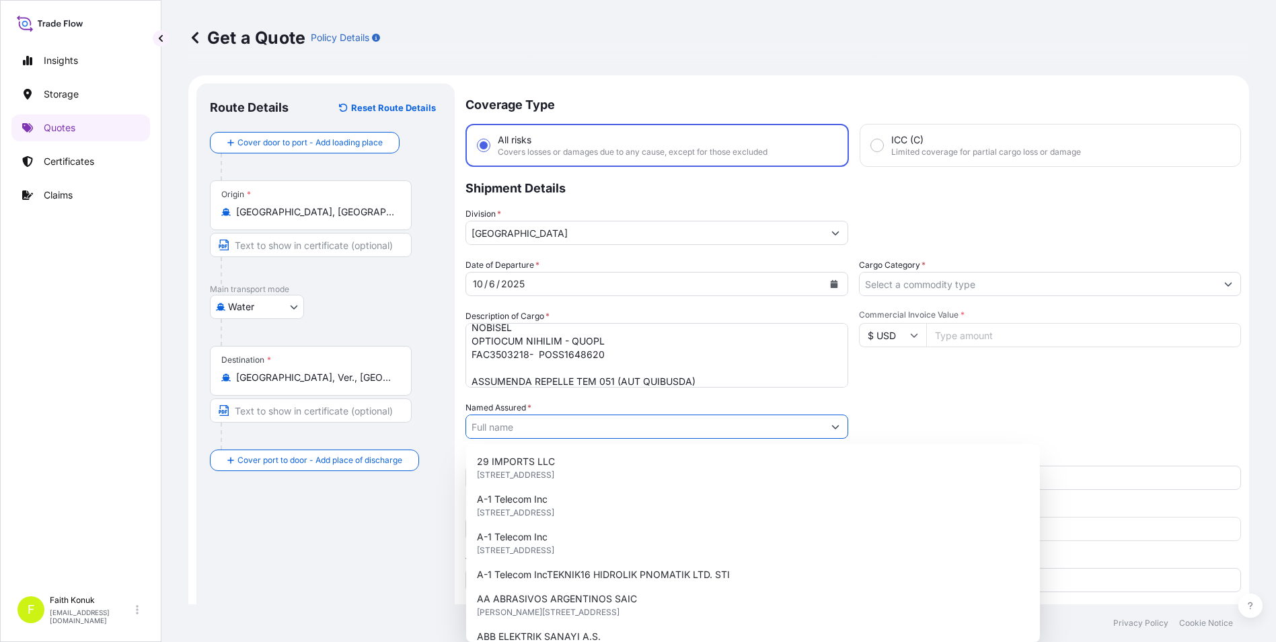
paste input "7 MOTTO IHR. ITH. MOB. AKS. INS. [GEOGRAPHIC_DATA]. [MEDICAL_DATA]. LTD."
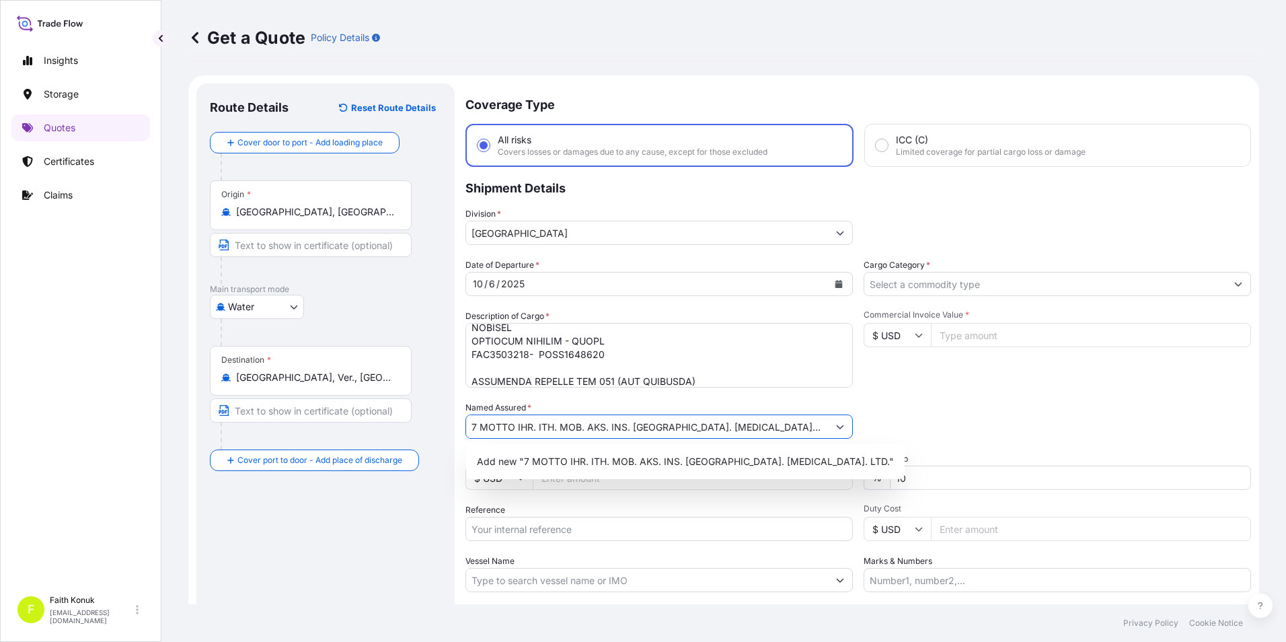
type input "7 MOTTO IHR. ITH. MOB. AKS. INS. [GEOGRAPHIC_DATA]. [MEDICAL_DATA]. LTD."
click at [374, 522] on div "Route Details Reset Route Details Cover door to port - Add loading place Place …" at bounding box center [325, 388] width 231 height 582
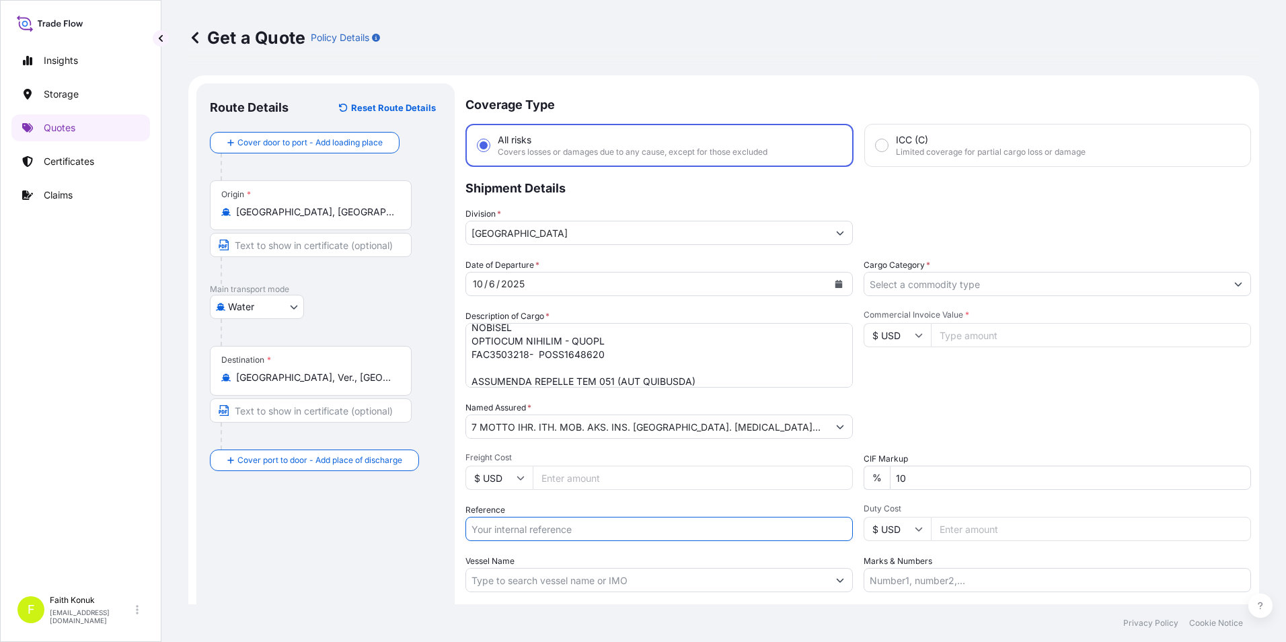
click at [583, 527] on input "Reference" at bounding box center [658, 528] width 387 height 24
click at [543, 528] on input "Reference" at bounding box center [658, 528] width 387 height 24
paste input "2501780133"
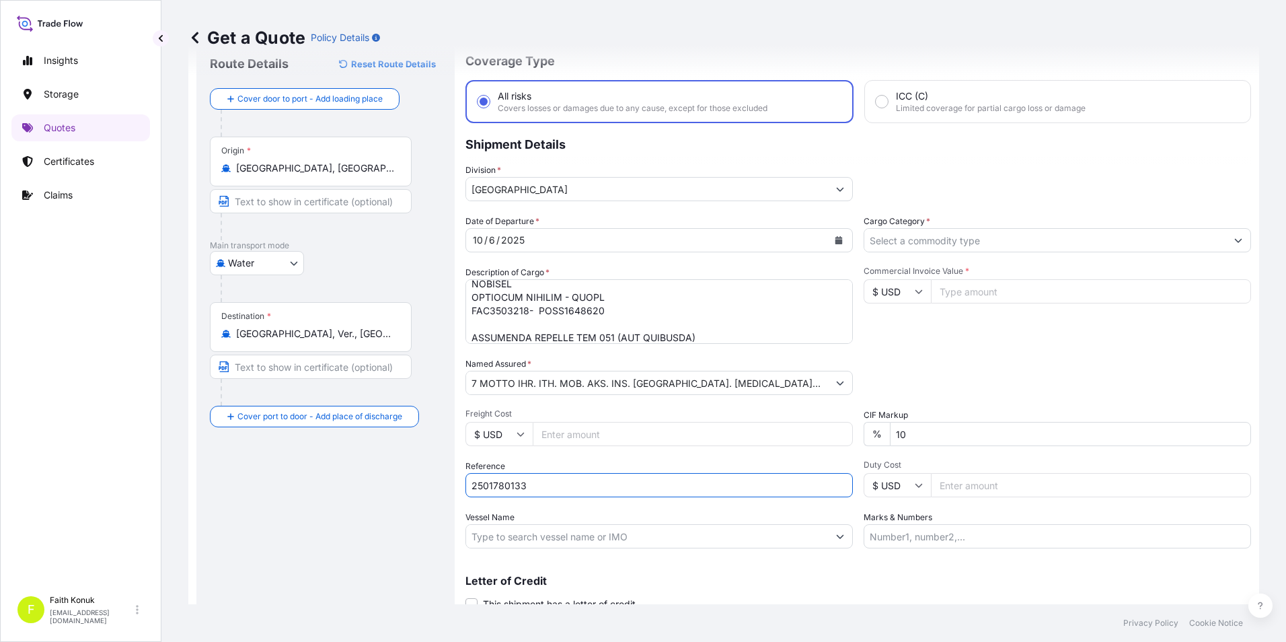
scroll to position [67, 0]
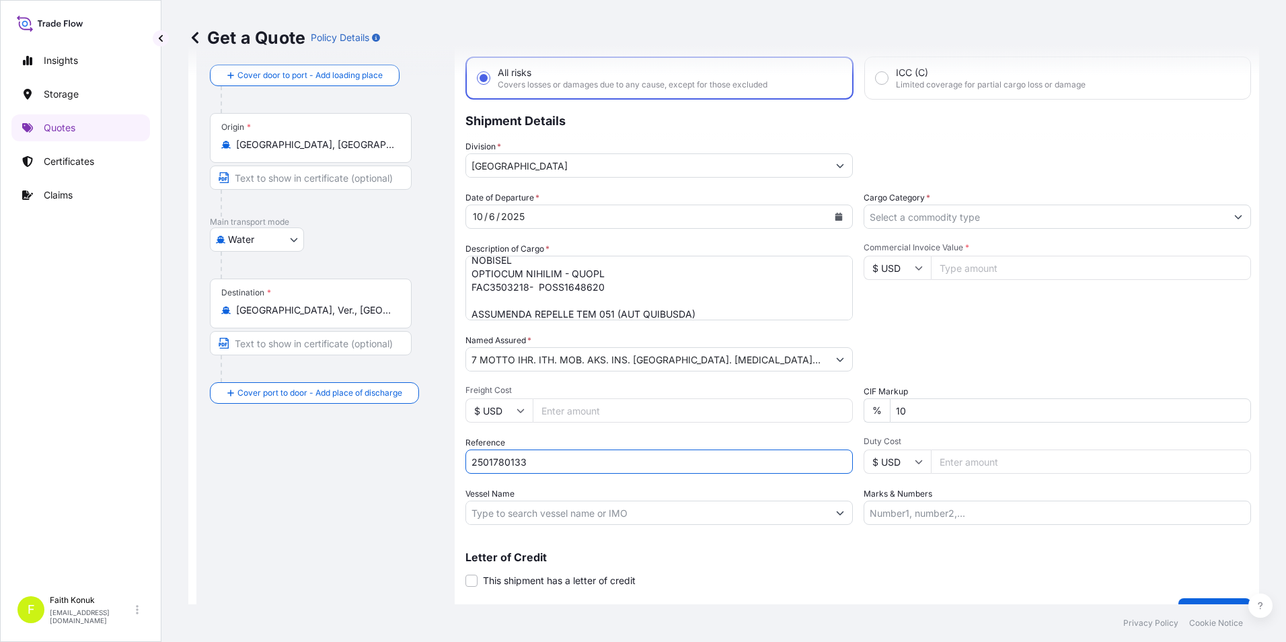
type input "2501780133"
click at [681, 506] on input "Vessel Name" at bounding box center [647, 512] width 362 height 24
paste input "CMA [MEDICAL_DATA] MONTOIR CMA [MEDICAL_DATA] 0HFLEN1MA"
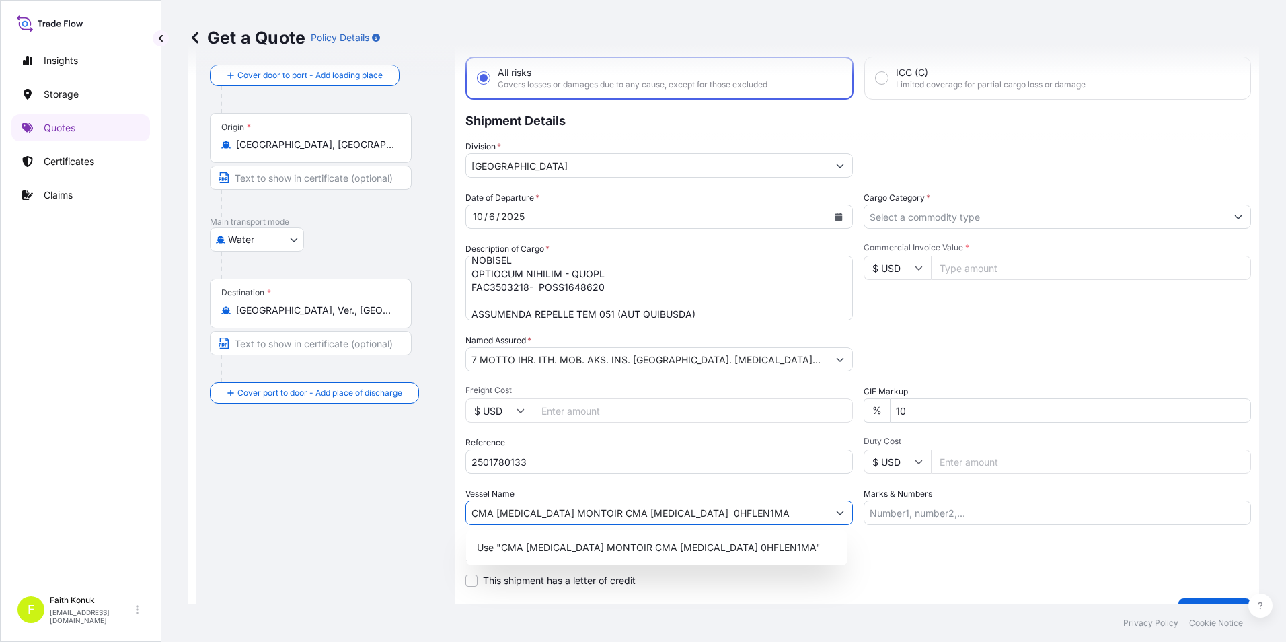
type input "CMA [MEDICAL_DATA] MONTOIR CMA [MEDICAL_DATA] 0HFLEN1MA"
click at [343, 479] on div "Route Details Reset Route Details Cover door to port - Add loading place Place …" at bounding box center [325, 321] width 231 height 582
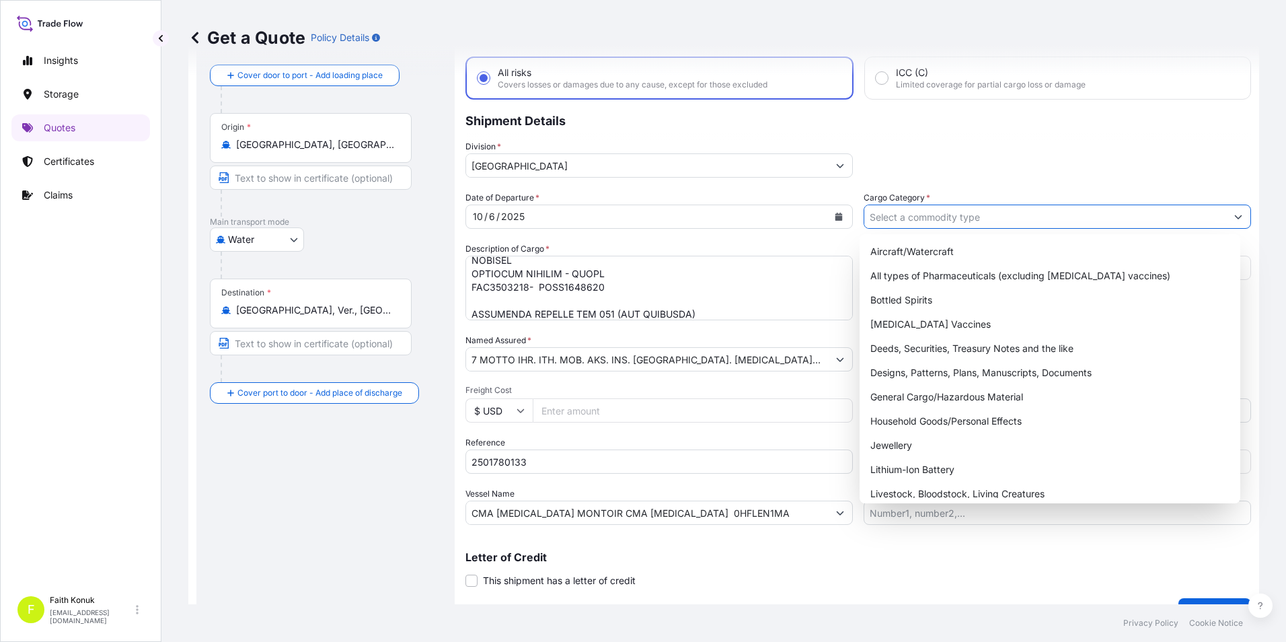
click at [1026, 219] on input "Cargo Category *" at bounding box center [1045, 216] width 362 height 24
click at [976, 396] on div "General Cargo/Hazardous Material" at bounding box center [1050, 397] width 371 height 24
type input "General Cargo/Hazardous Material"
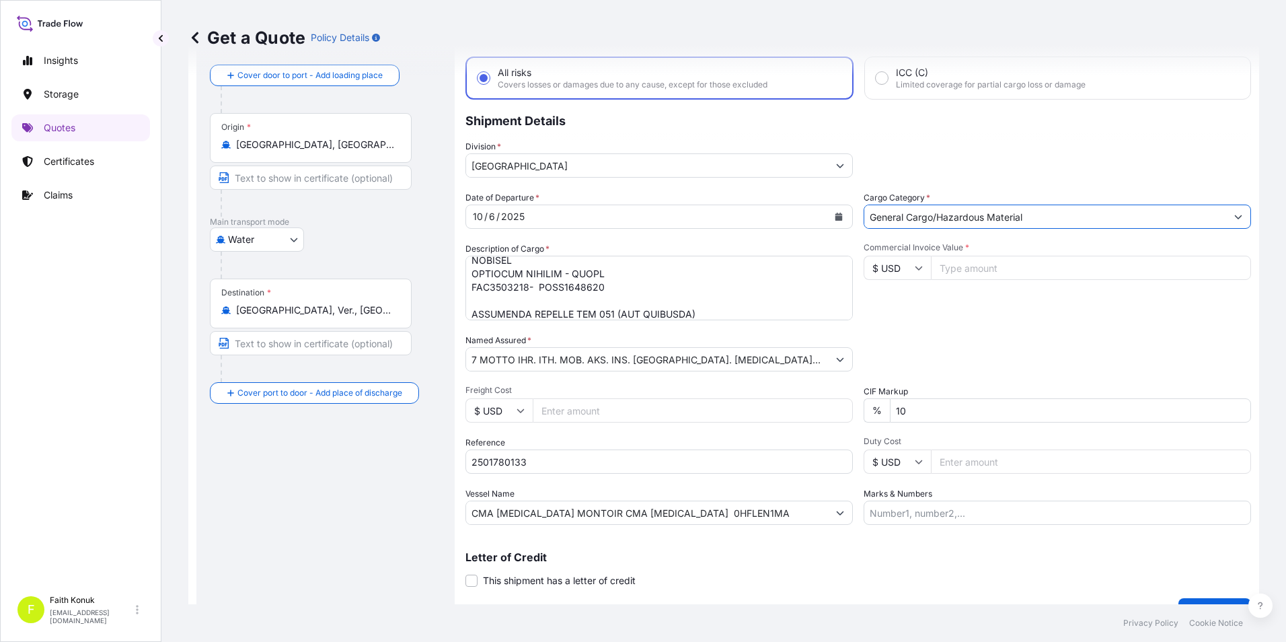
click at [1001, 262] on input "Commercial Invoice Value *" at bounding box center [1091, 268] width 320 height 24
type input "36381.02"
click at [1096, 339] on div "Packing Category Type to search a container mode Please select a primary mode o…" at bounding box center [1056, 353] width 387 height 38
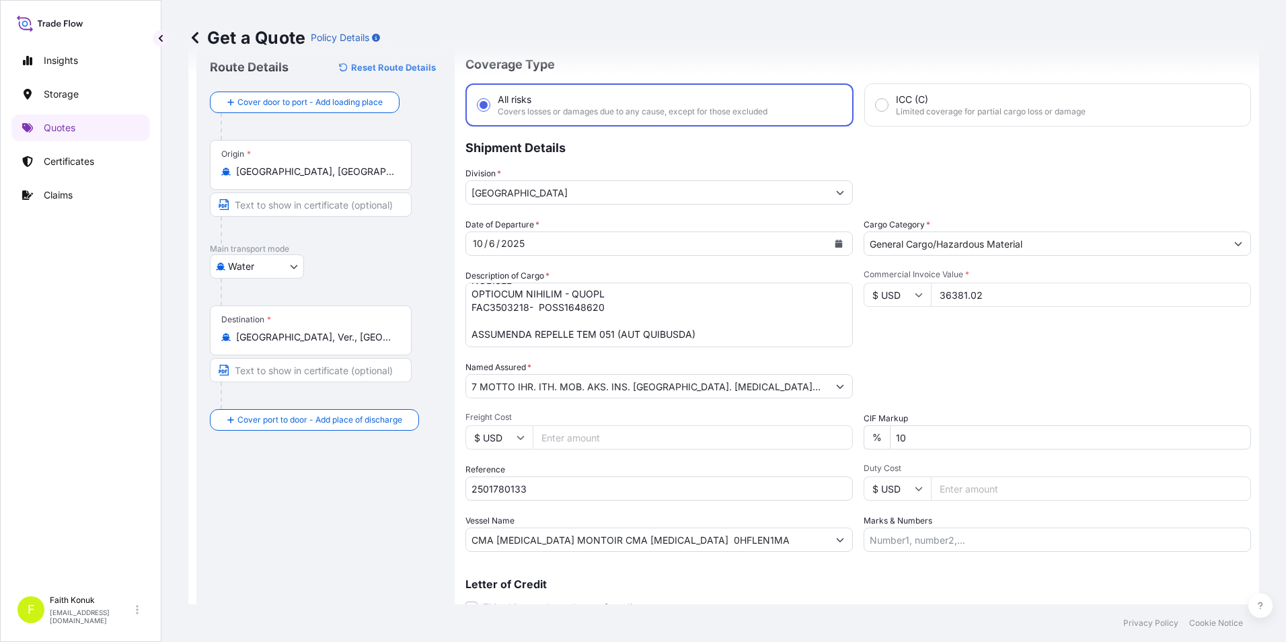
scroll to position [29, 0]
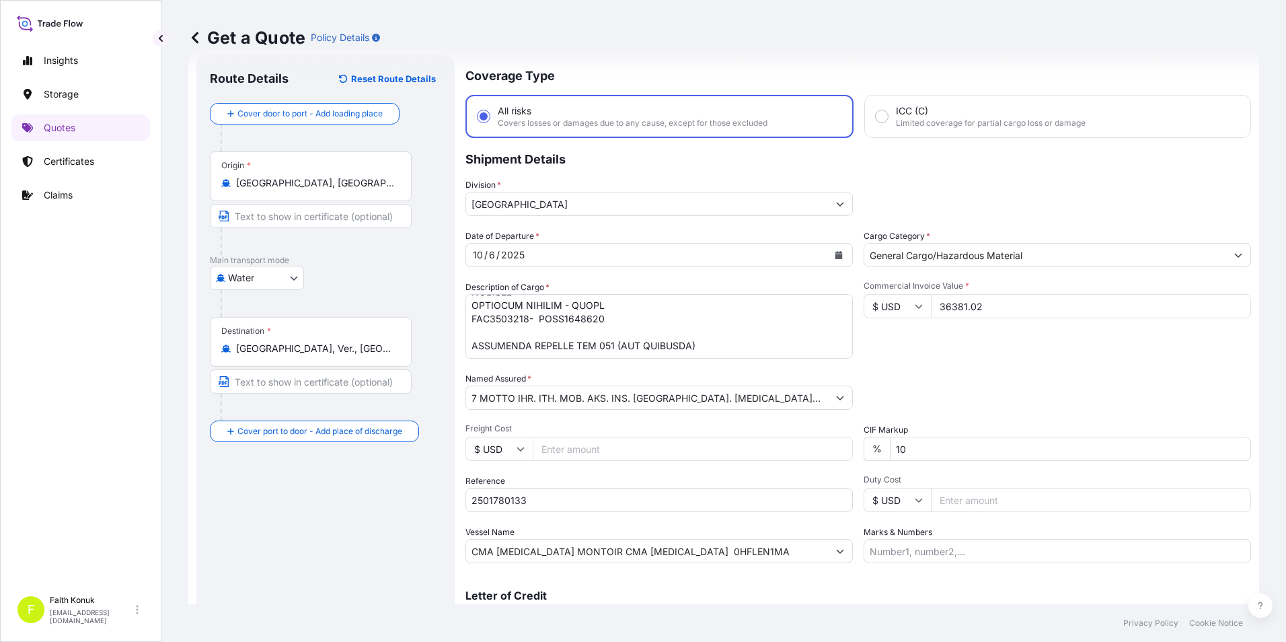
click at [690, 353] on textarea "Description of Cargo *" at bounding box center [658, 326] width 387 height 65
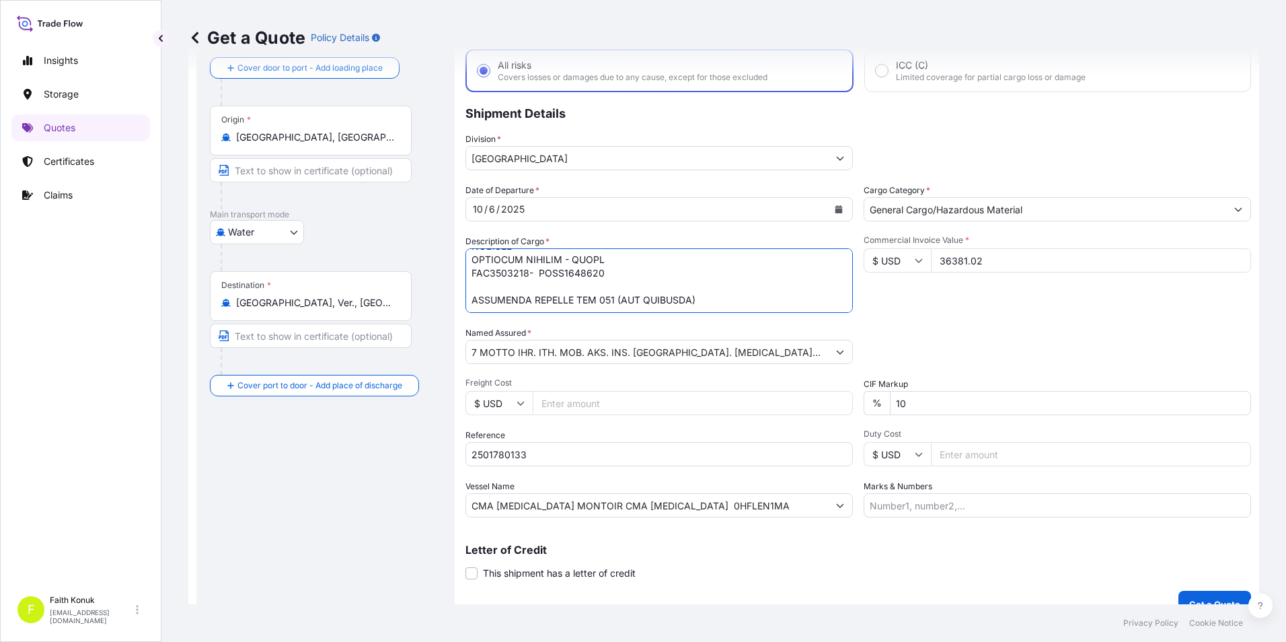
scroll to position [96, 0]
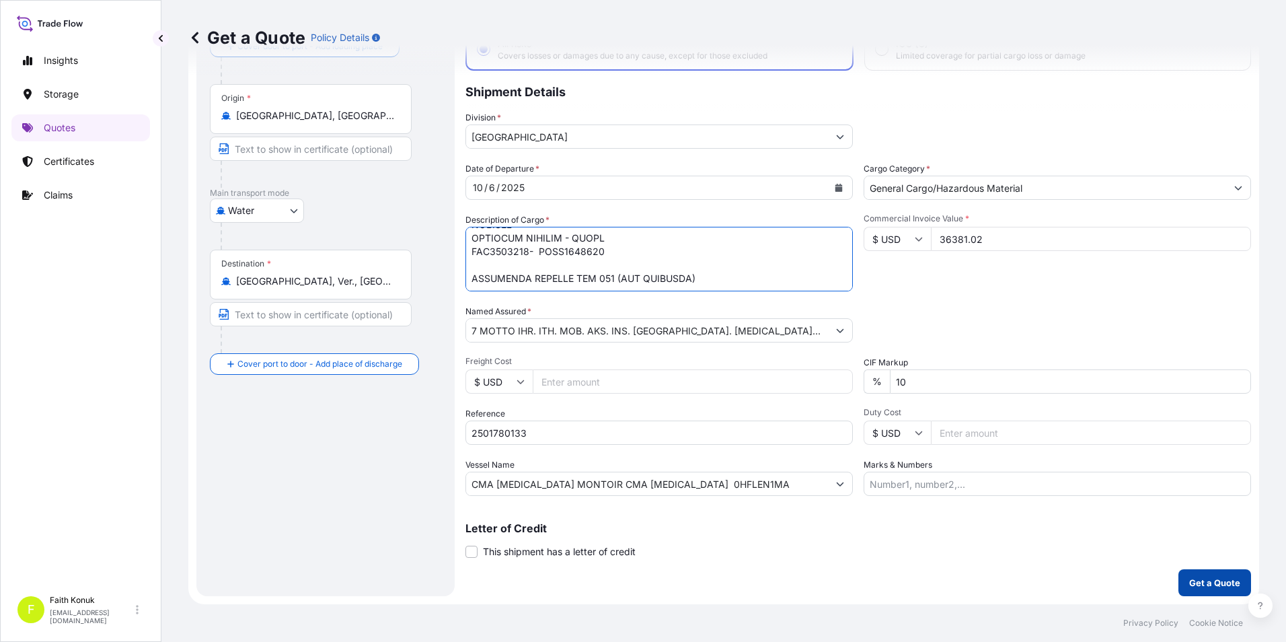
type textarea "IDEAL ARCHISOL NEW CONTROL PANEL - GLOSSY CHROME E022371 IDEAL ARCHISOL NEW BUI…"
click at [1187, 571] on button "Get a Quote" at bounding box center [1214, 582] width 73 height 27
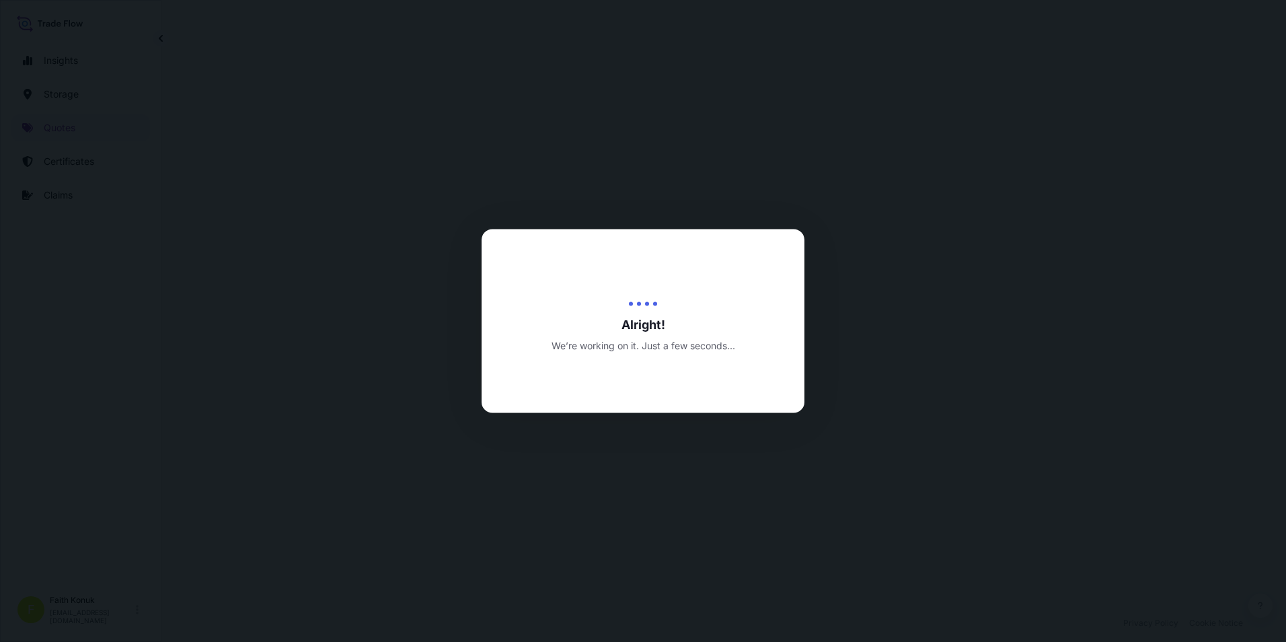
select select "Water"
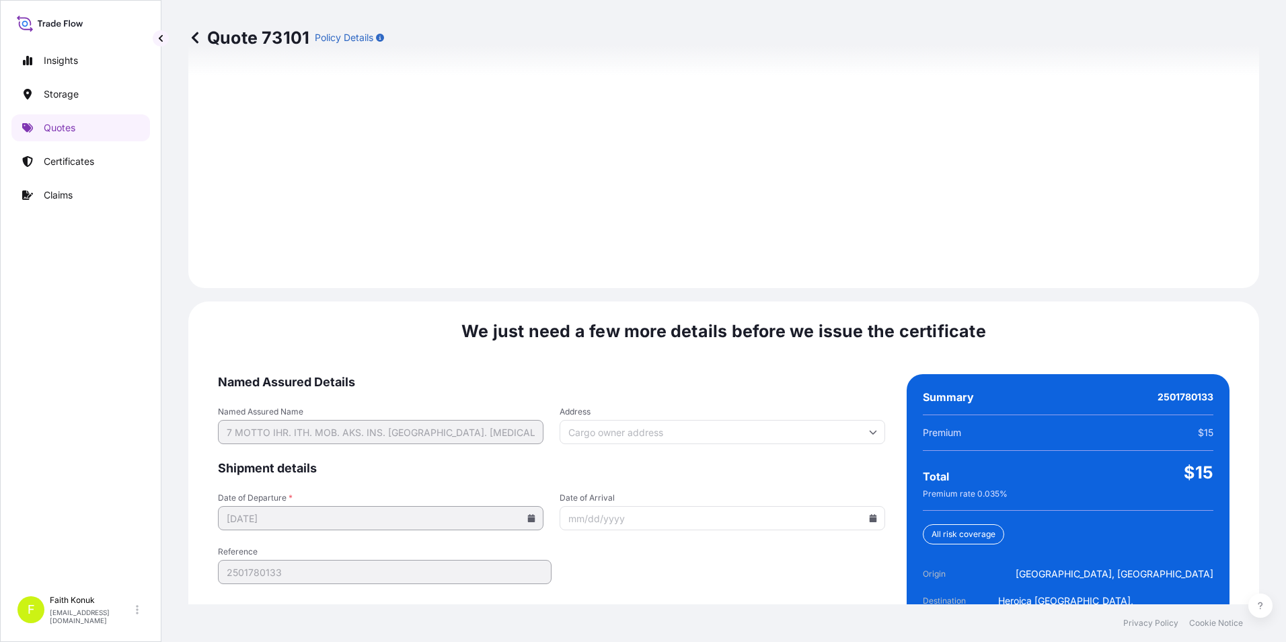
scroll to position [1894, 0]
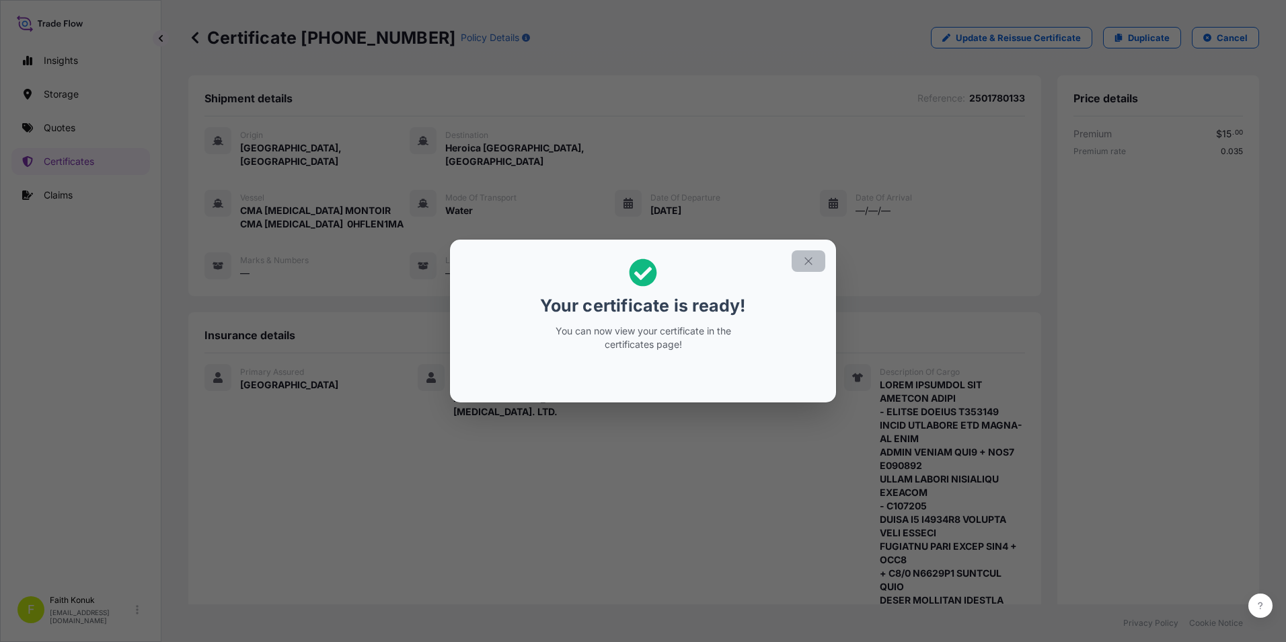
click at [803, 264] on icon "button" at bounding box center [808, 261] width 12 height 12
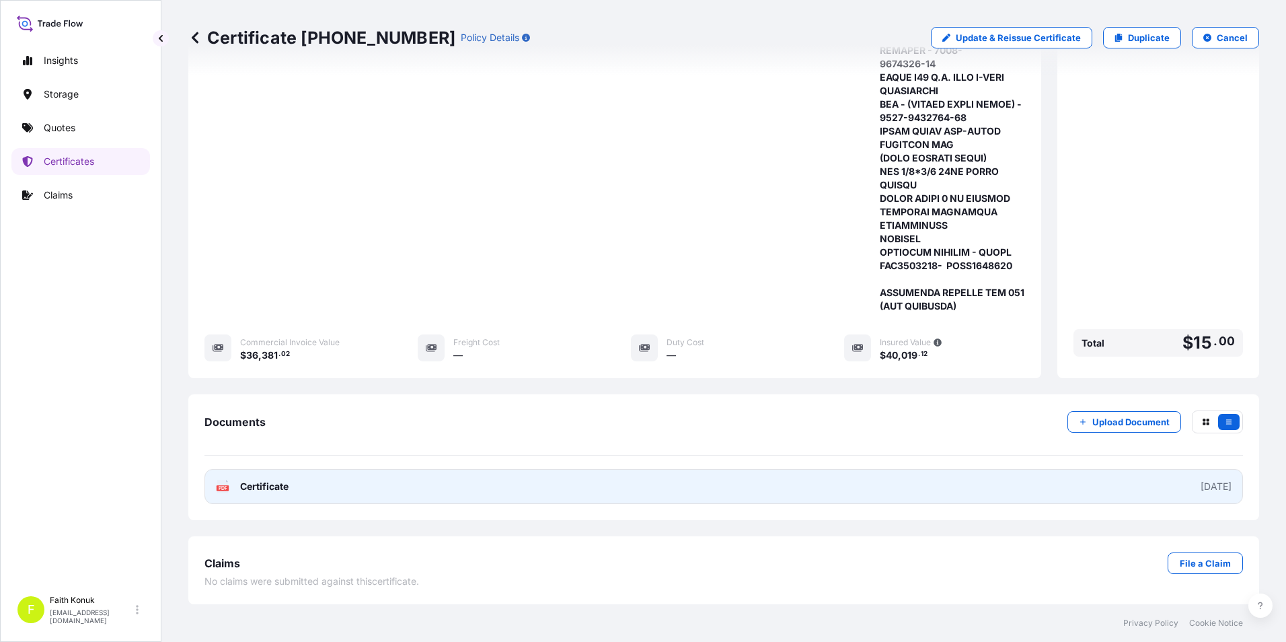
scroll to position [2271, 0]
click at [270, 485] on span "Certificate" at bounding box center [264, 485] width 48 height 13
